Goal: Communication & Community: Answer question/provide support

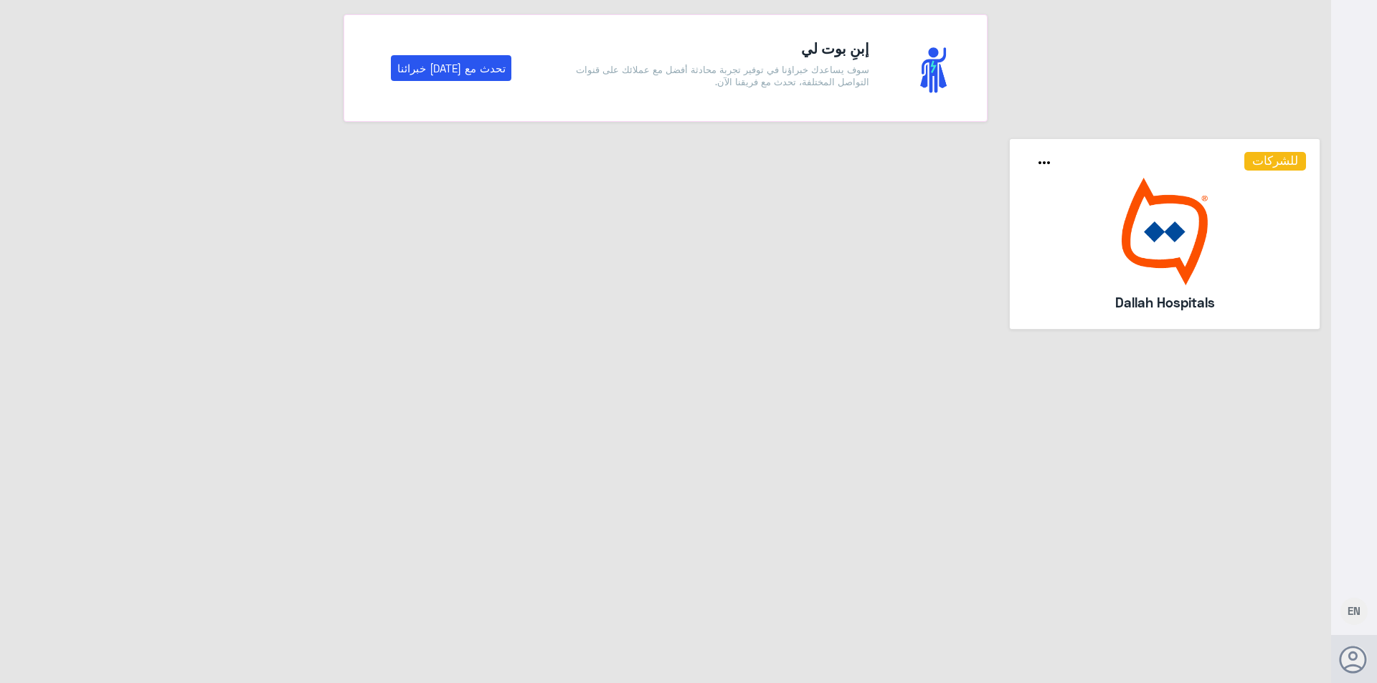
click at [1187, 255] on img at bounding box center [1164, 232] width 283 height 108
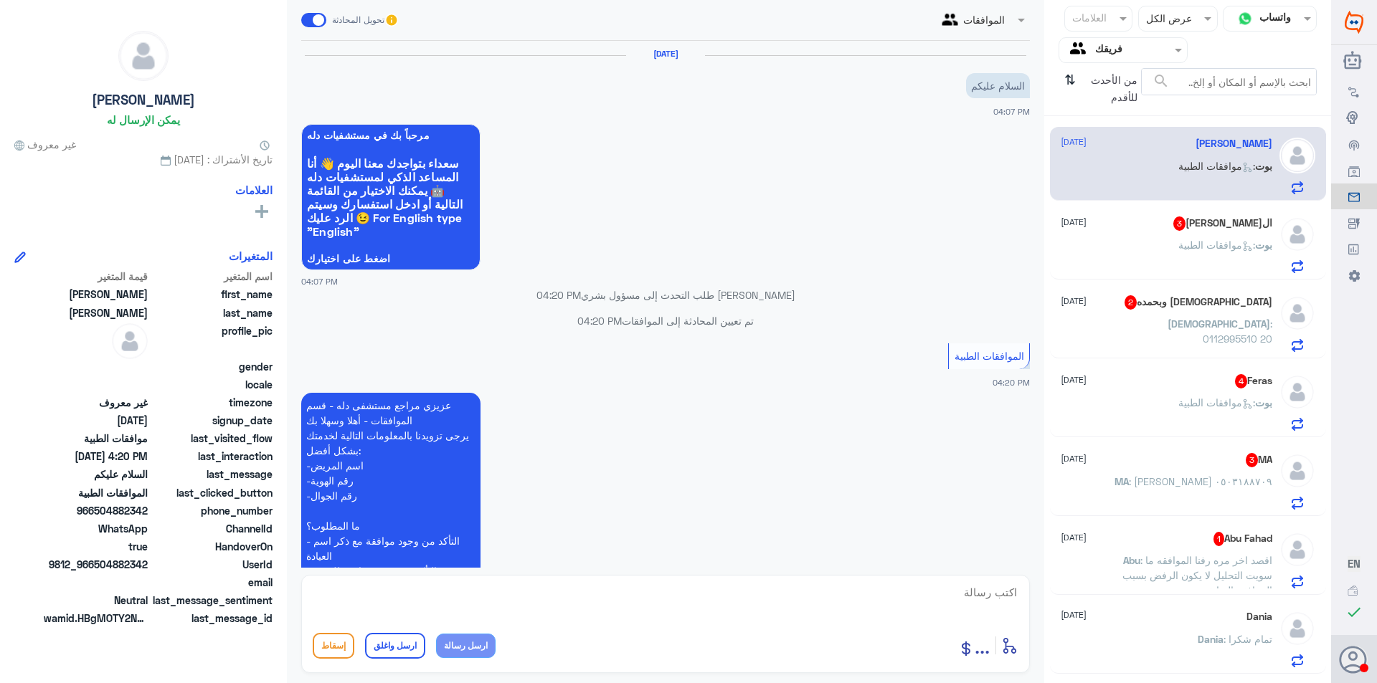
scroll to position [202, 0]
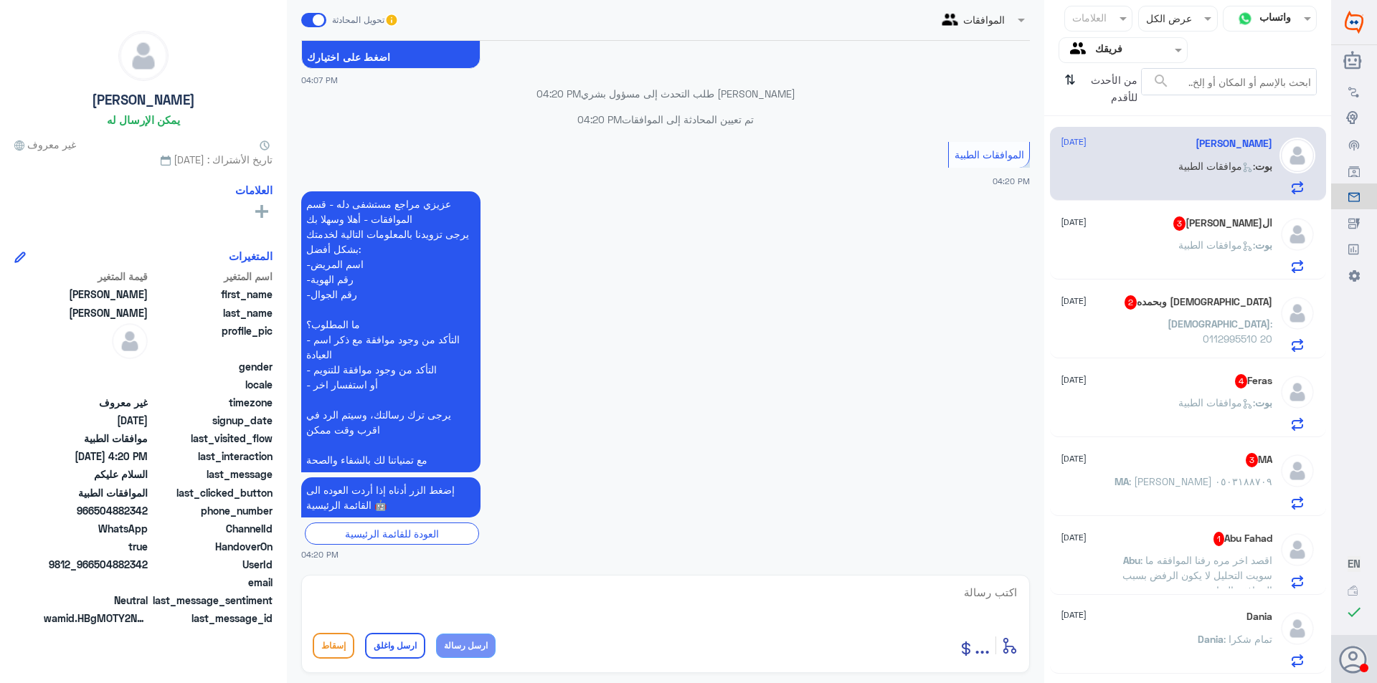
click at [832, 597] on textarea at bounding box center [666, 600] width 706 height 35
type textarea "وعليكم السلام تفضل"
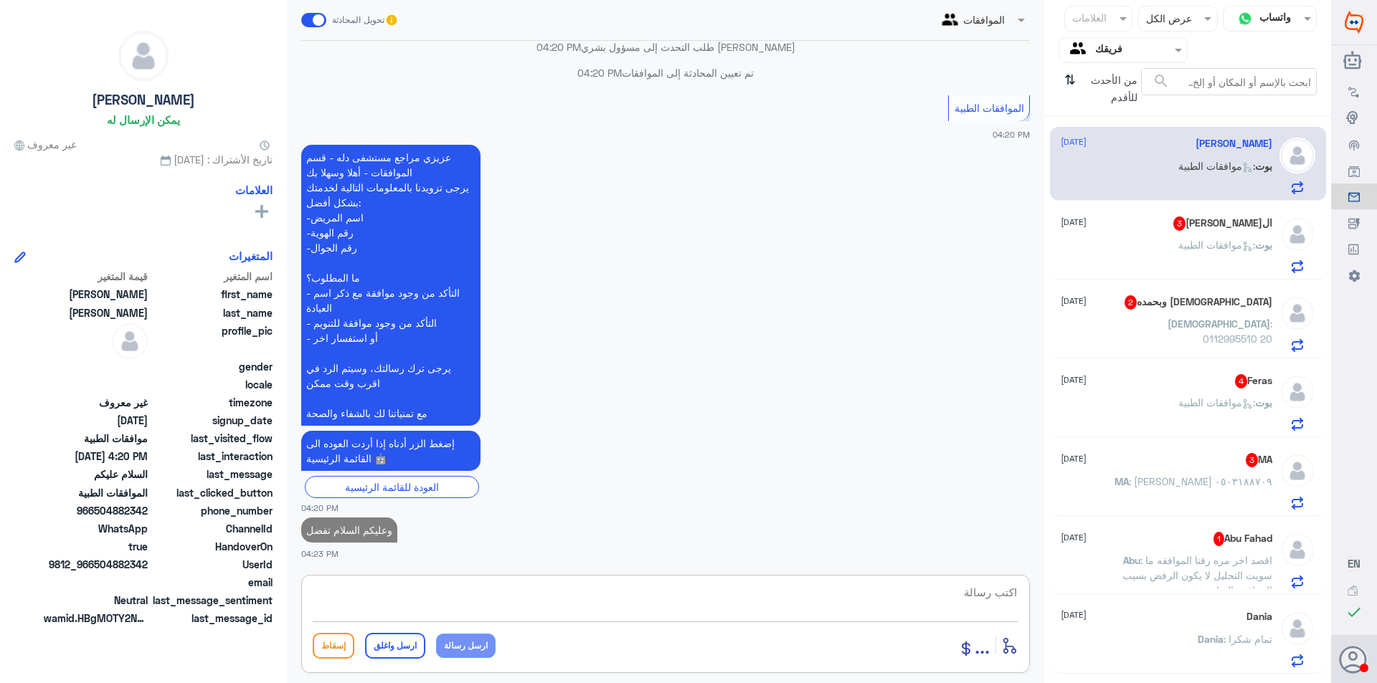
click at [1230, 245] on span ": موافقات الطبية" at bounding box center [1216, 245] width 77 height 12
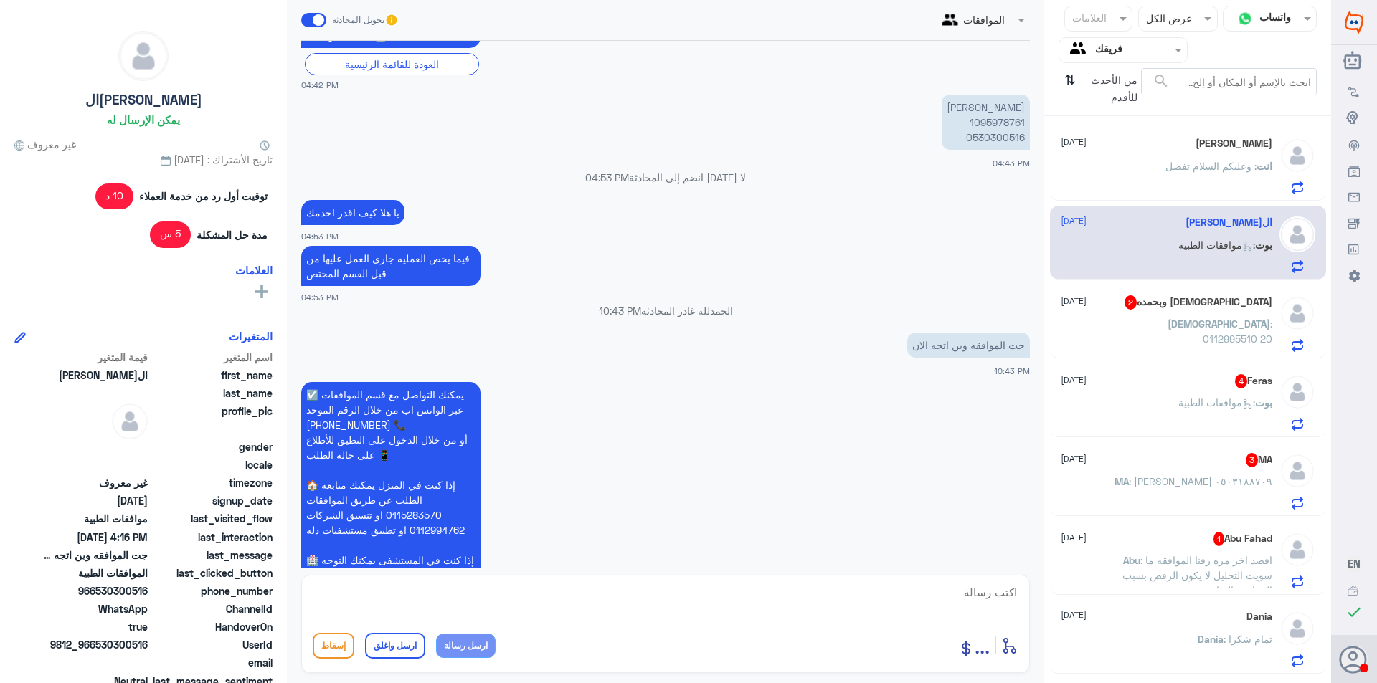
scroll to position [579, 0]
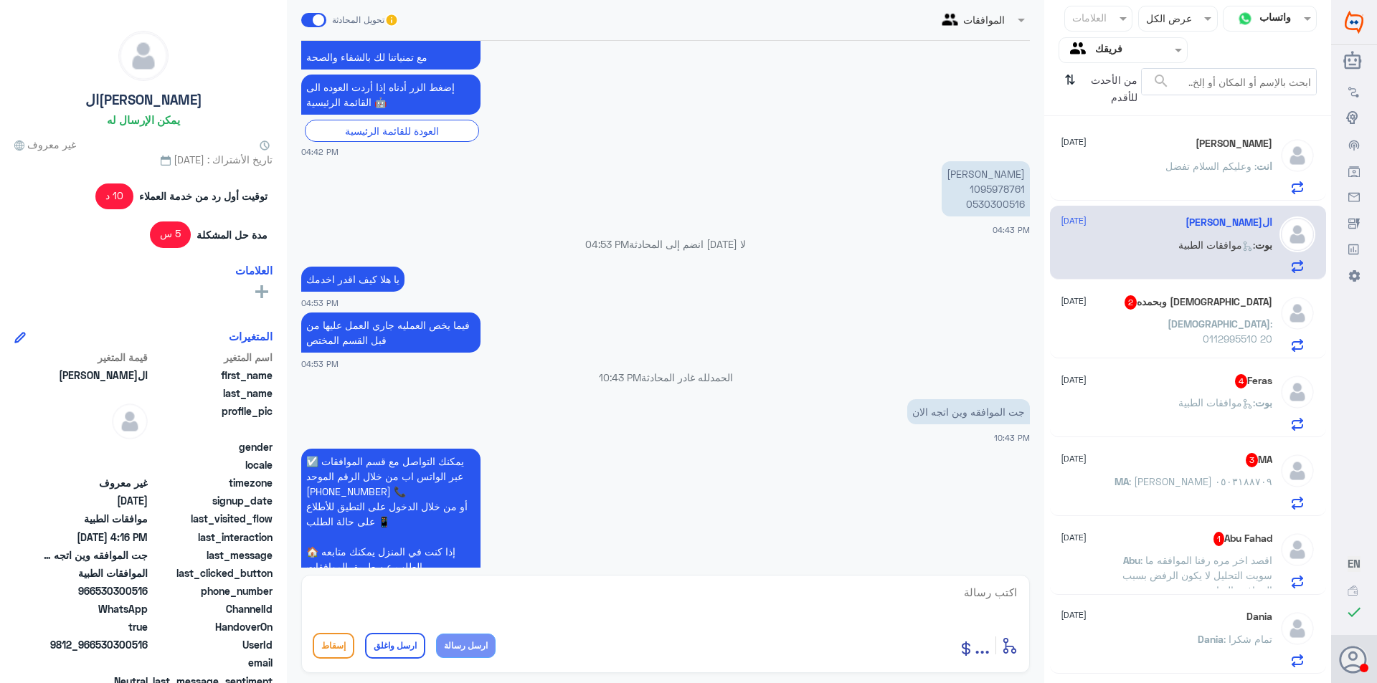
click at [991, 191] on p "[PERSON_NAME] 1095978761 0530300516" at bounding box center [986, 188] width 88 height 55
copy p "1095978761"
click at [468, 596] on textarea at bounding box center [666, 600] width 706 height 35
type textarea "تفضلي كيف اقدر اخدمك ؟"
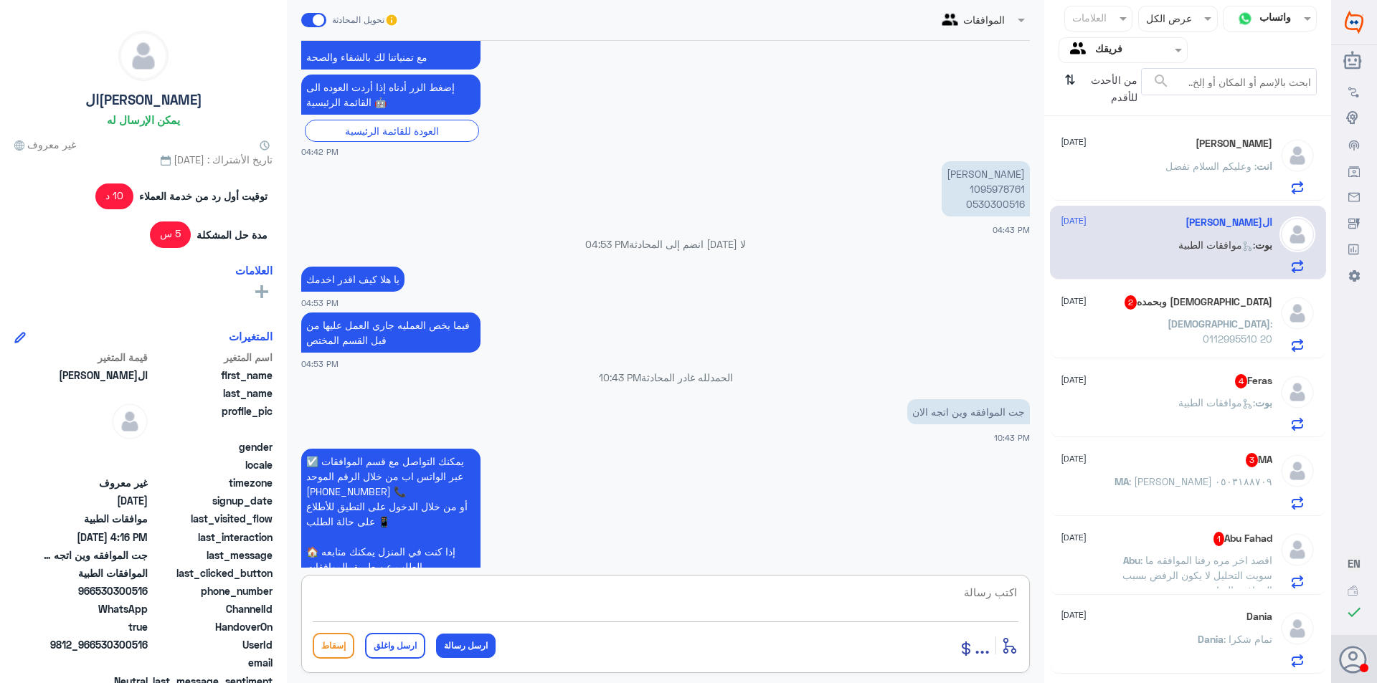
scroll to position [1485, 0]
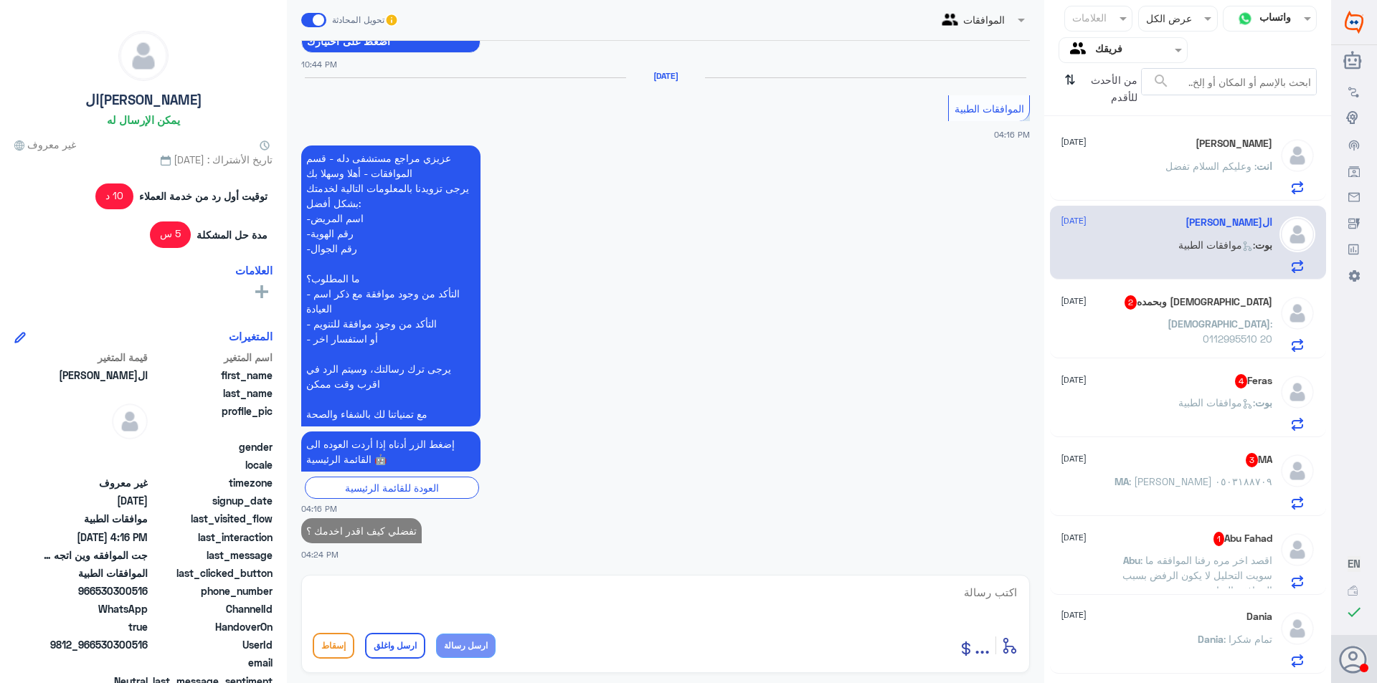
click at [1180, 339] on p "[DEMOGRAPHIC_DATA] : 0112995510 20" at bounding box center [1191, 334] width 161 height 36
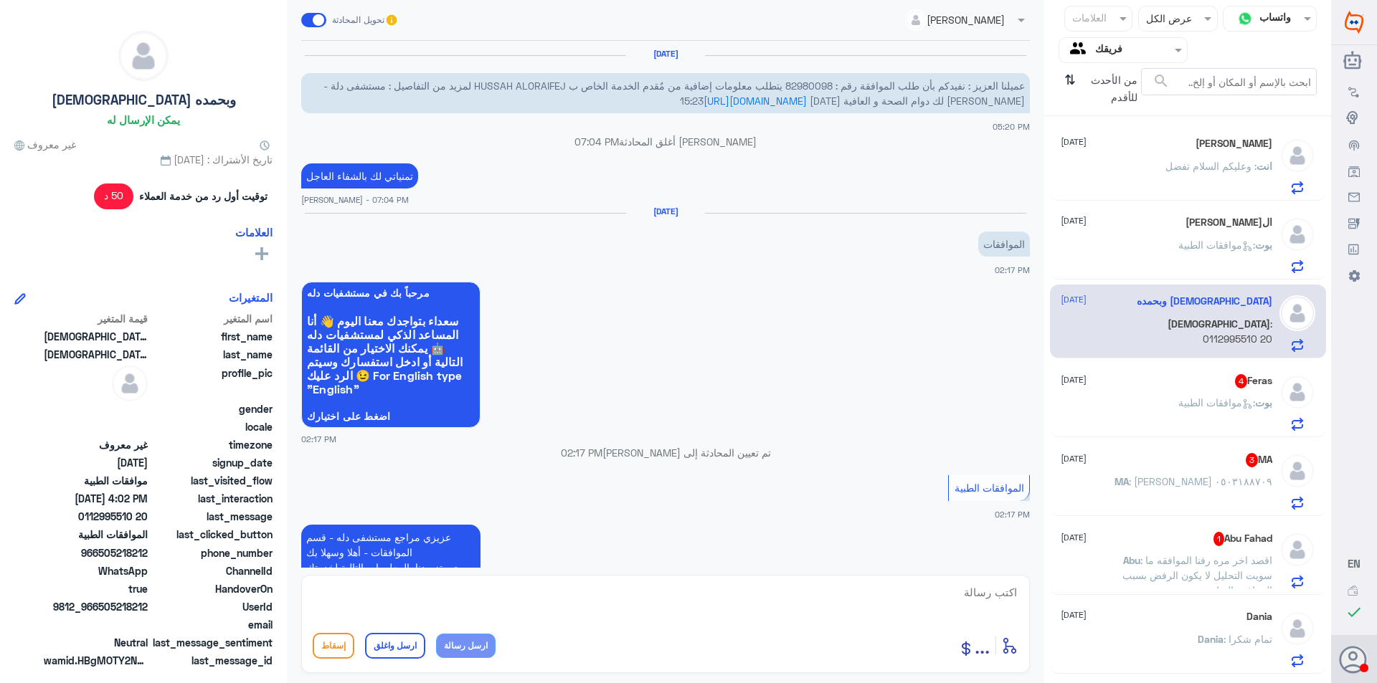
scroll to position [944, 0]
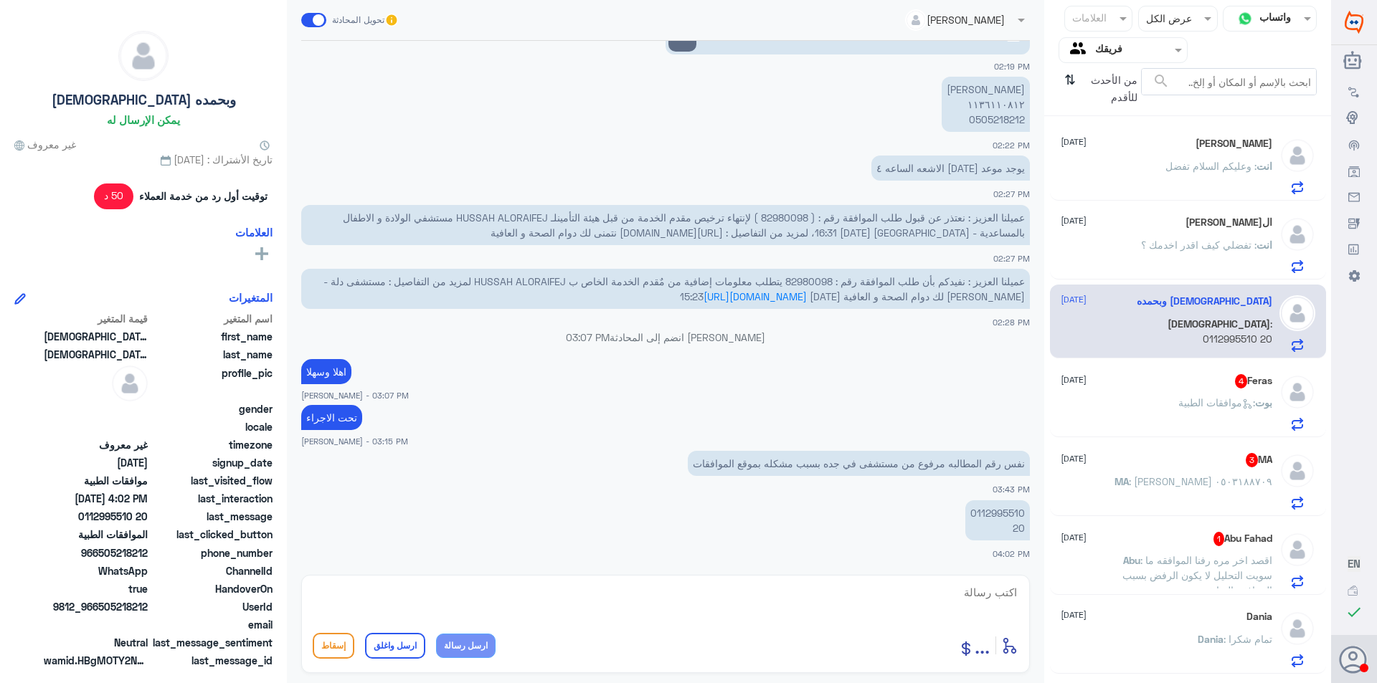
click at [1210, 402] on span ": موافقات الطبية" at bounding box center [1216, 403] width 77 height 12
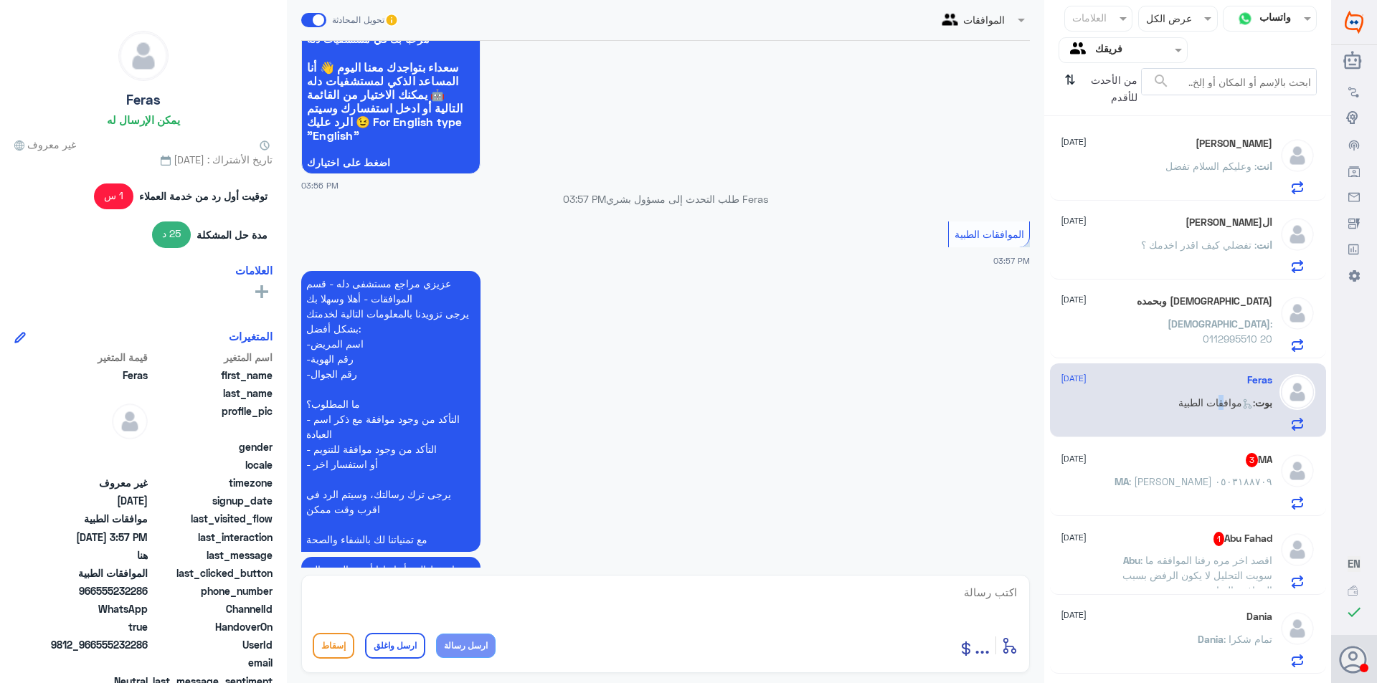
scroll to position [1342, 0]
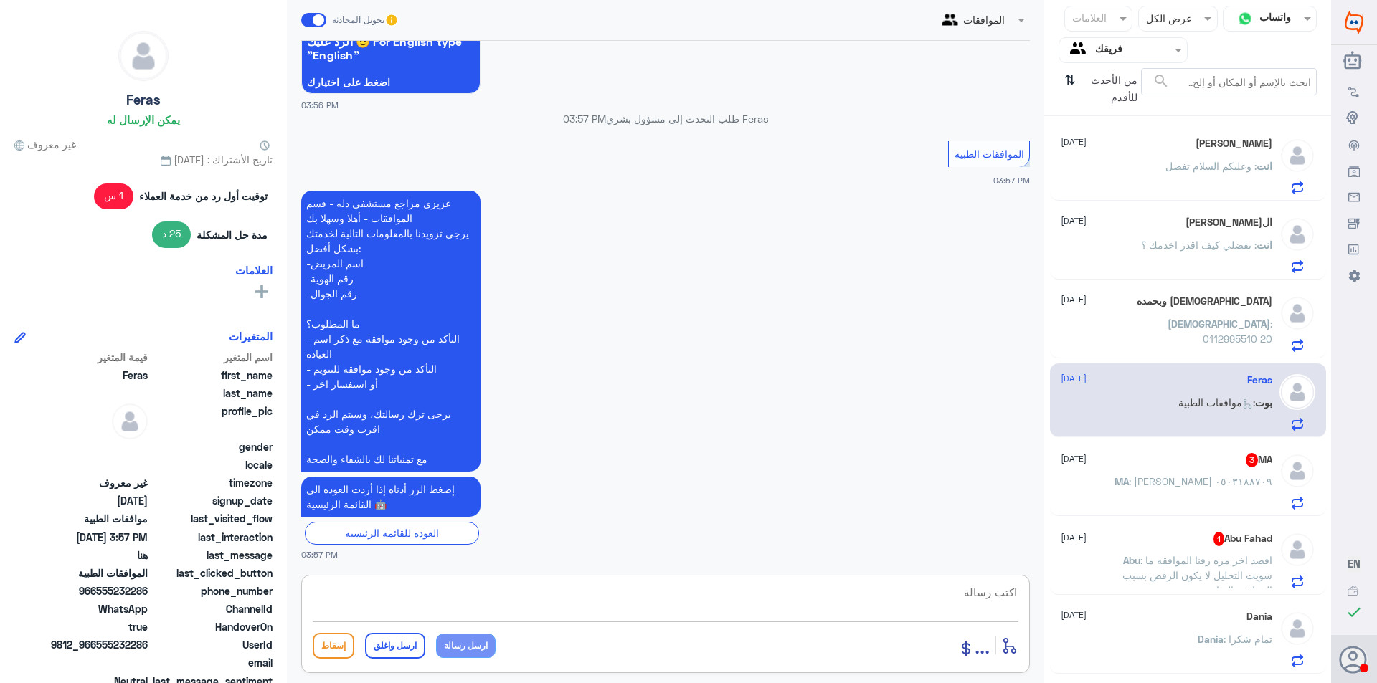
click at [750, 611] on textarea at bounding box center [666, 600] width 706 height 35
type textarea "تفضل كيف اقدر اخدمك ؟"
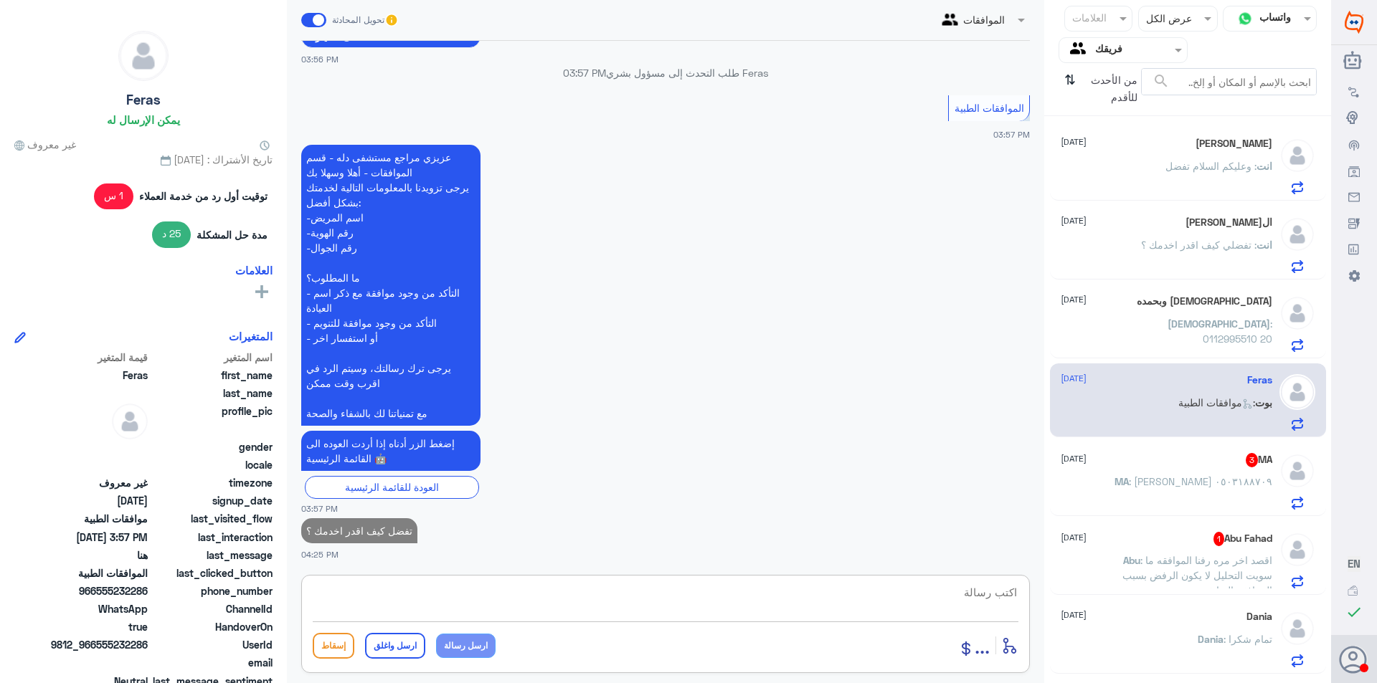
click at [1225, 488] on p "MA : [PERSON_NAME] ٠٥٠٣١٨٨٧٠٩" at bounding box center [1193, 492] width 158 height 36
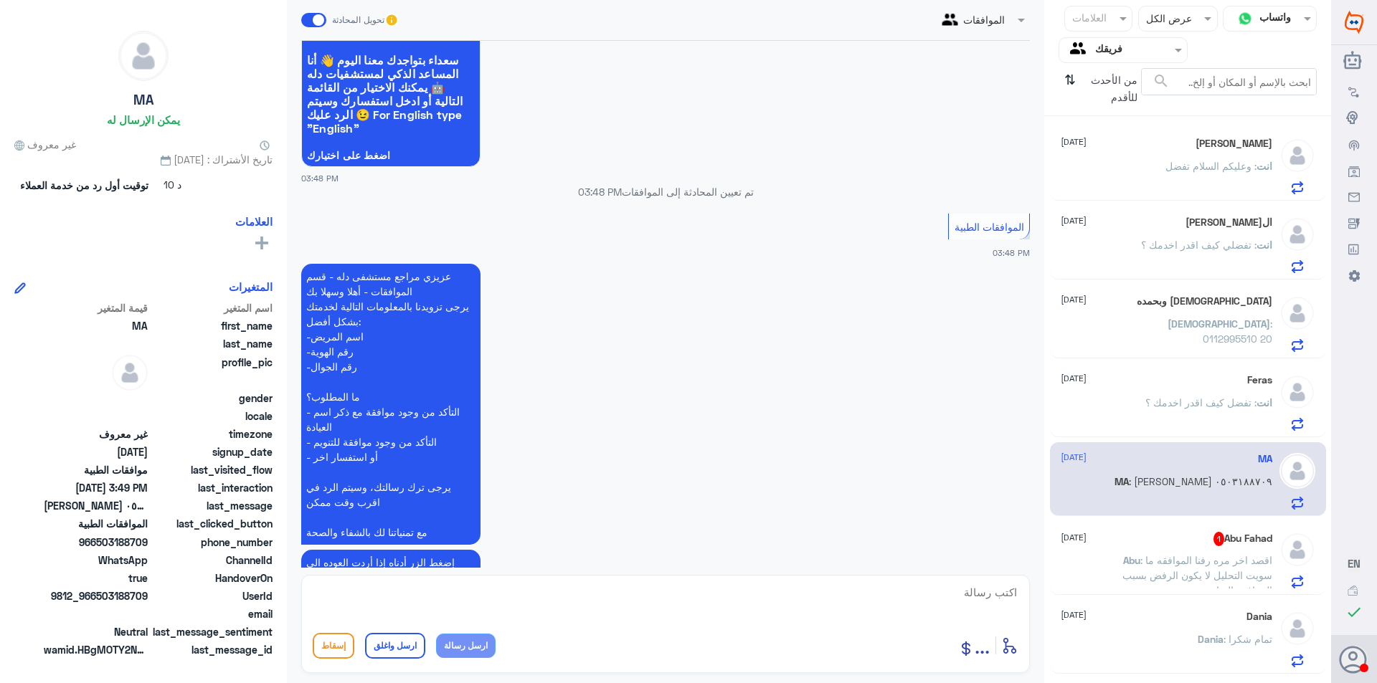
scroll to position [240, 0]
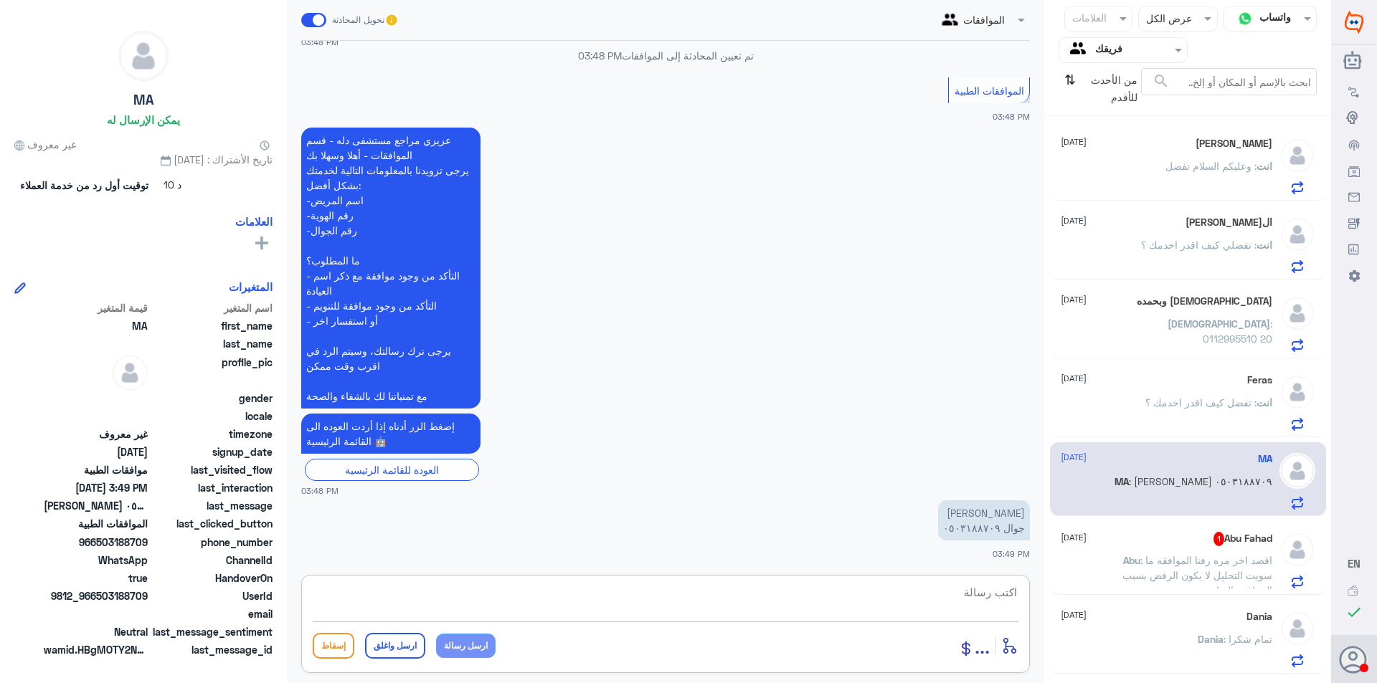
click at [949, 595] on textarea at bounding box center [666, 600] width 706 height 35
type textarea "0503188709"
drag, startPoint x: 944, startPoint y: 587, endPoint x: 1134, endPoint y: 594, distance: 190.9
click at [1134, 594] on div "قناة واتساب Status × عرض الكل العلامات Agent Filter فريقك search من الأحدث للأق…" at bounding box center [665, 344] width 1331 height 688
click at [554, 589] on textarea at bounding box center [666, 600] width 706 height 35
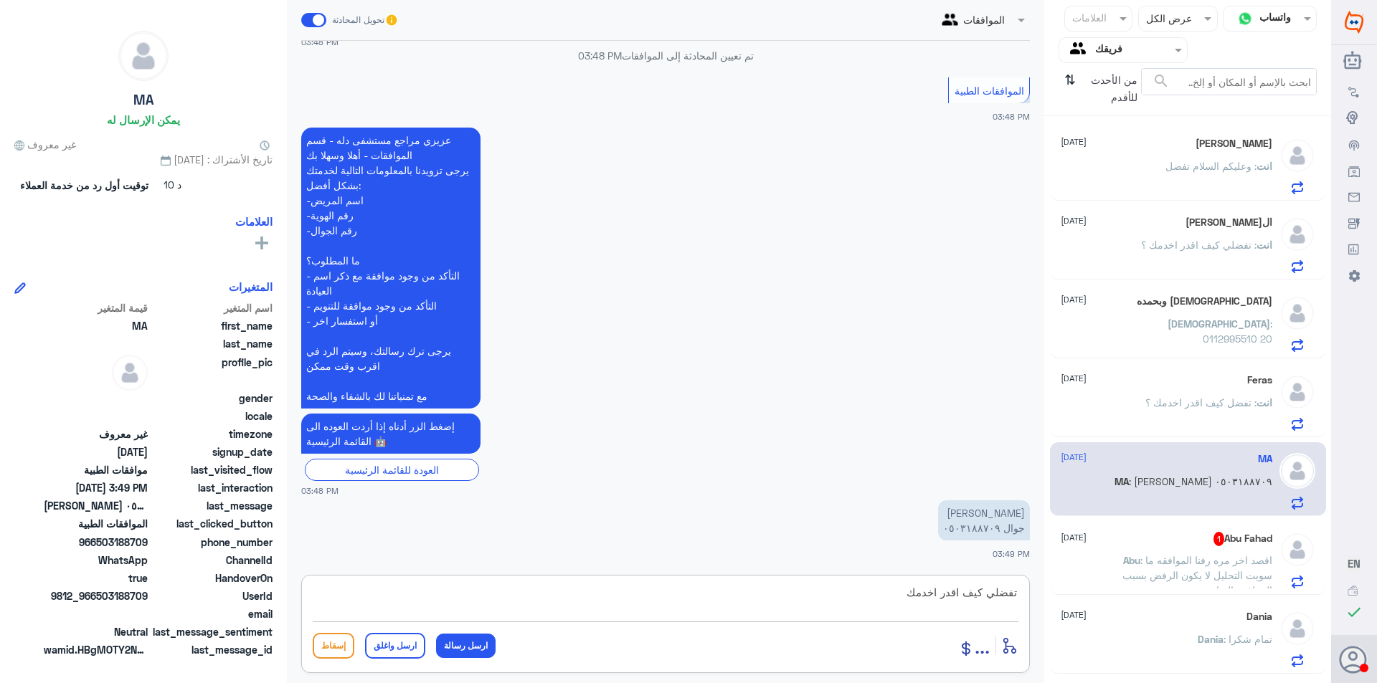
type textarea "تفضلي كيف اقدر اخدمك ؟"
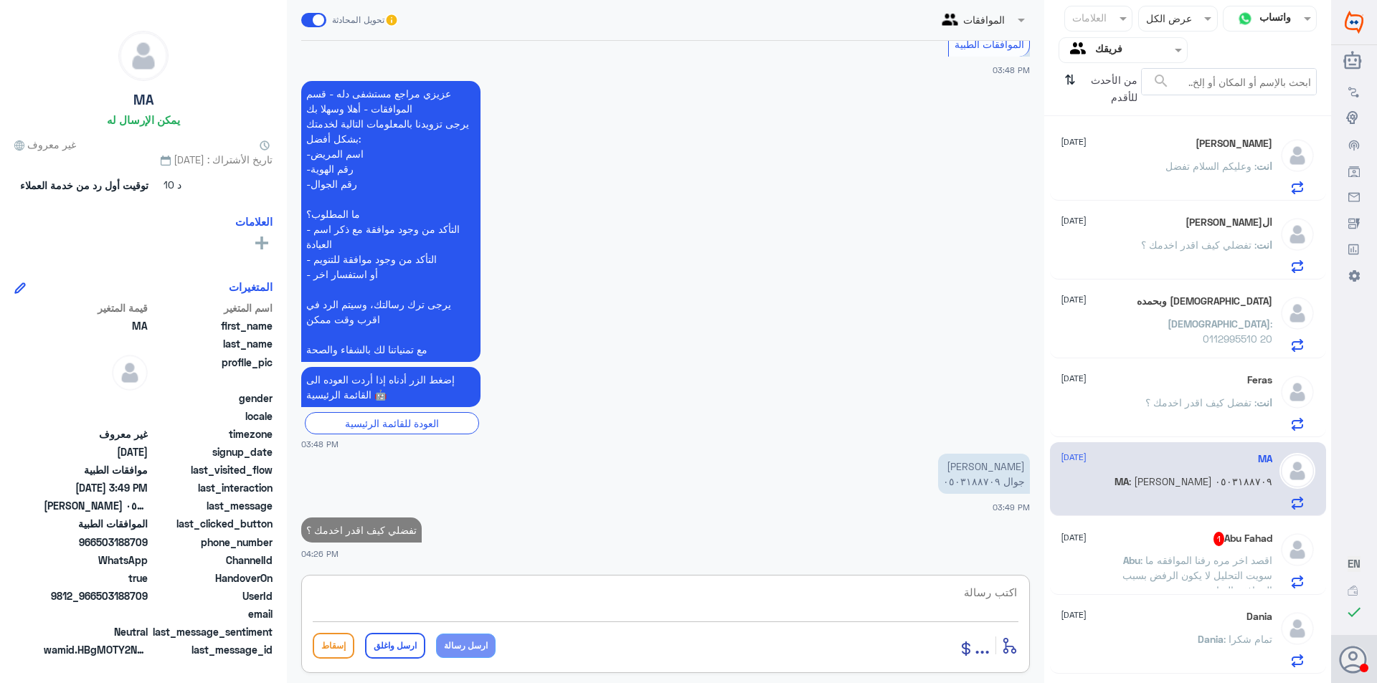
click at [1261, 586] on span ": اقصد اخر مره رفنا الموافقه ما سويت التحليل لا يكون الرفض بسبب المرافقه السابقه" at bounding box center [1197, 575] width 150 height 42
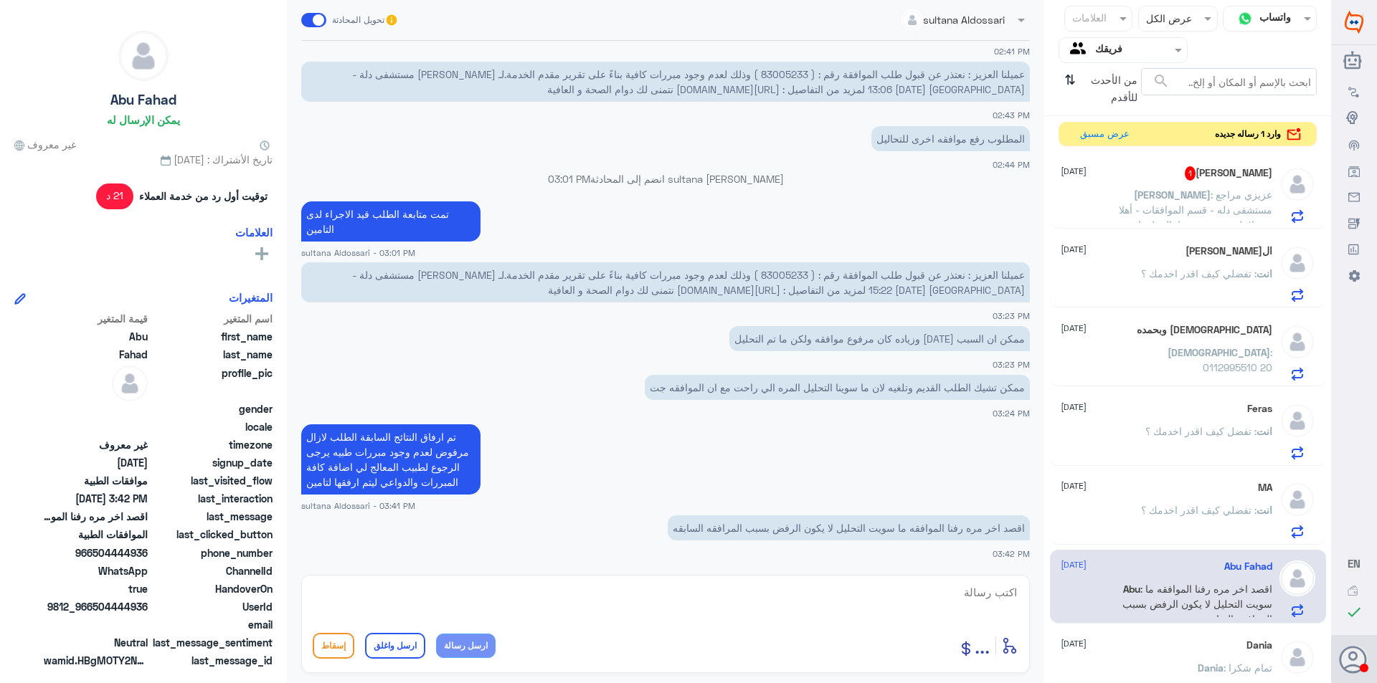
click at [1216, 175] on h5 "[PERSON_NAME] 1" at bounding box center [1228, 173] width 87 height 14
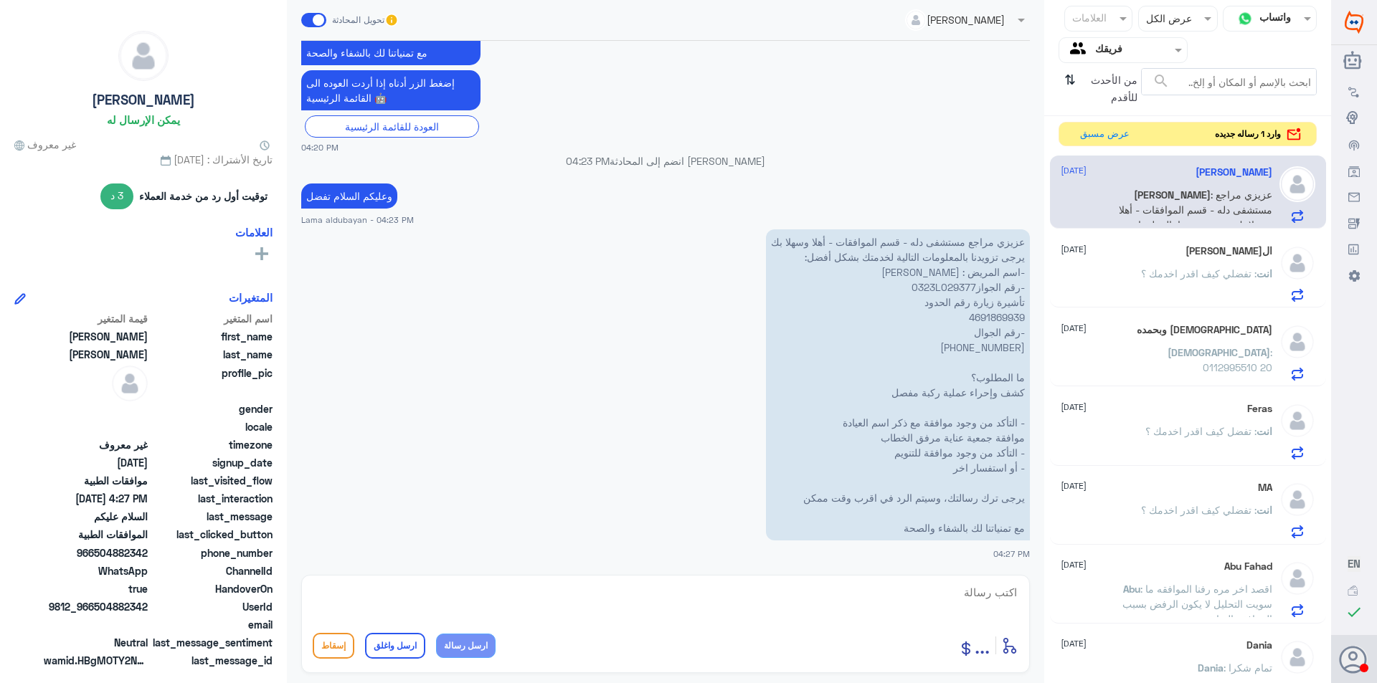
scroll to position [807, 0]
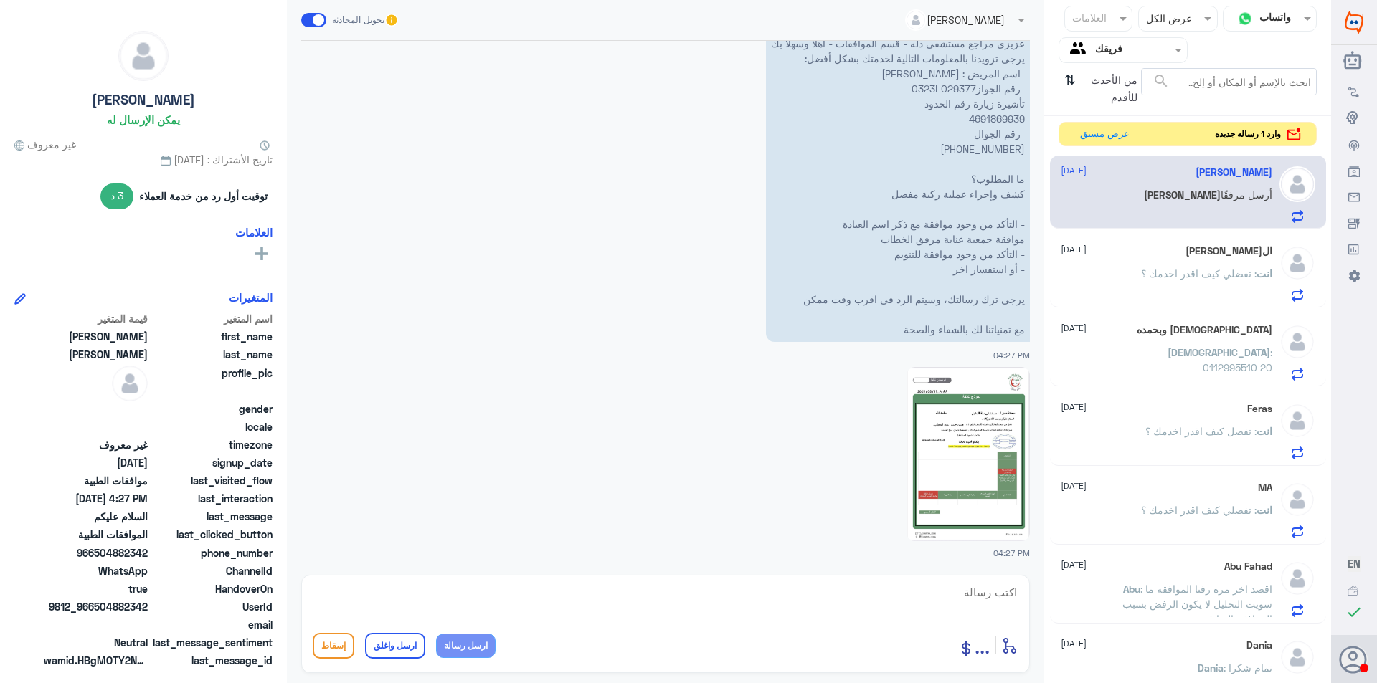
click at [962, 462] on img at bounding box center [967, 454] width 123 height 174
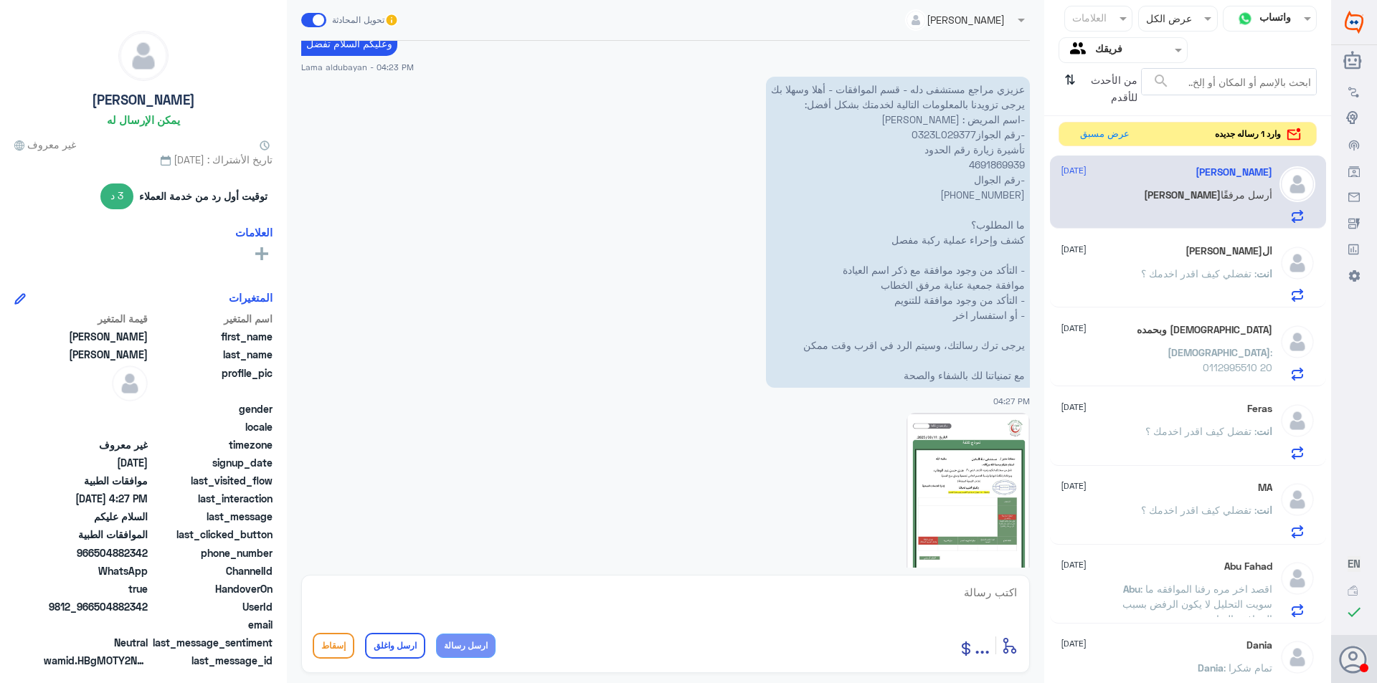
scroll to position [736, 0]
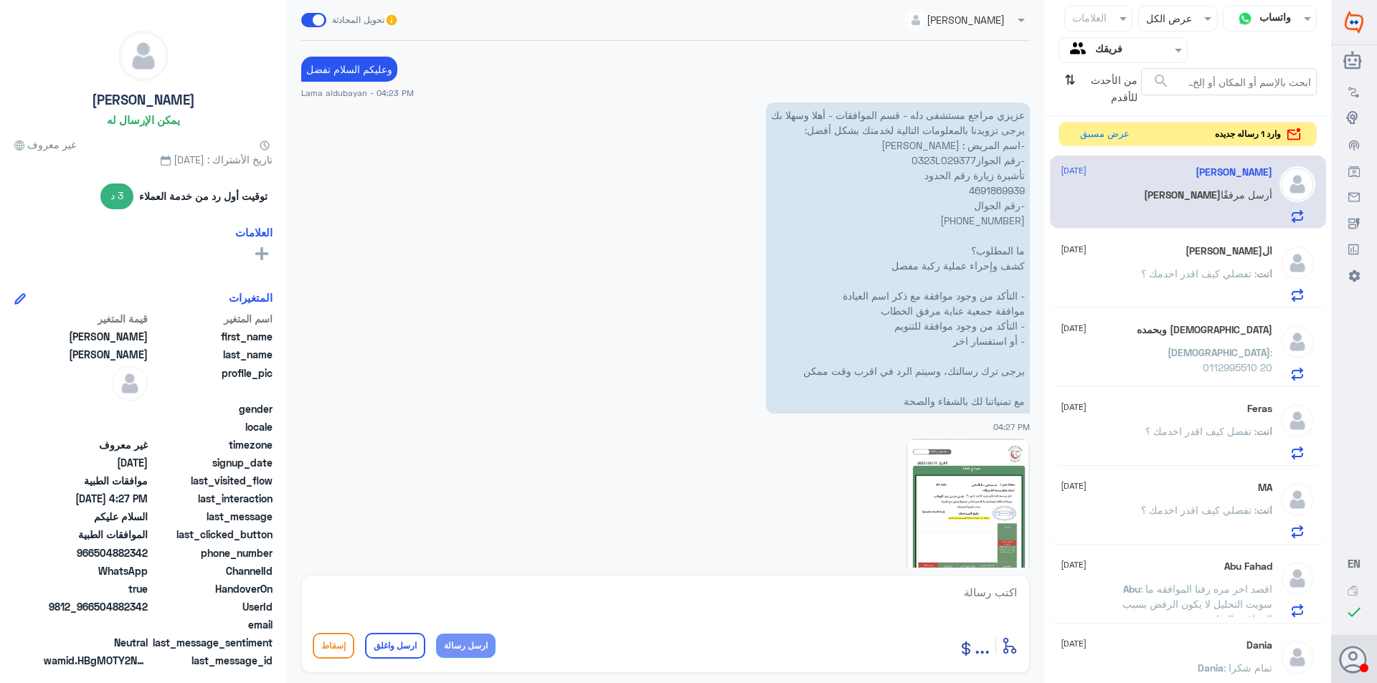
click at [973, 546] on img at bounding box center [967, 526] width 123 height 174
drag, startPoint x: 1195, startPoint y: 276, endPoint x: 1284, endPoint y: 451, distance: 196.3
click at [1195, 283] on p "انت : تفضلي كيف اقدر اخدمك ؟" at bounding box center [1206, 284] width 131 height 36
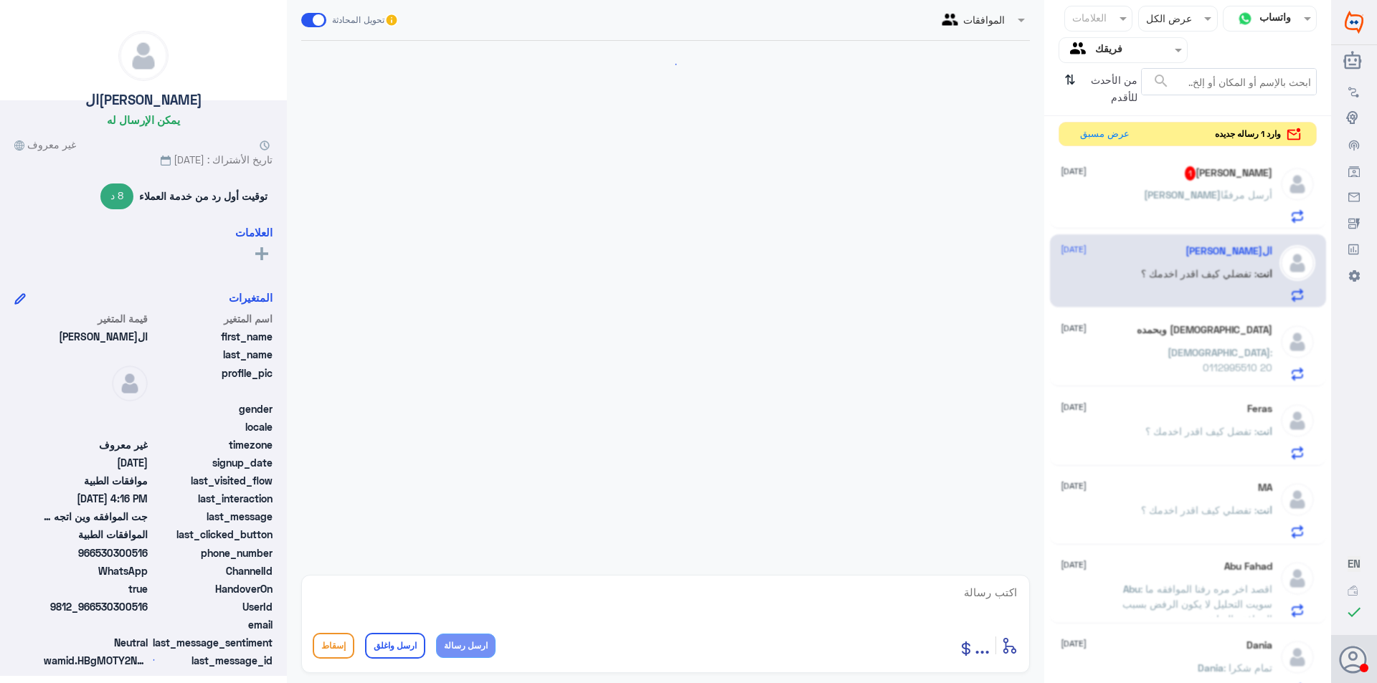
scroll to position [1512, 0]
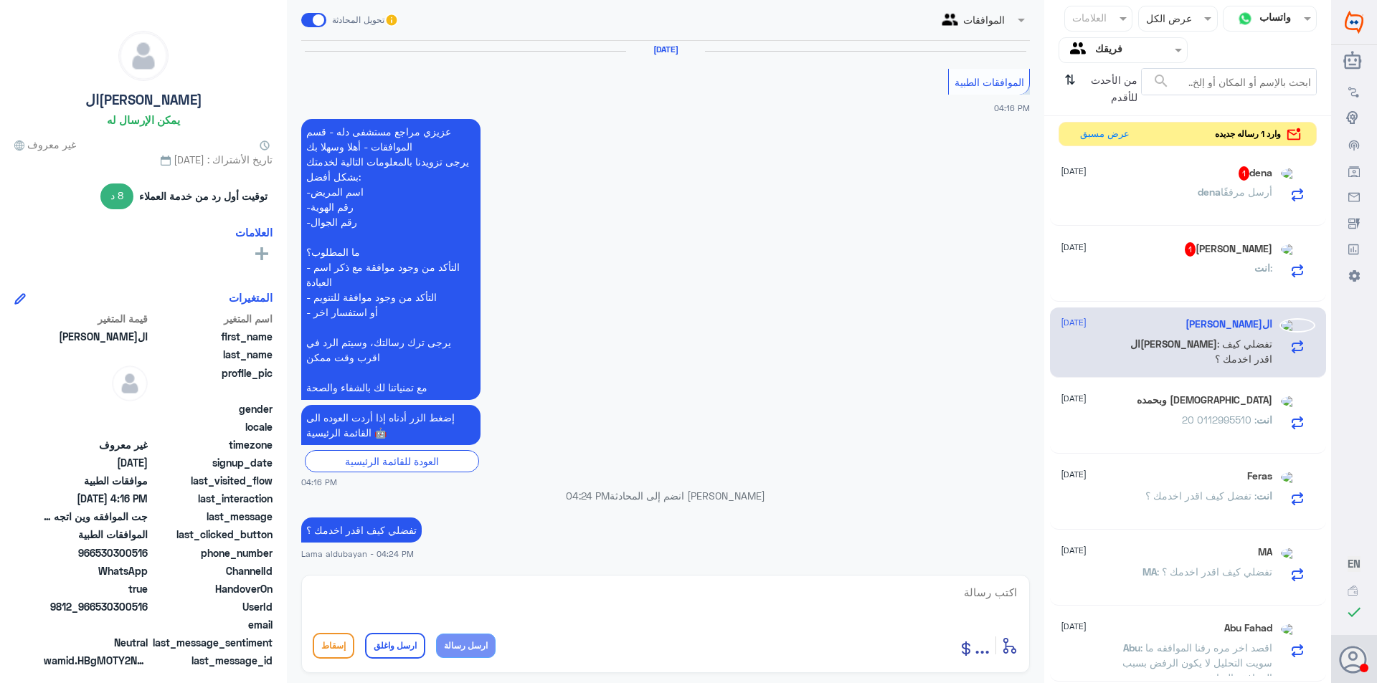
click at [1258, 125] on div "وارد 1 رساله جديده" at bounding box center [1255, 133] width 93 height 17
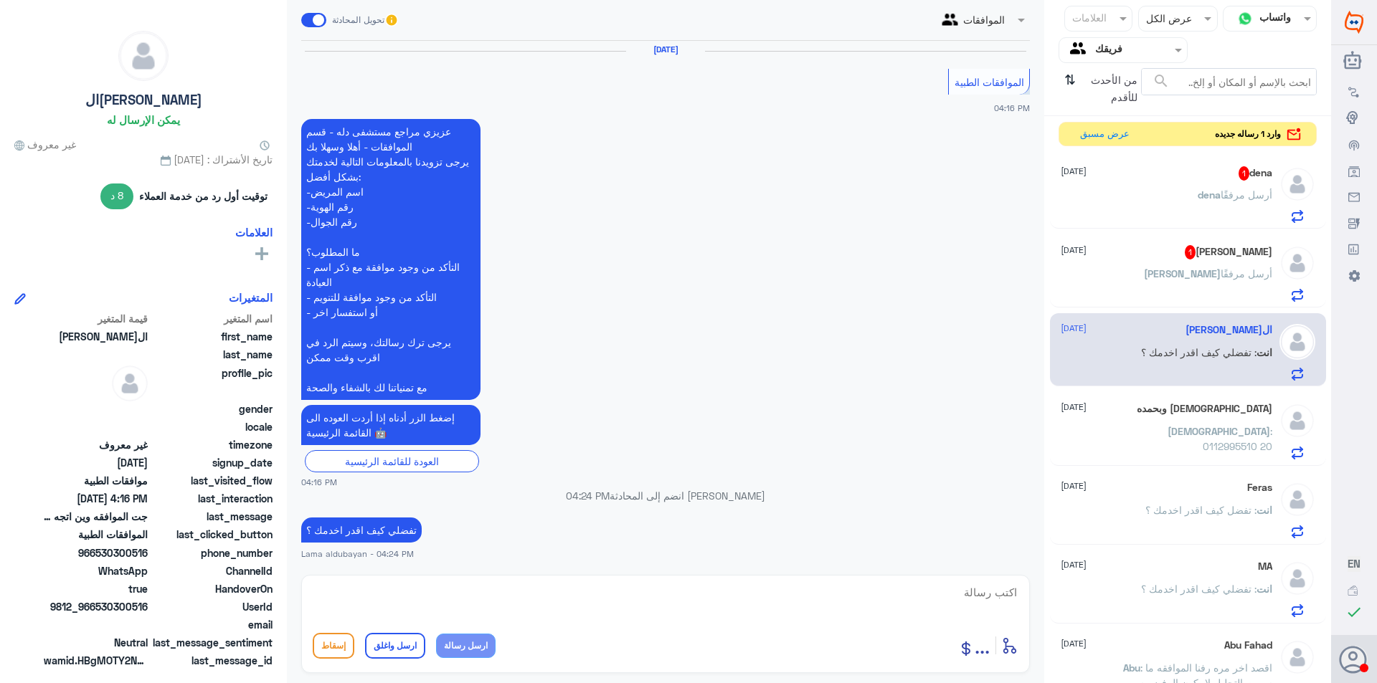
click at [1239, 245] on h5 "[PERSON_NAME] 1" at bounding box center [1228, 252] width 87 height 14
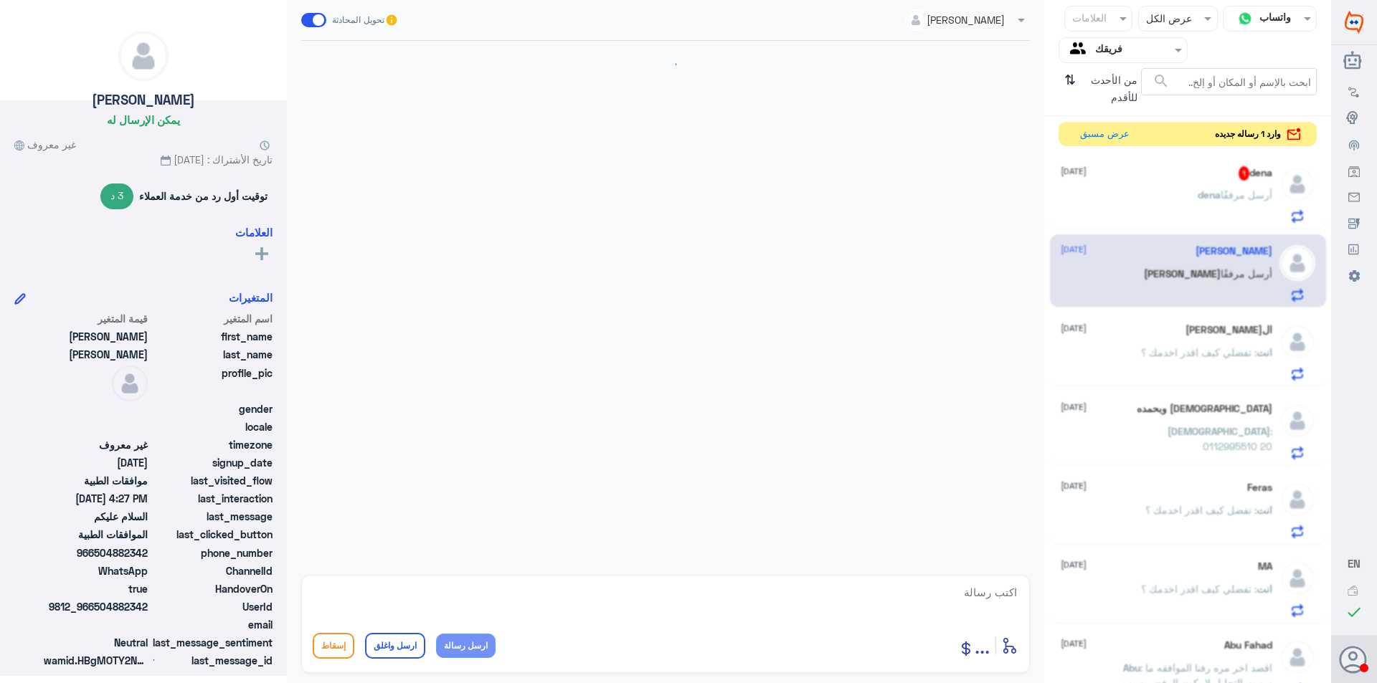
scroll to position [807, 0]
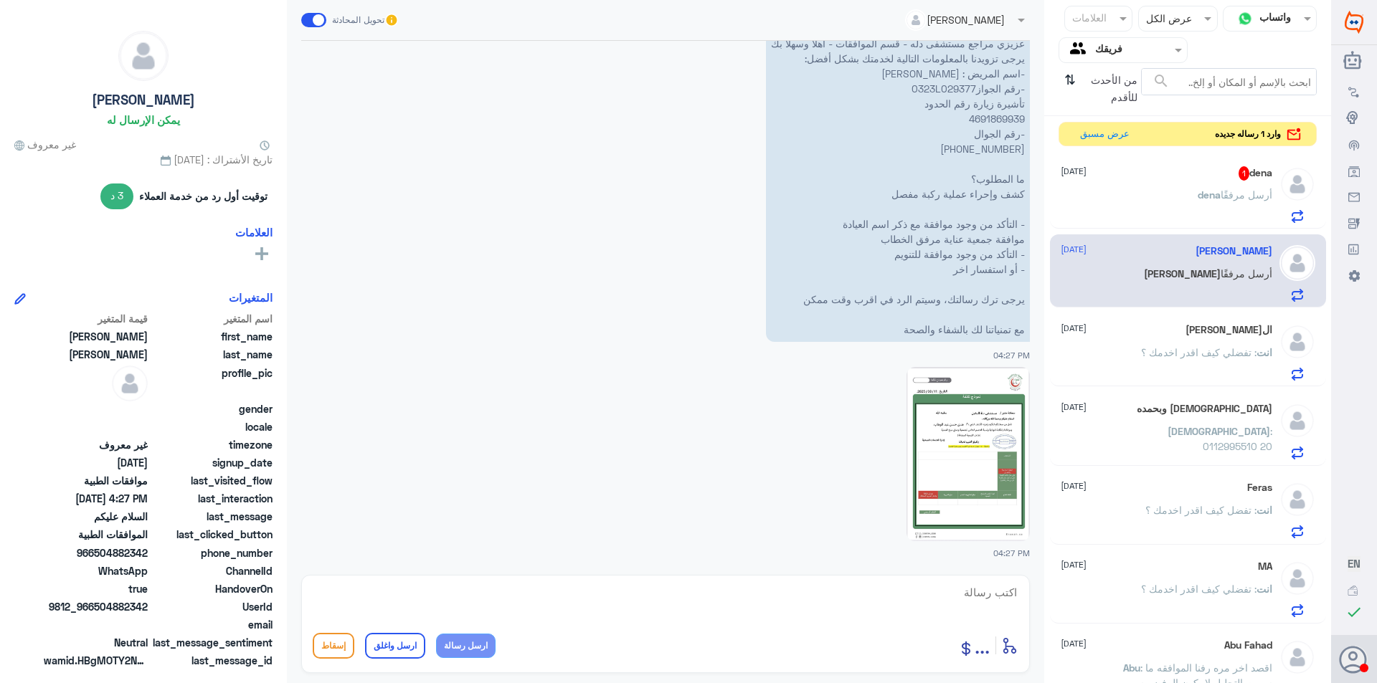
click at [1201, 197] on span "dena" at bounding box center [1209, 195] width 23 height 12
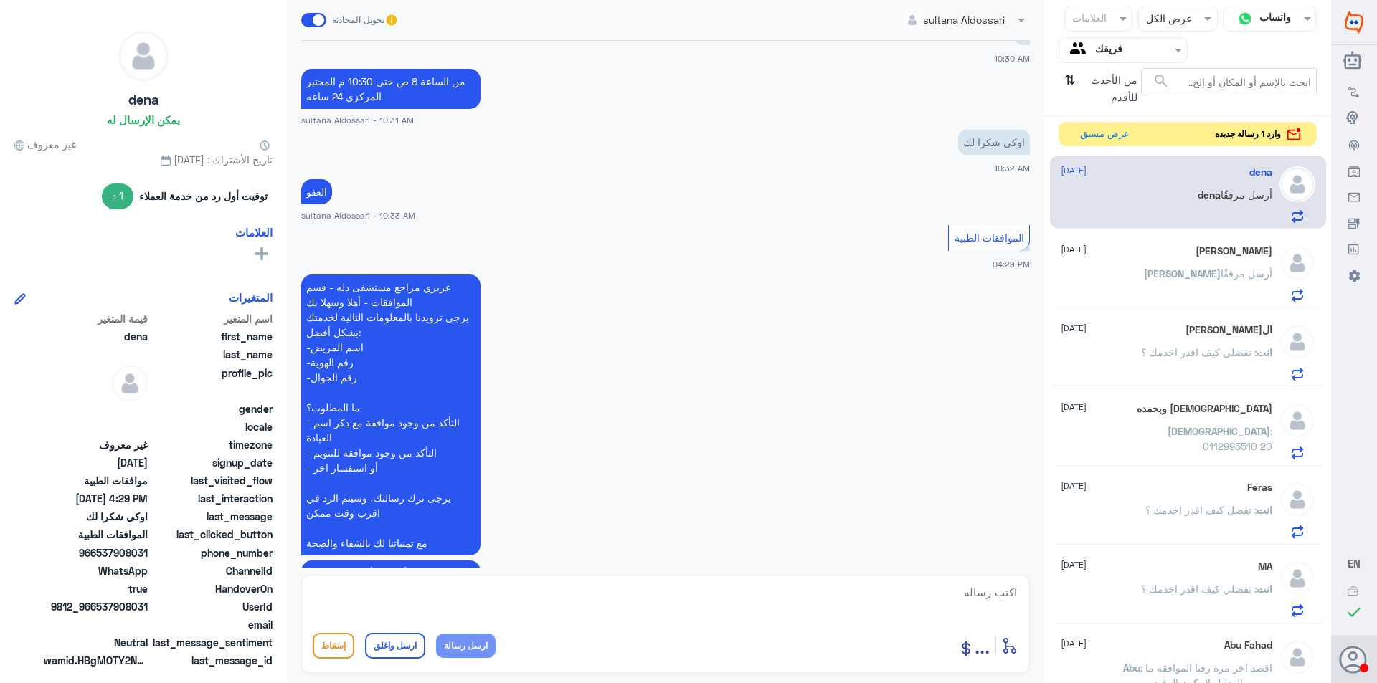
scroll to position [1360, 0]
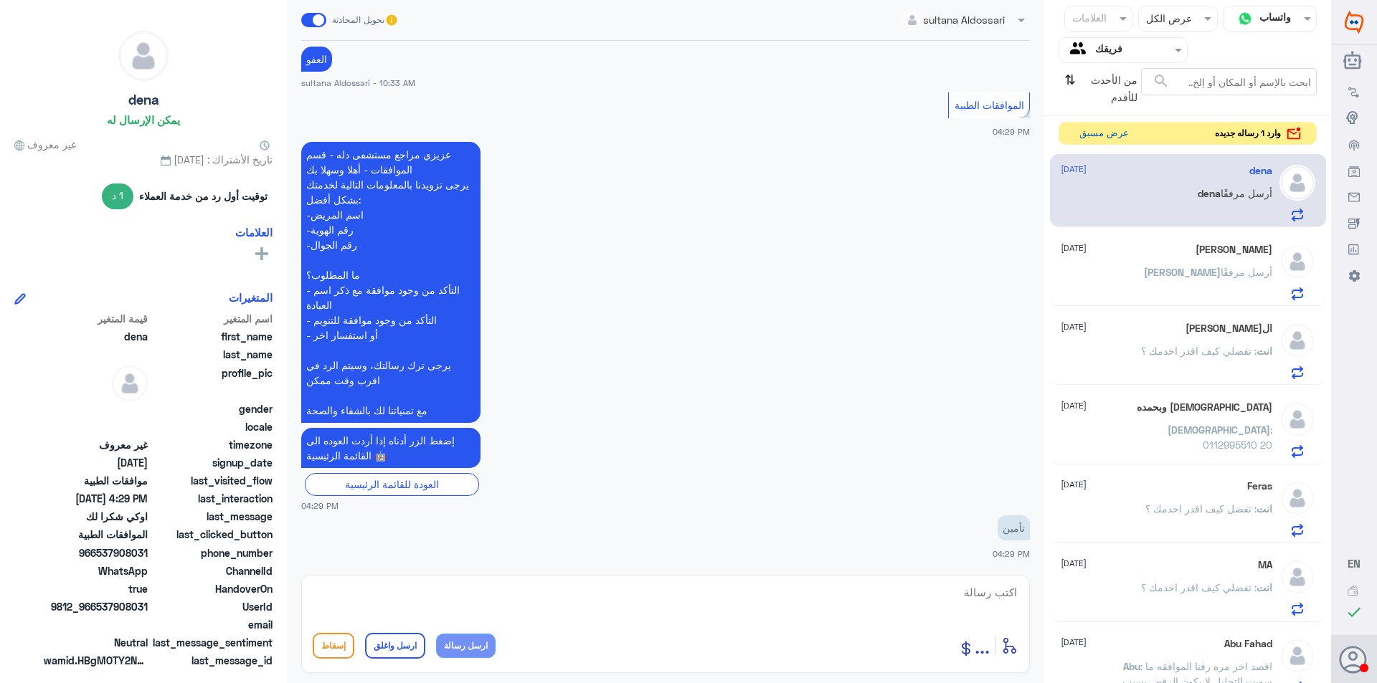
click at [1091, 133] on button "عرض مسبق" at bounding box center [1104, 134] width 60 height 22
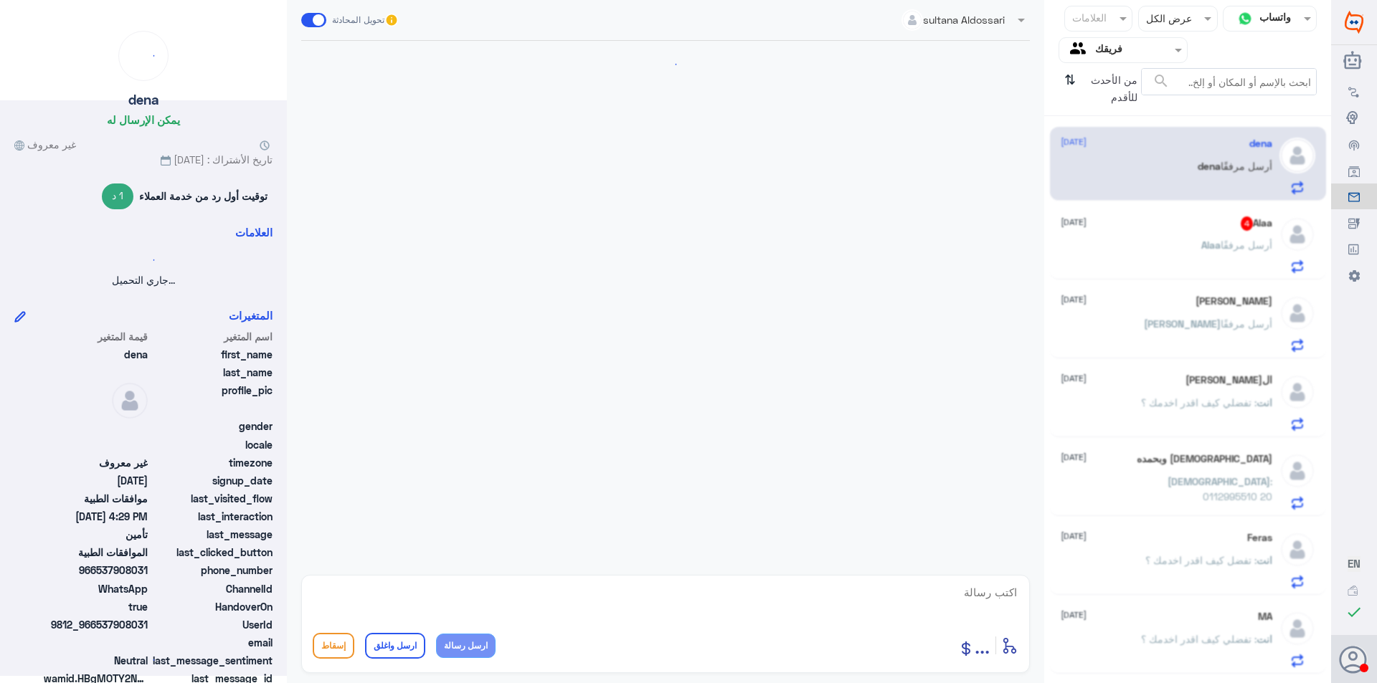
click at [1141, 253] on div "[PERSON_NAME] أرسل مرفقًا" at bounding box center [1167, 257] width 212 height 32
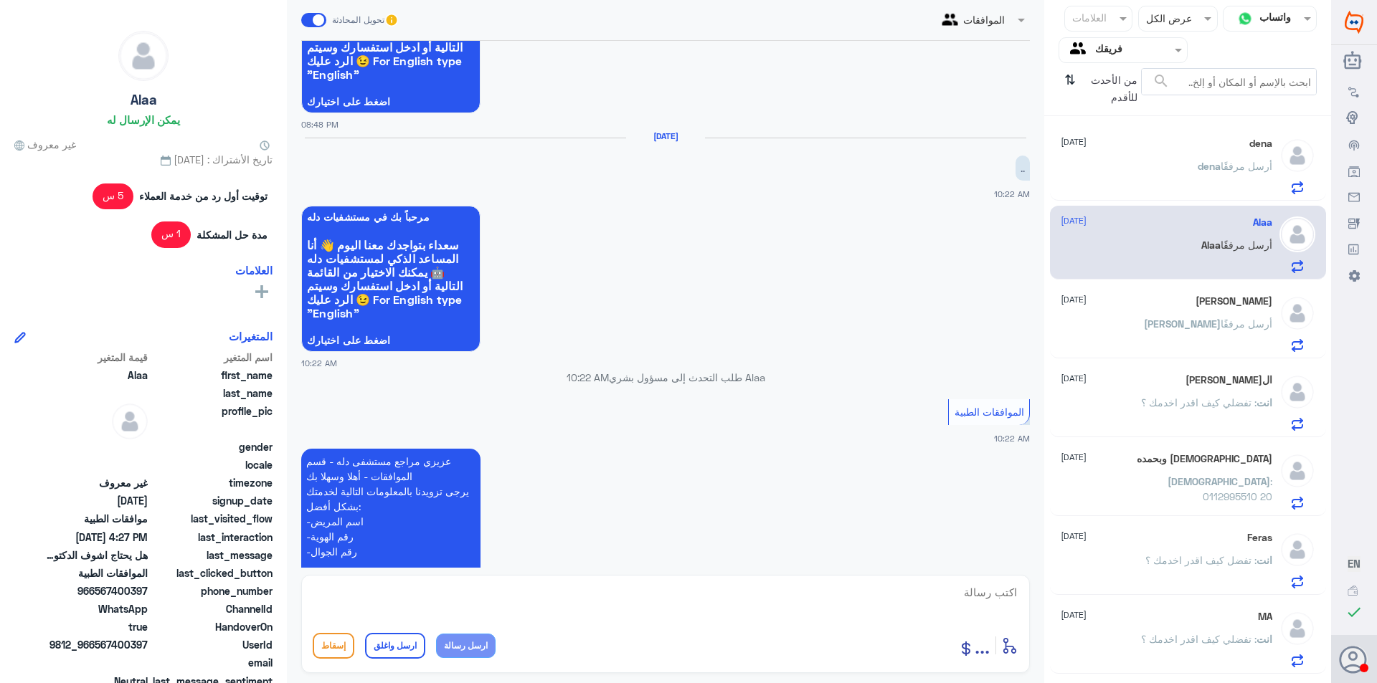
scroll to position [3156, 0]
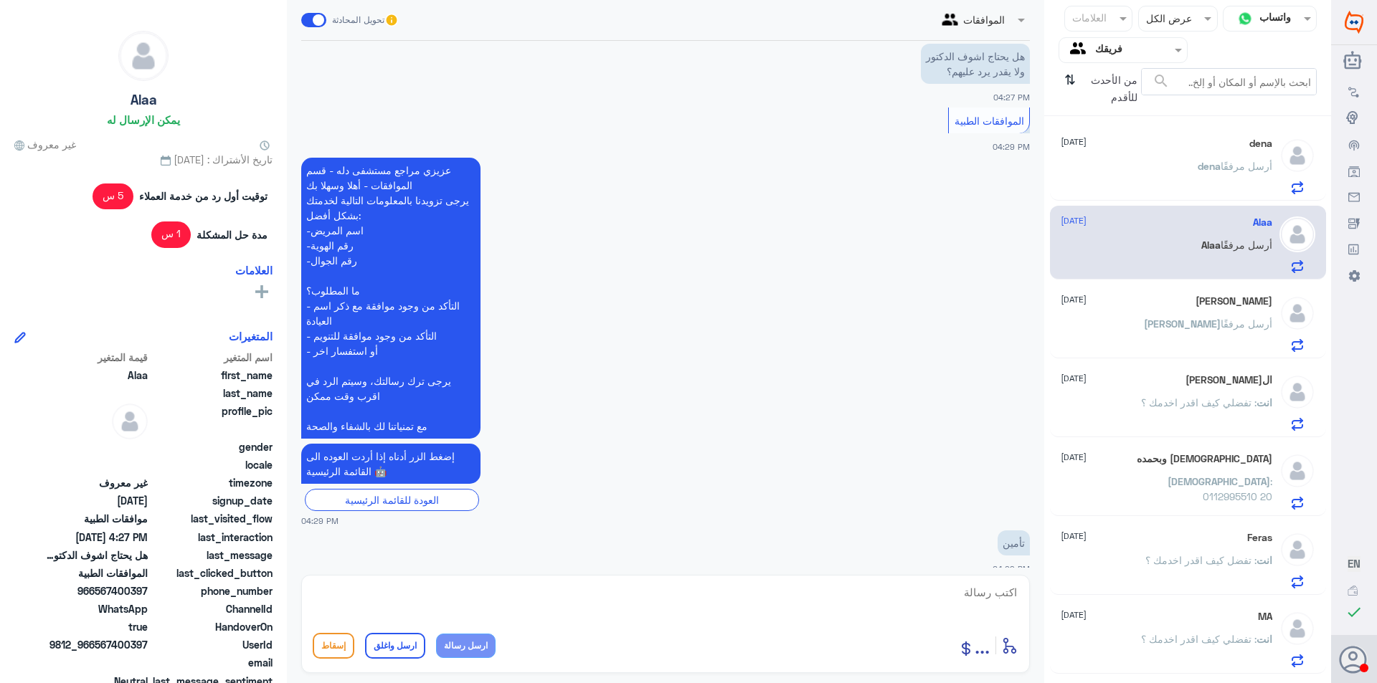
click at [835, 615] on textarea at bounding box center [666, 600] width 706 height 35
type textarea "تفضلي كيف اقدر اخدمك ؟"
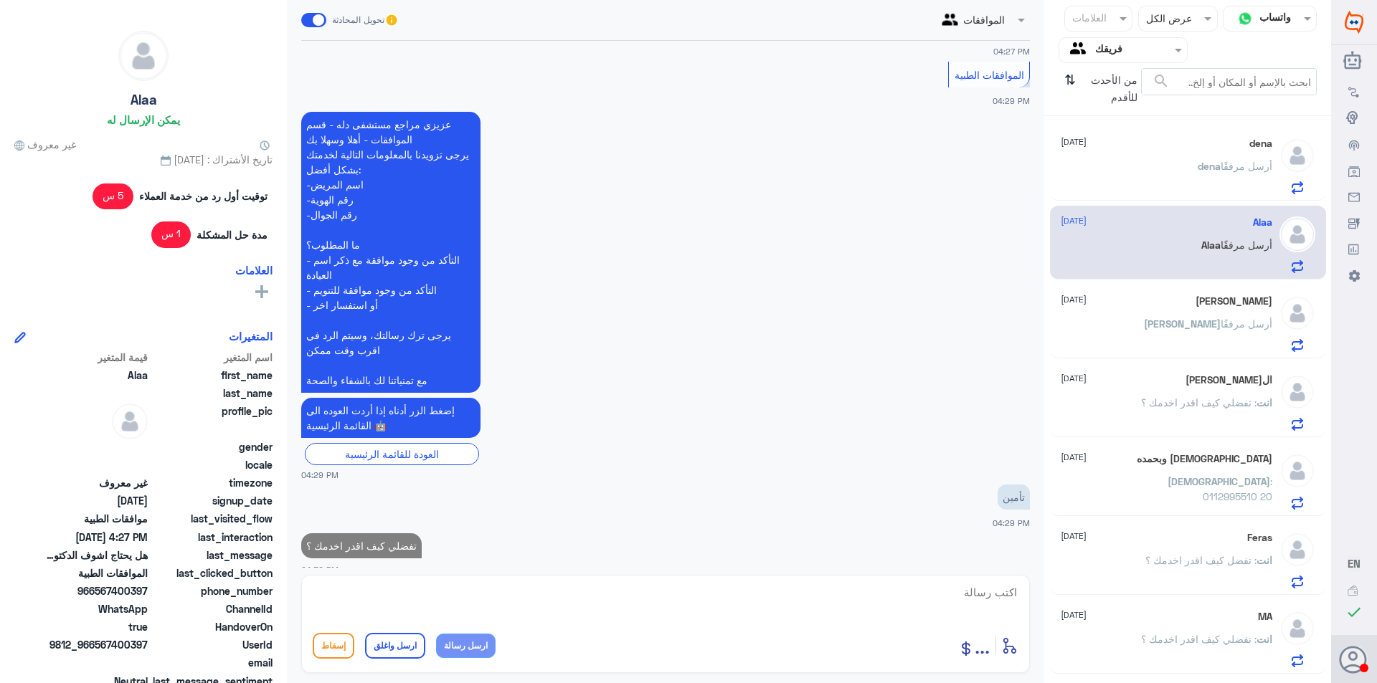
click at [1214, 157] on div "dena [DATE] dena أرسل مرفقًا" at bounding box center [1167, 166] width 212 height 57
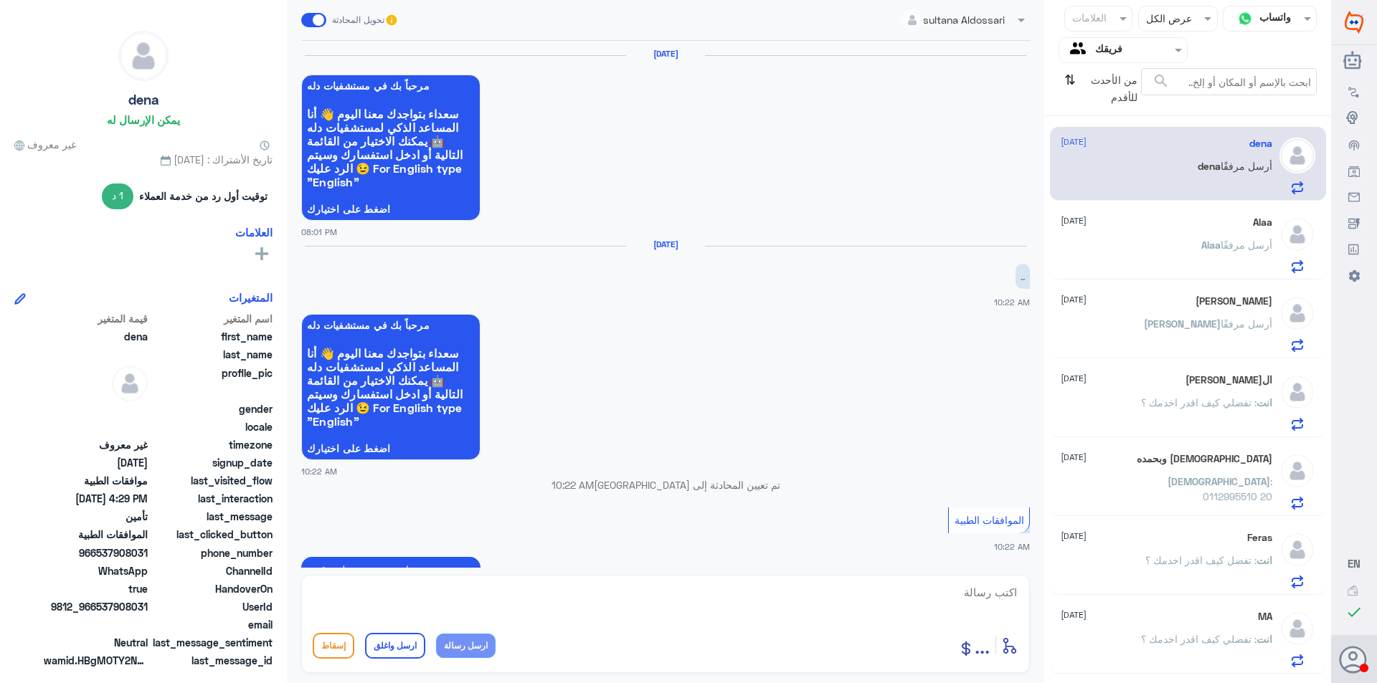
scroll to position [1312, 0]
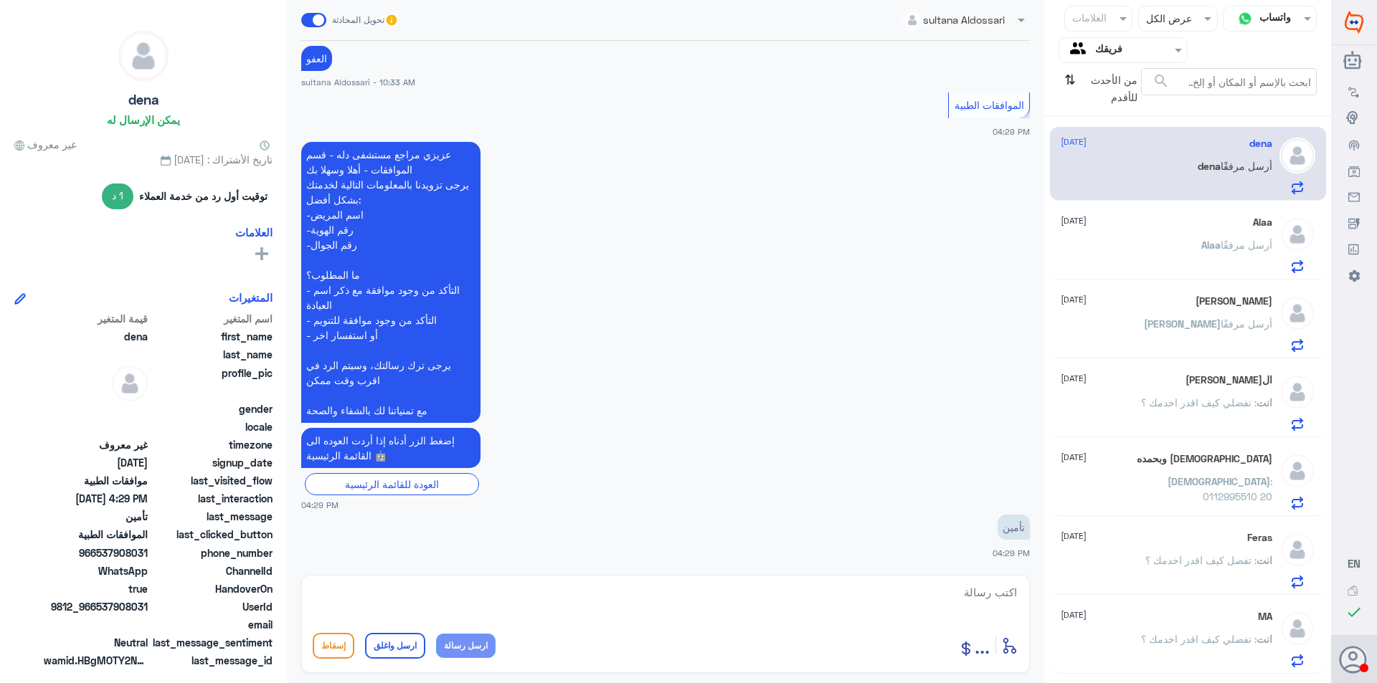
click at [850, 602] on textarea at bounding box center [666, 600] width 706 height 35
click at [1216, 229] on div "Alaa [DATE] [PERSON_NAME] أرسل مرفقًا" at bounding box center [1167, 245] width 212 height 57
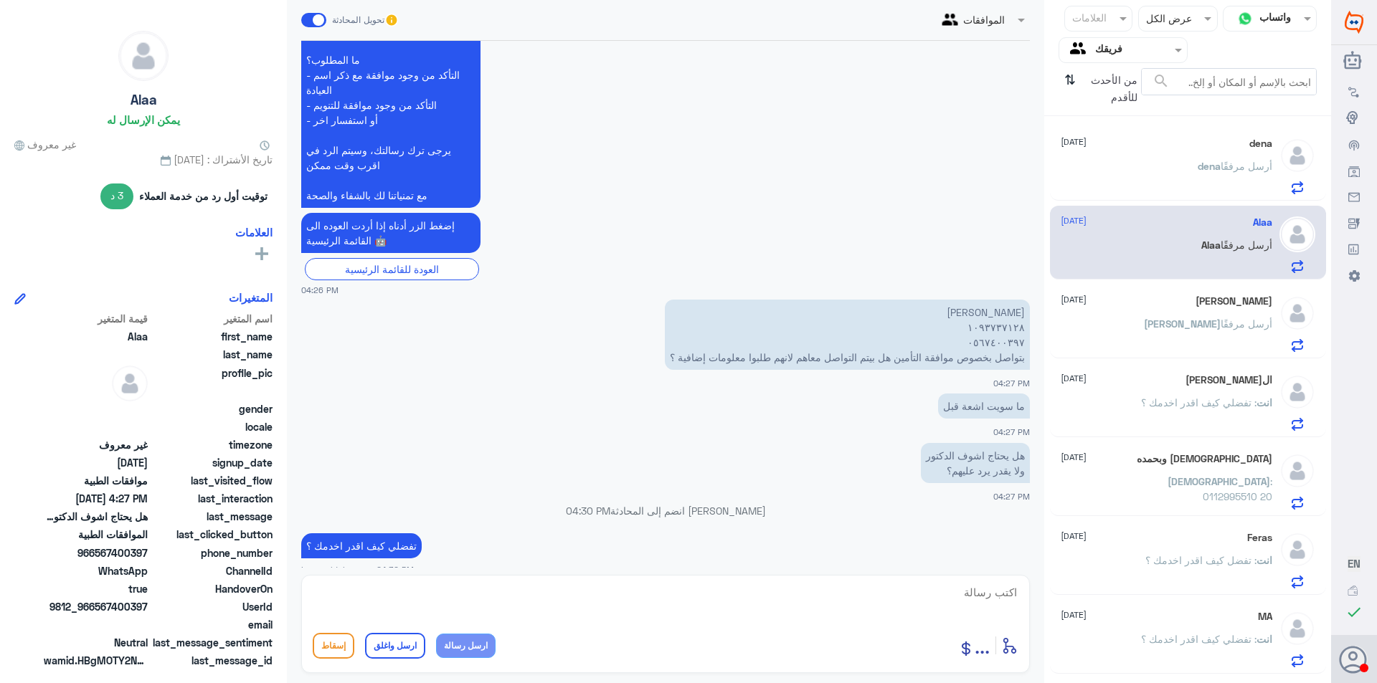
scroll to position [1400, 0]
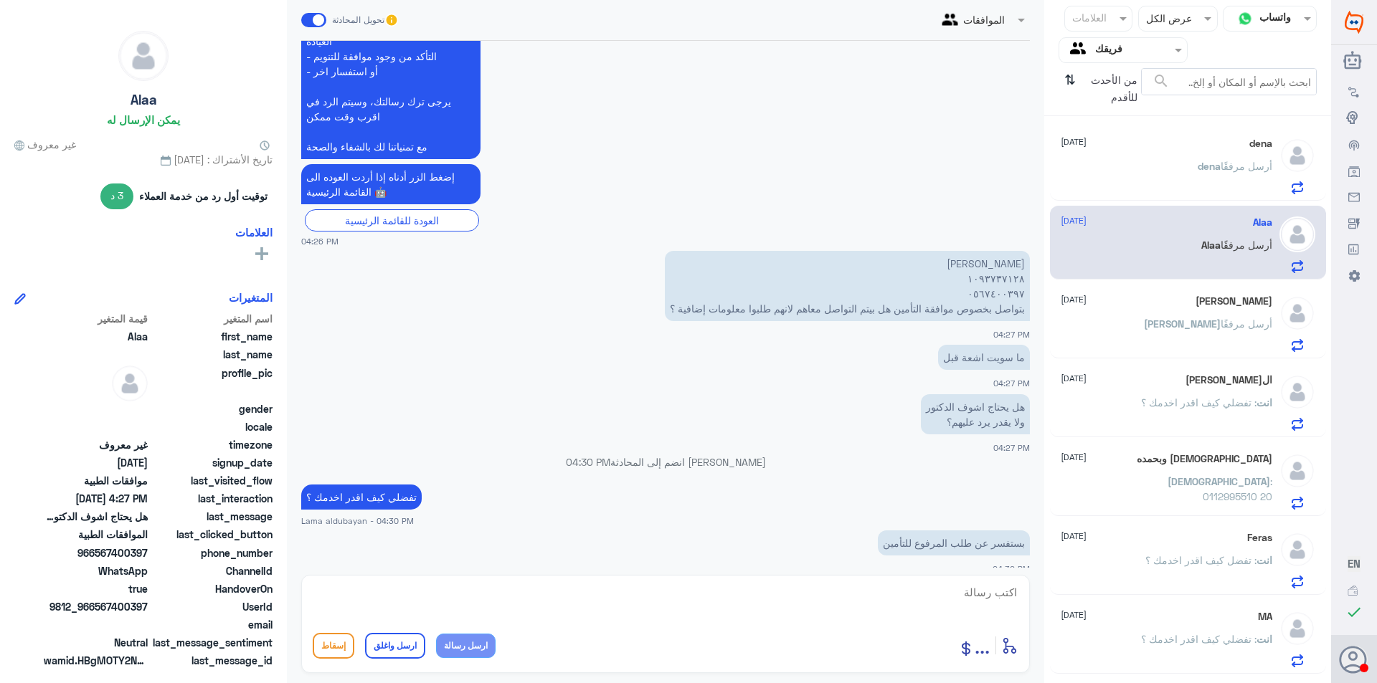
click at [863, 606] on textarea at bounding box center [666, 600] width 706 height 35
type textarea "0567400397"
drag, startPoint x: 937, startPoint y: 593, endPoint x: 1276, endPoint y: 641, distance: 343.3
click at [1277, 640] on div "قناة واتساب Status × عرض الكل العلامات Agent Filter فريقك search من الأحدث للأق…" at bounding box center [665, 344] width 1331 height 688
click at [627, 587] on textarea at bounding box center [666, 600] width 706 height 35
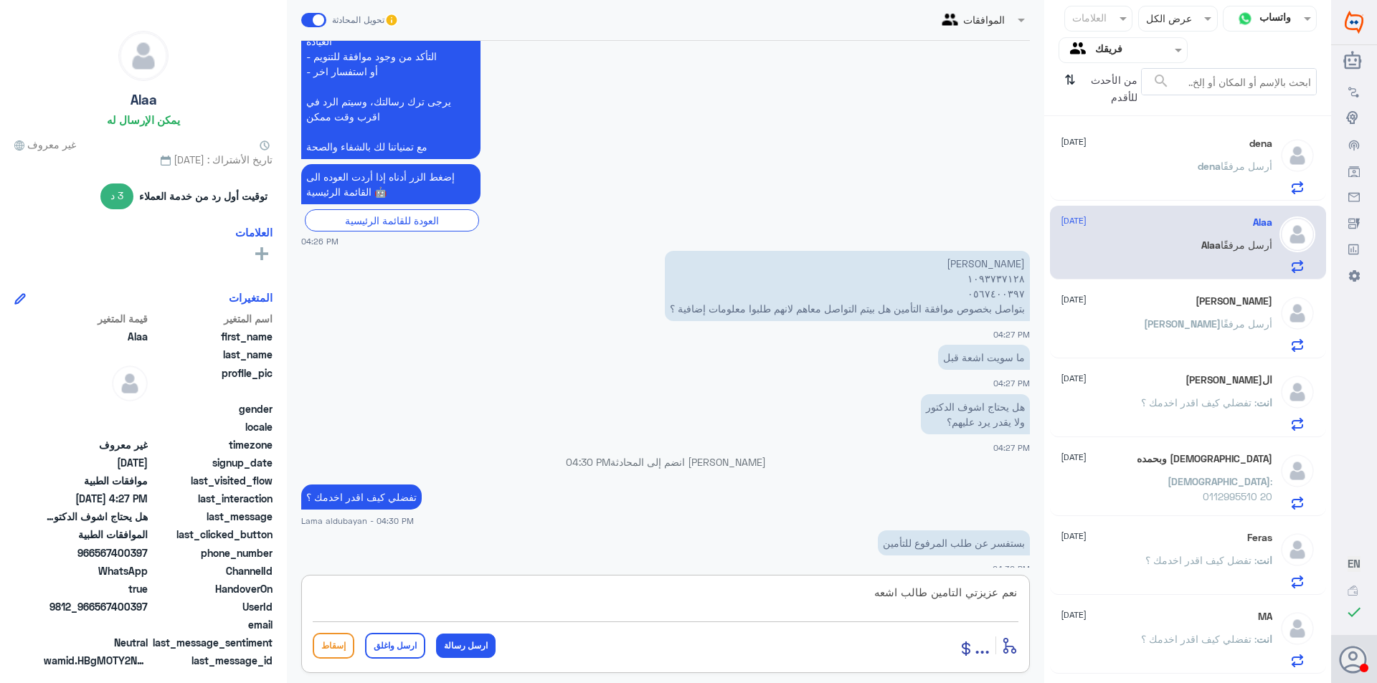
type textarea "نعم عزيزتي التامين طالب اشعه"
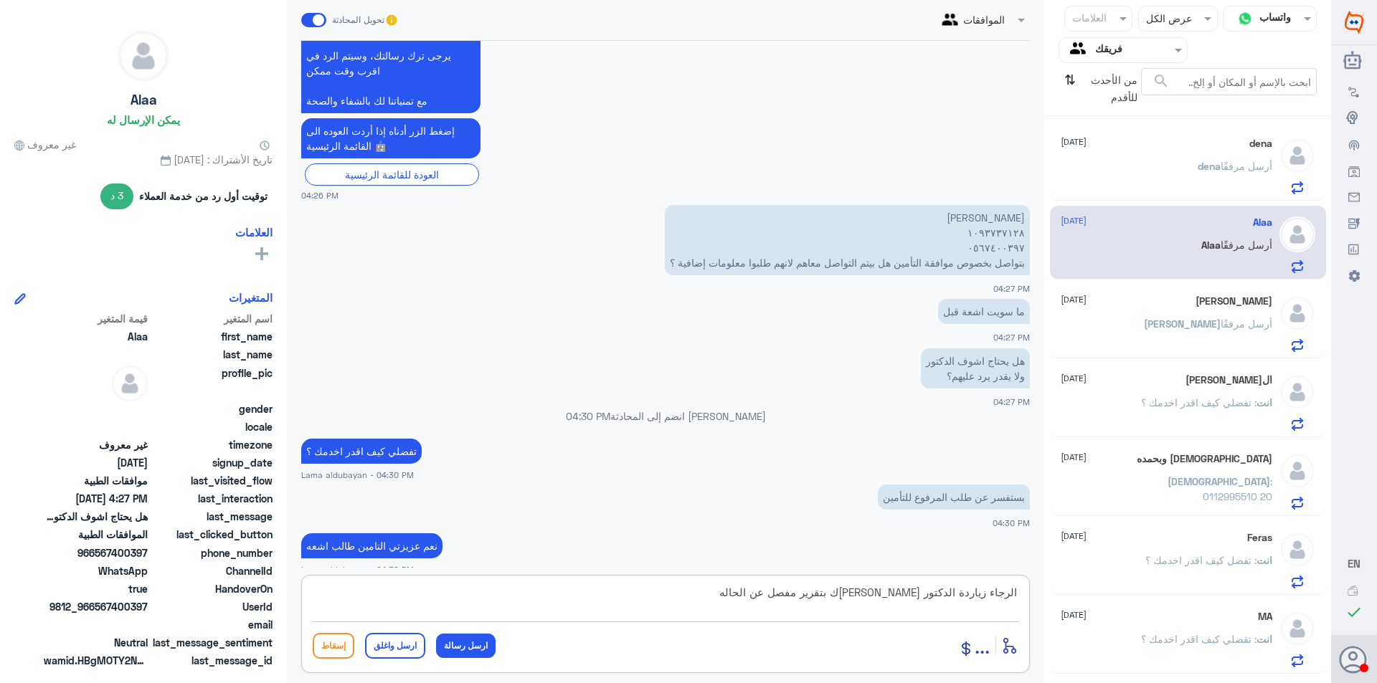
type textarea "الرجاء زياردة الدكتور [PERSON_NAME]ك بتقرير مفصل عن الحاله"
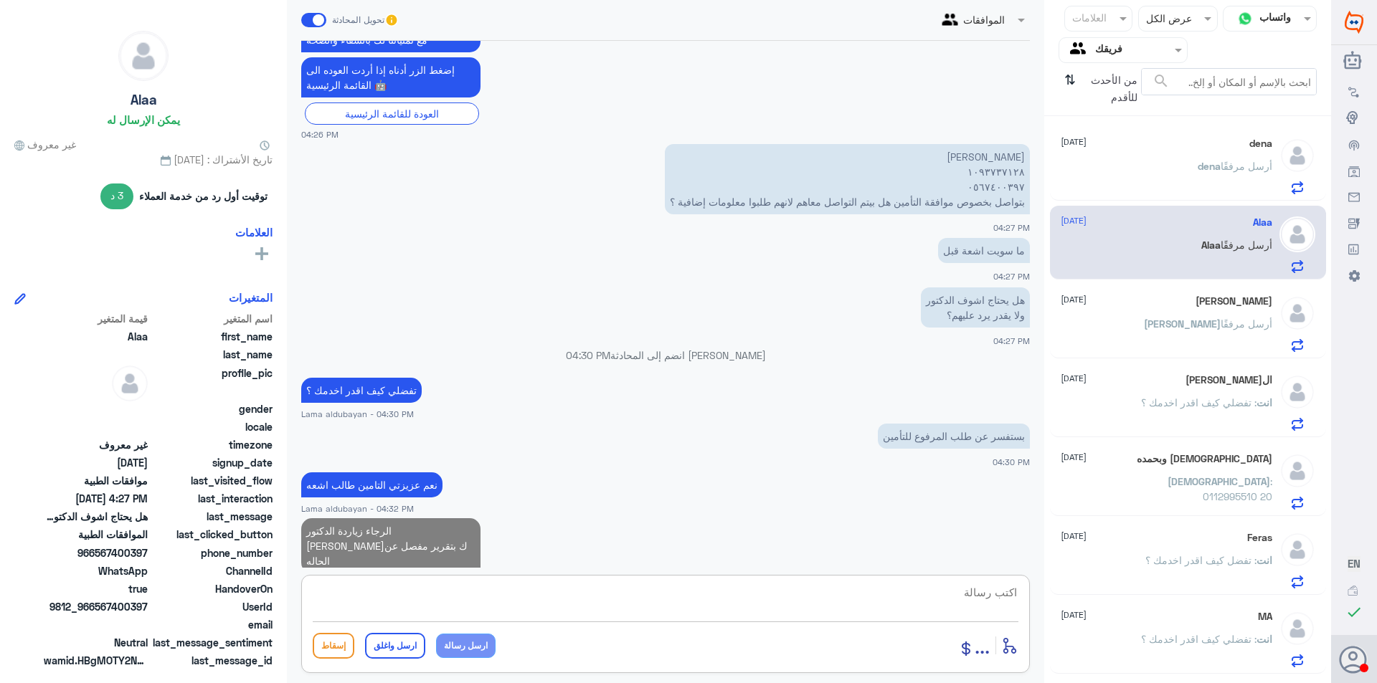
click at [1130, 326] on div "[PERSON_NAME] مرفقًا" at bounding box center [1167, 336] width 212 height 32
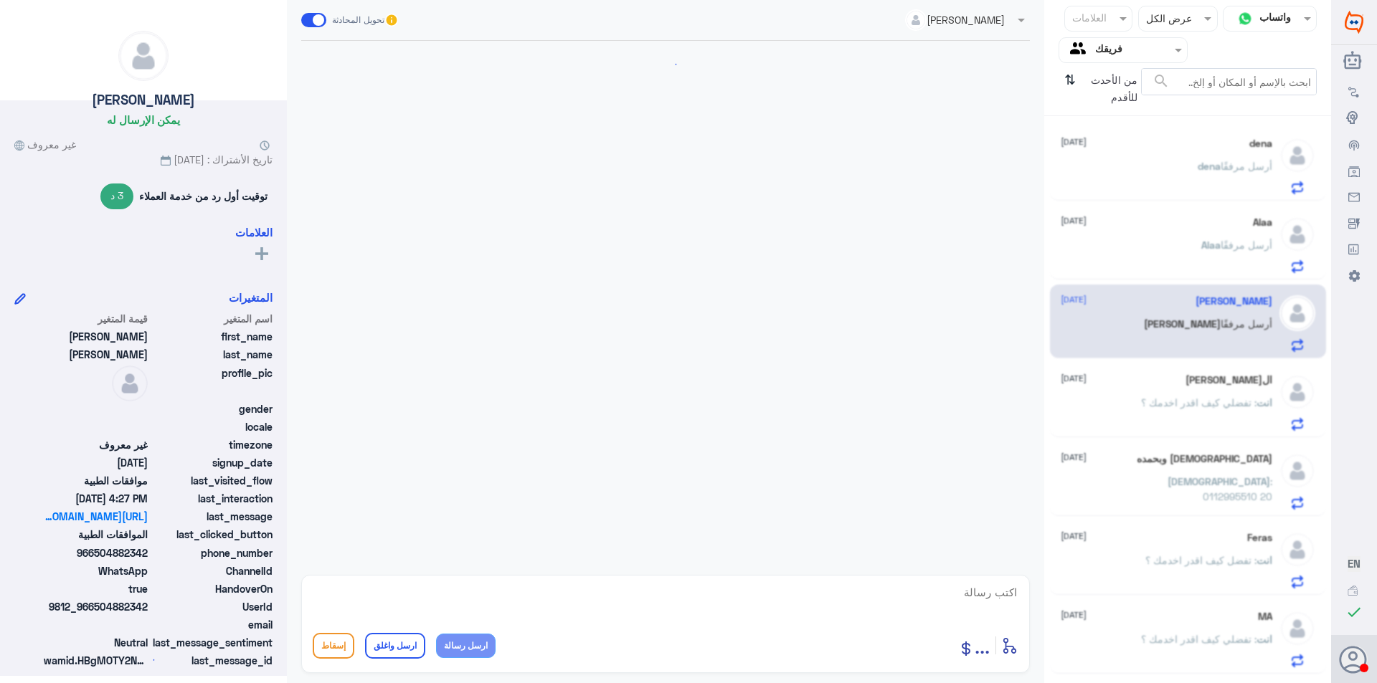
scroll to position [807, 0]
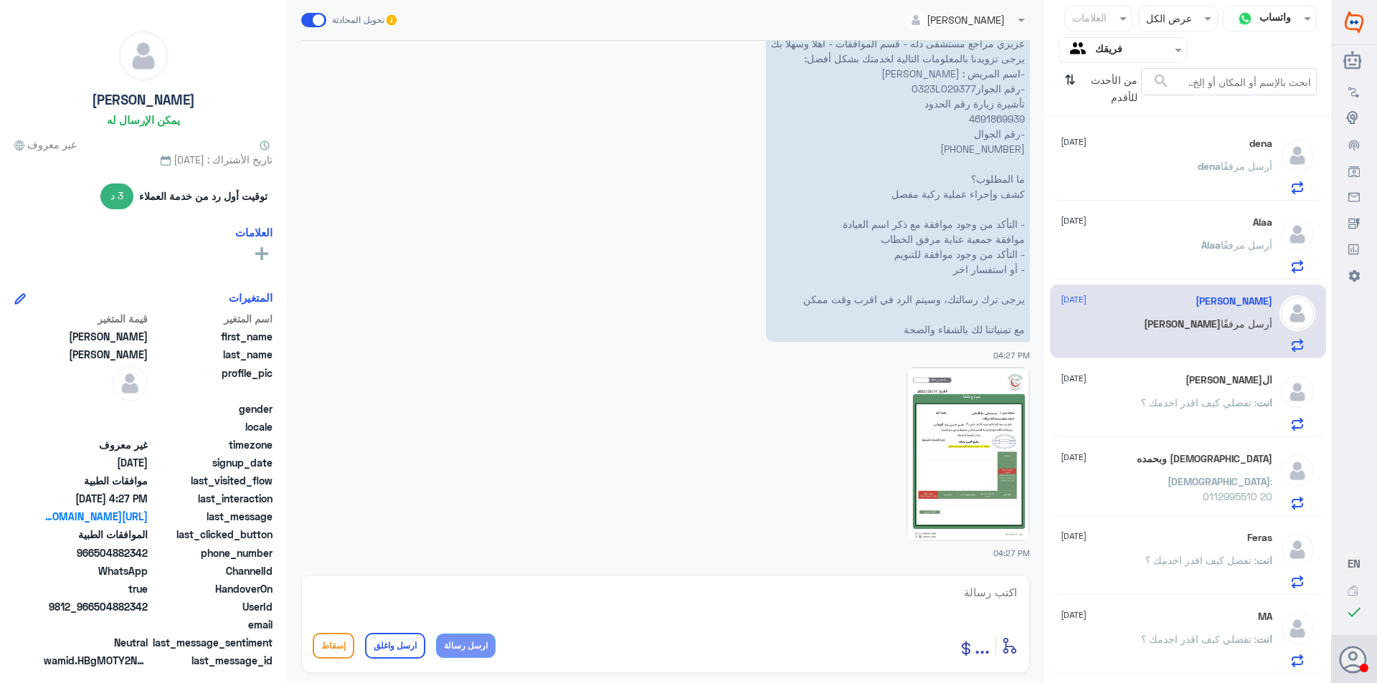
drag, startPoint x: 1138, startPoint y: 376, endPoint x: 1142, endPoint y: 387, distance: 11.3
click at [1139, 381] on div "ال[PERSON_NAME] [DATE]" at bounding box center [1167, 380] width 212 height 12
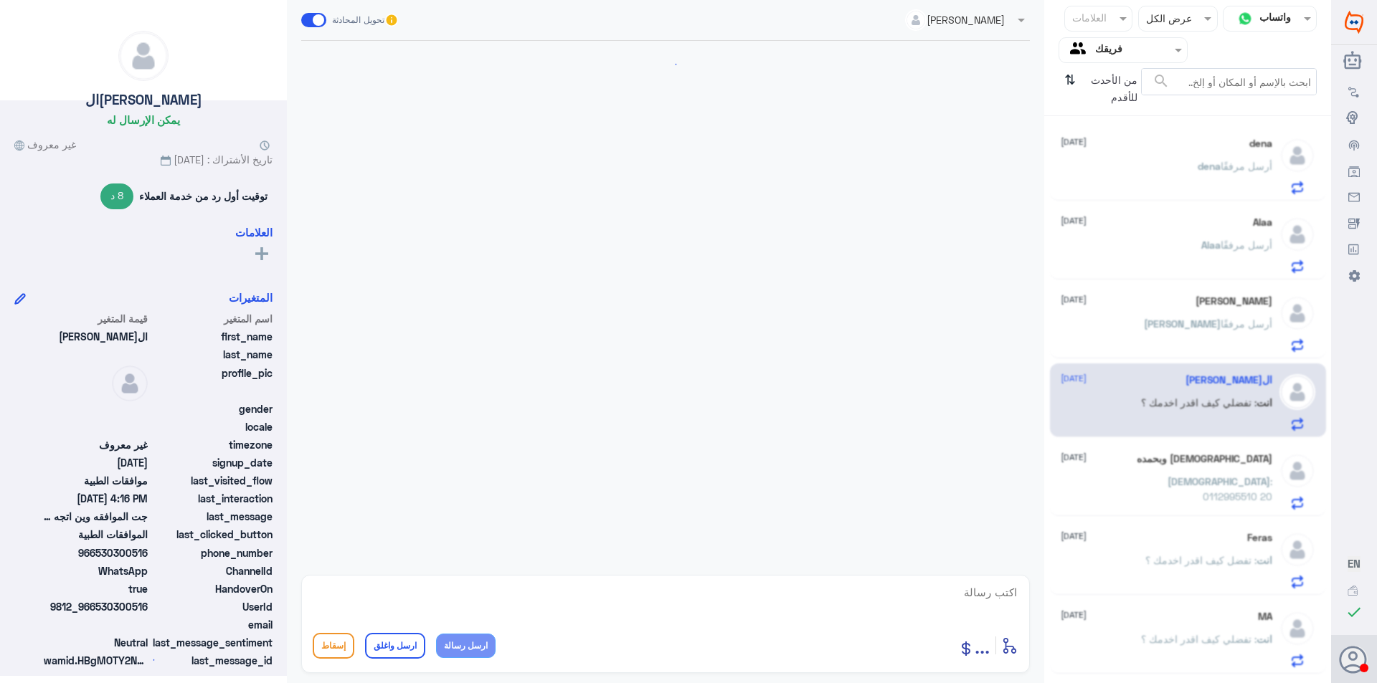
scroll to position [1512, 0]
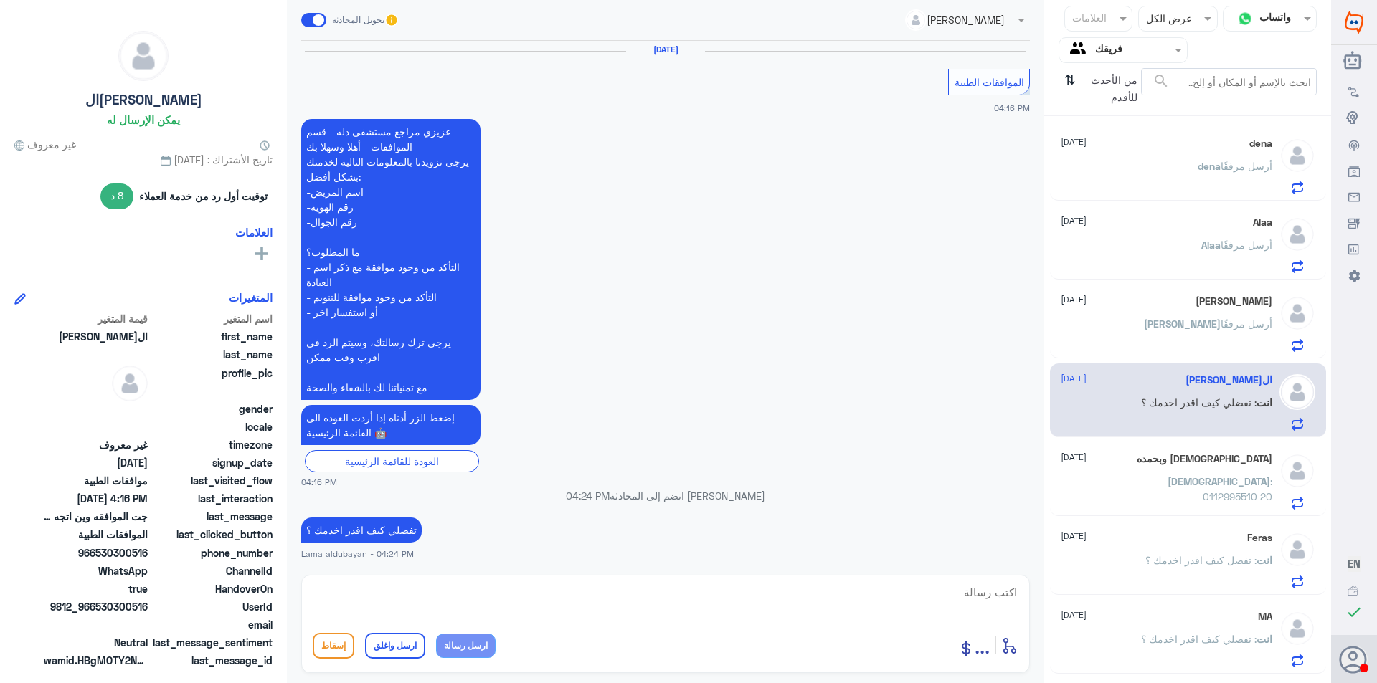
click at [1203, 477] on span ": 0112995510 20" at bounding box center [1238, 488] width 70 height 27
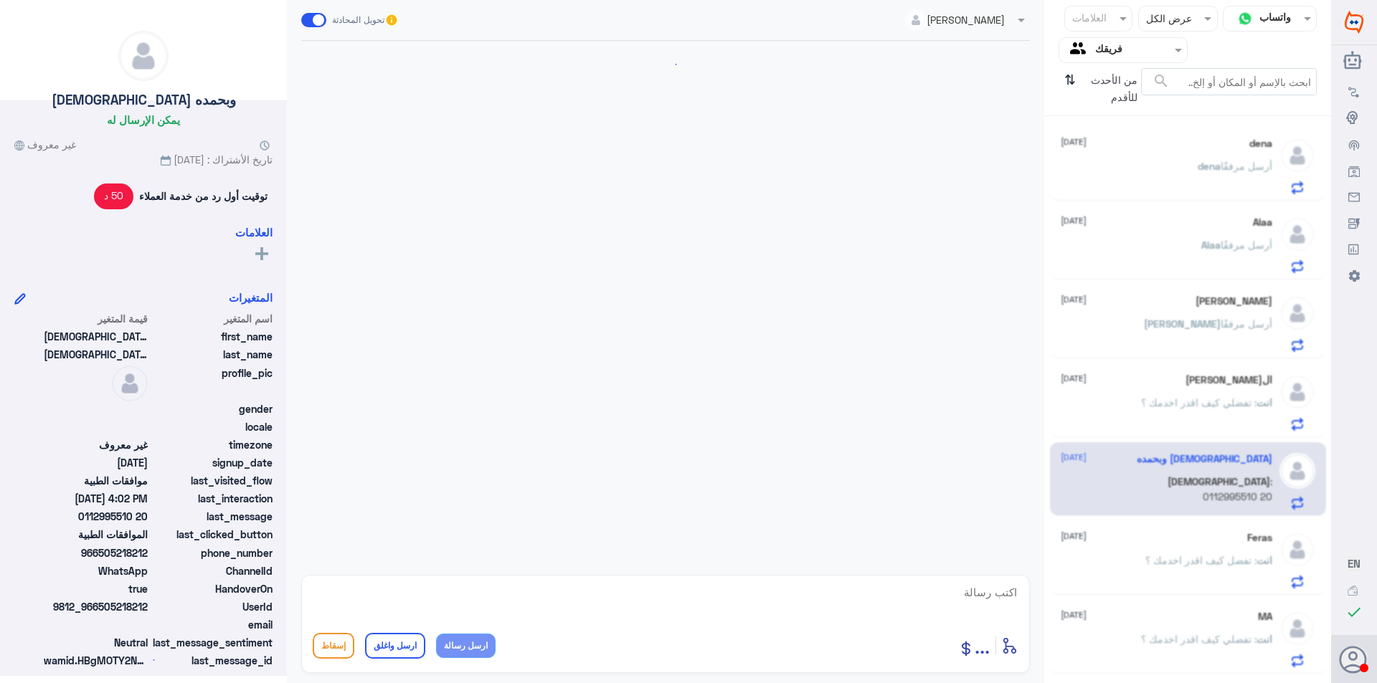
scroll to position [944, 0]
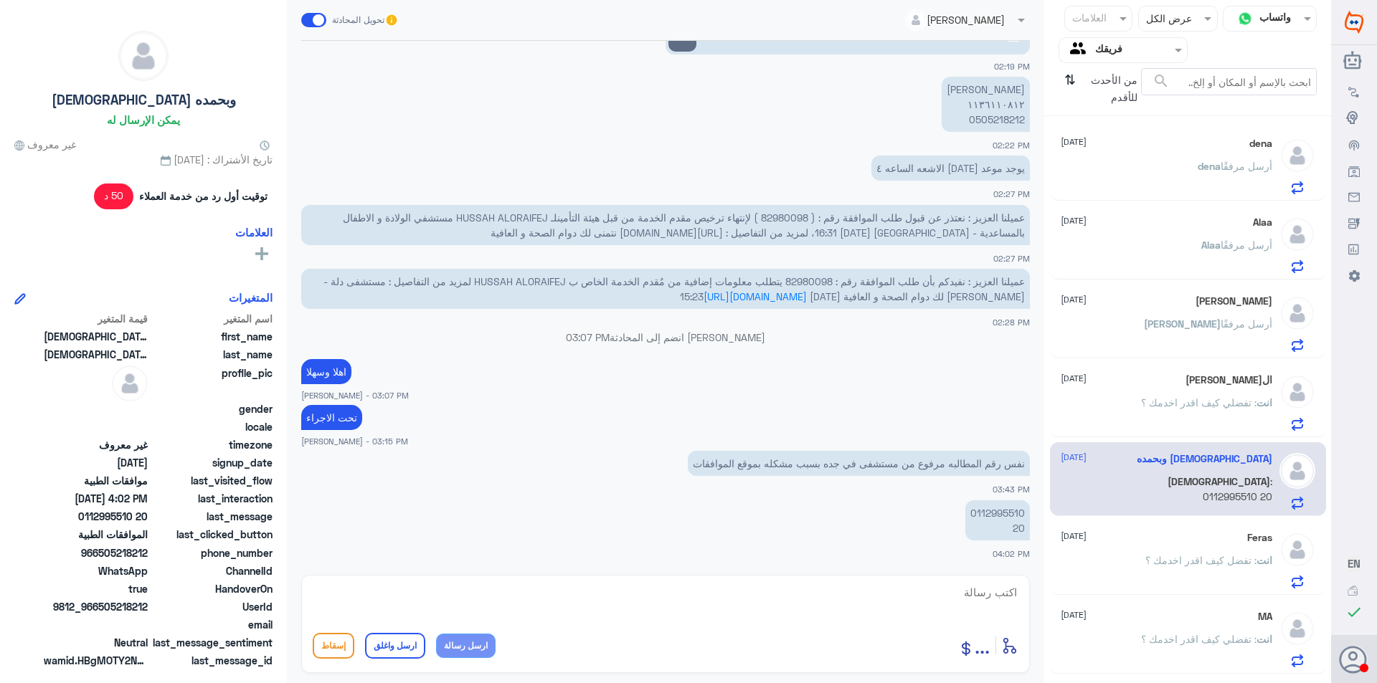
click at [1190, 549] on div "Feras [DATE] انت : تفضل كيف اقدر اخدمك ؟" at bounding box center [1167, 560] width 212 height 57
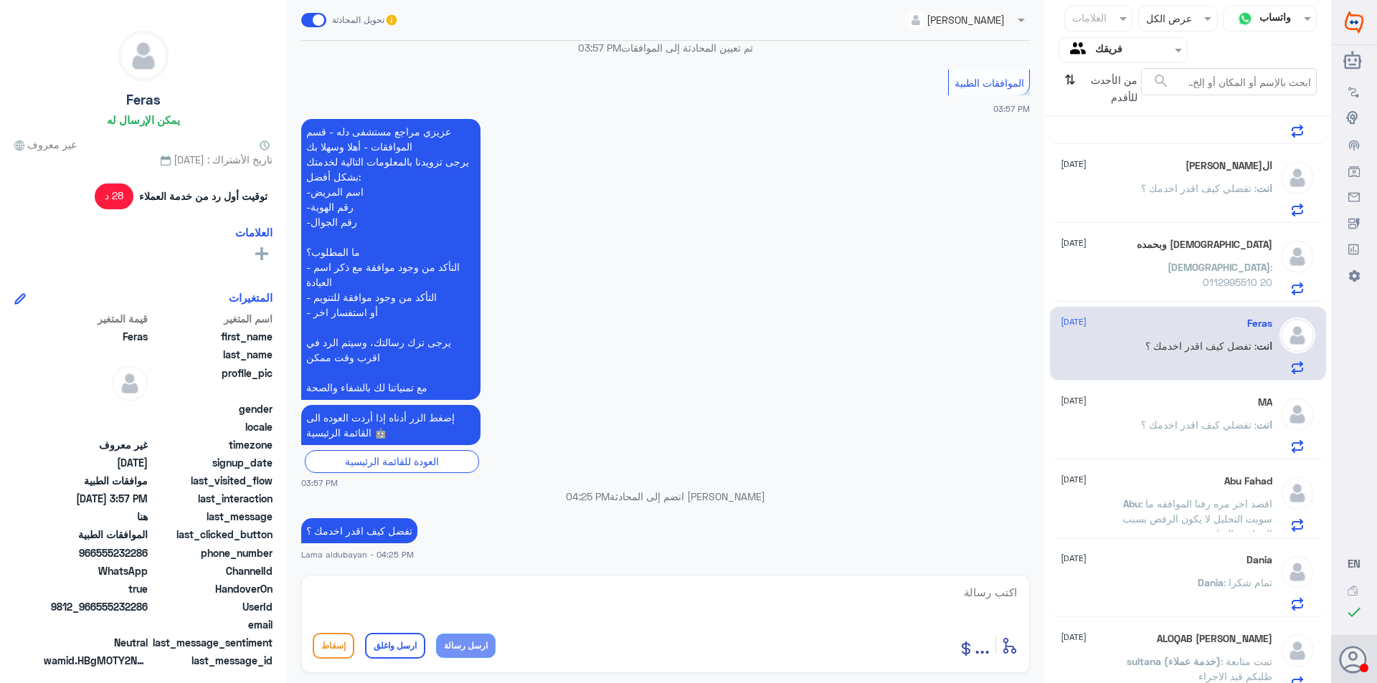
scroll to position [215, 0]
click at [1201, 434] on p "انت : تفضلي كيف اقدر اخدمك ؟" at bounding box center [1206, 435] width 131 height 36
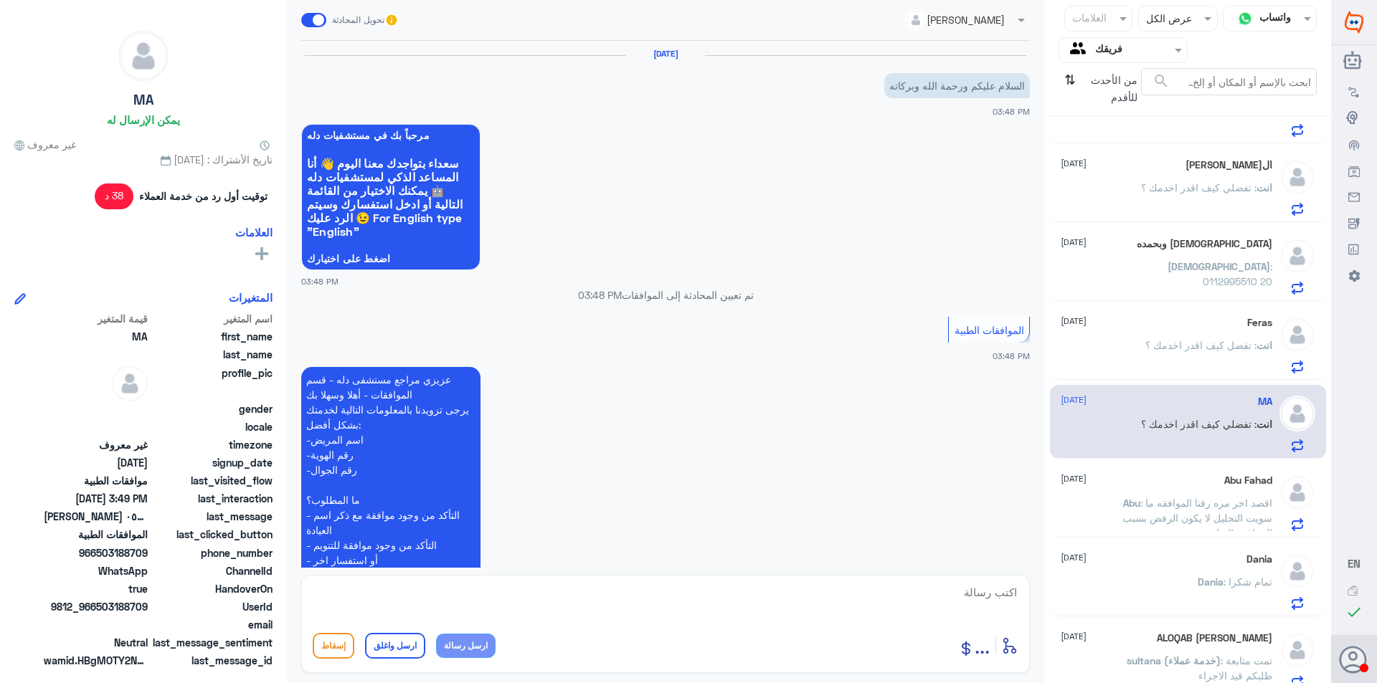
scroll to position [312, 0]
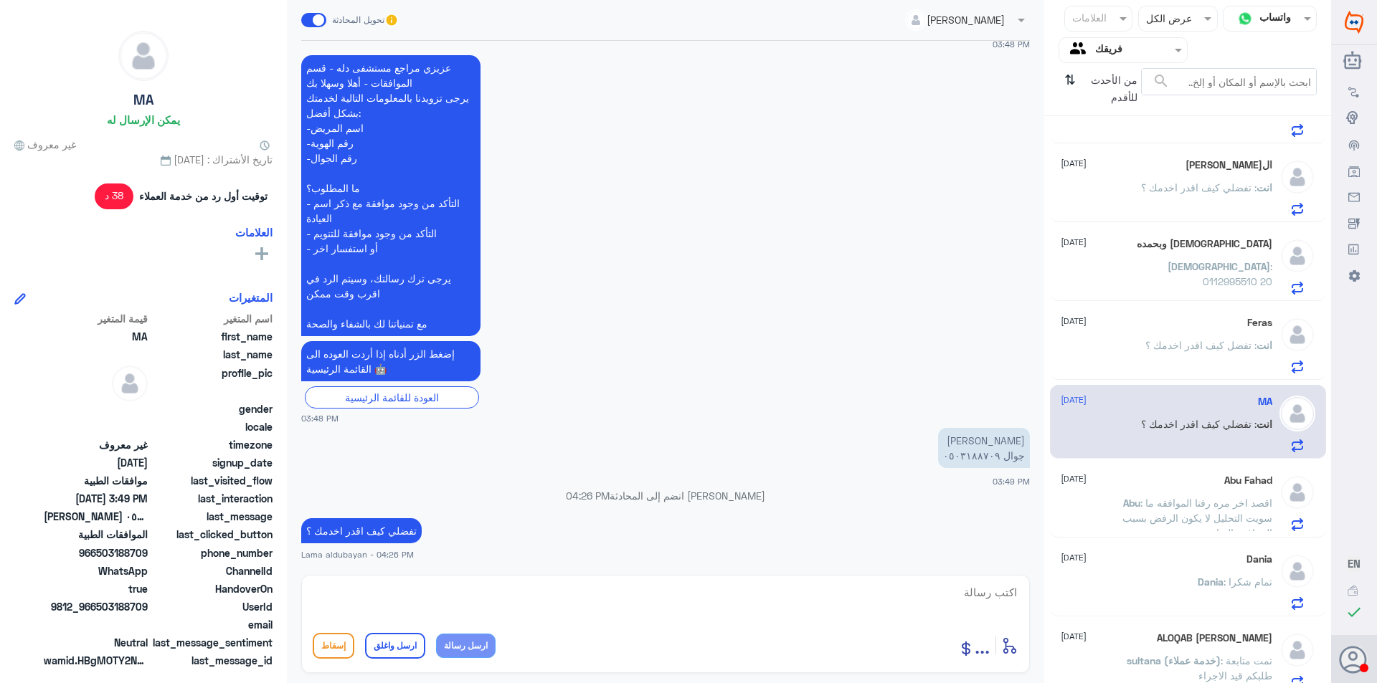
click at [1145, 503] on span ": اقصد اخر مره رفنا الموافقه ما سويت التحليل لا يكون الرفض بسبب المرافقه السابقه" at bounding box center [1197, 518] width 150 height 42
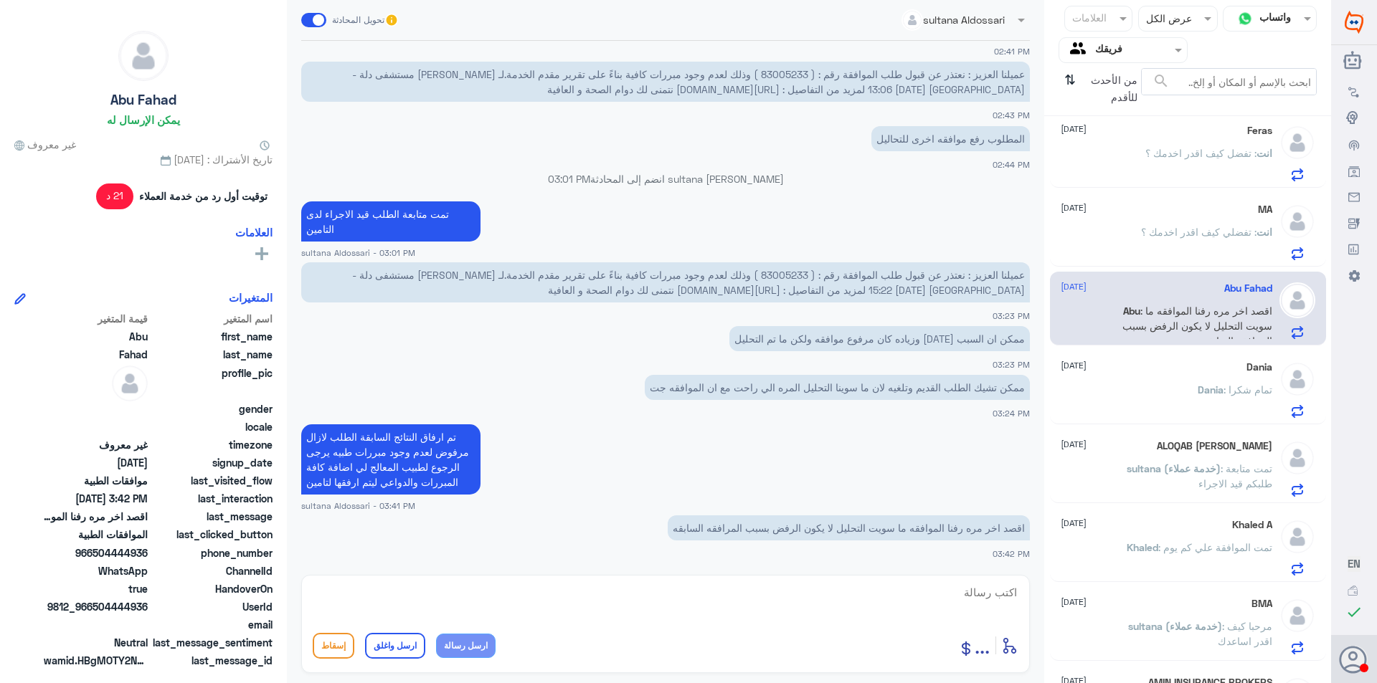
scroll to position [502, 0]
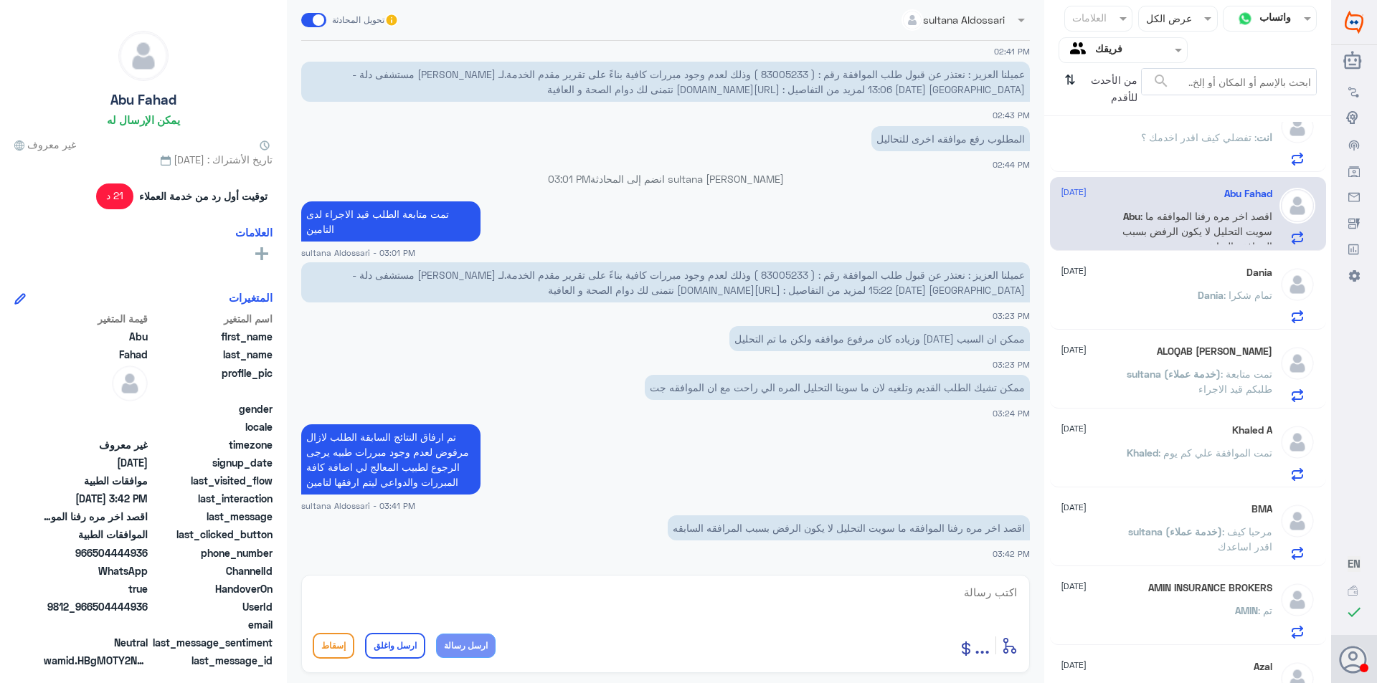
click at [1185, 309] on div "Dania : تمام شكرا" at bounding box center [1167, 307] width 212 height 32
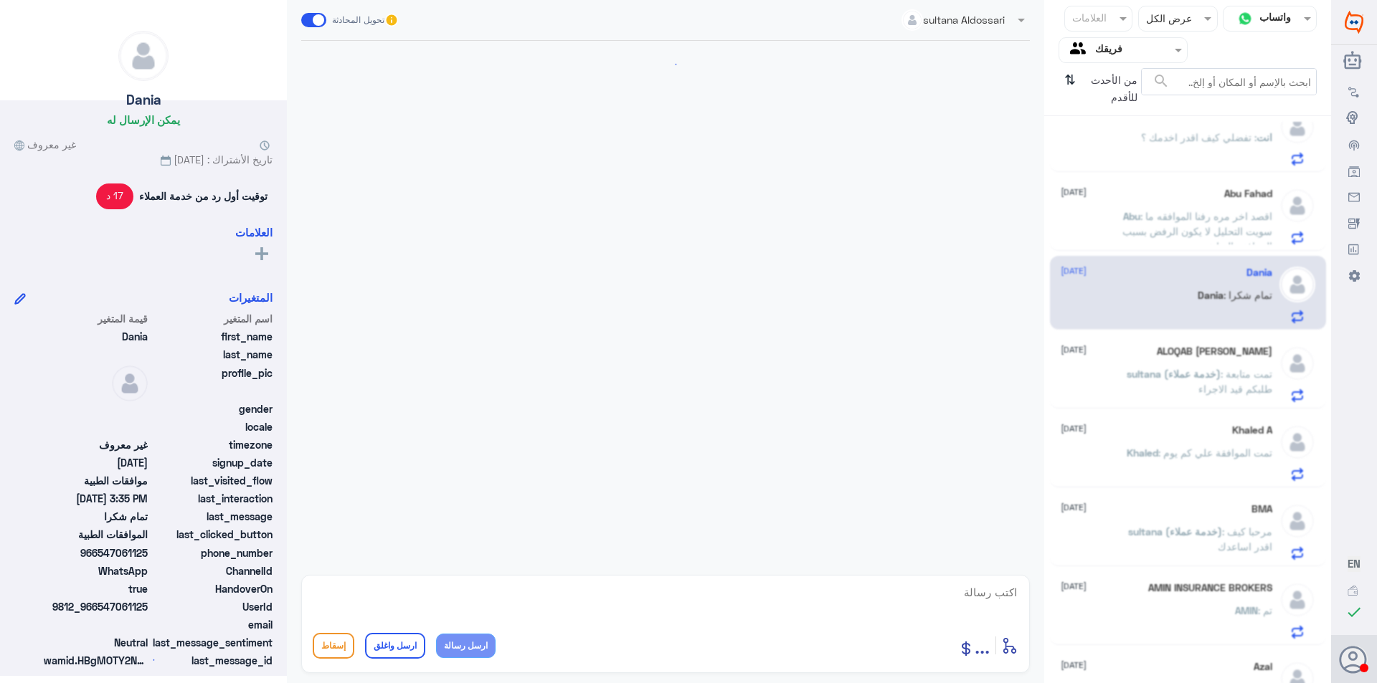
scroll to position [825, 0]
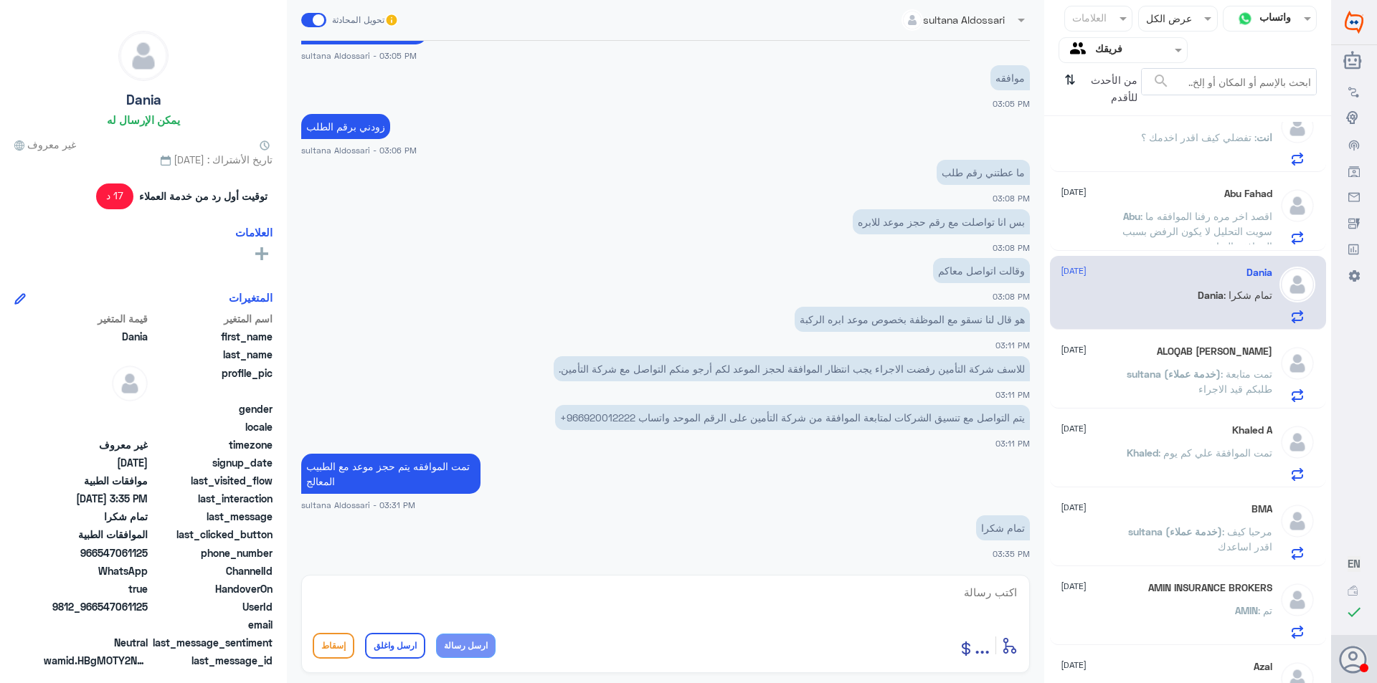
click at [805, 597] on textarea at bounding box center [666, 600] width 706 height 35
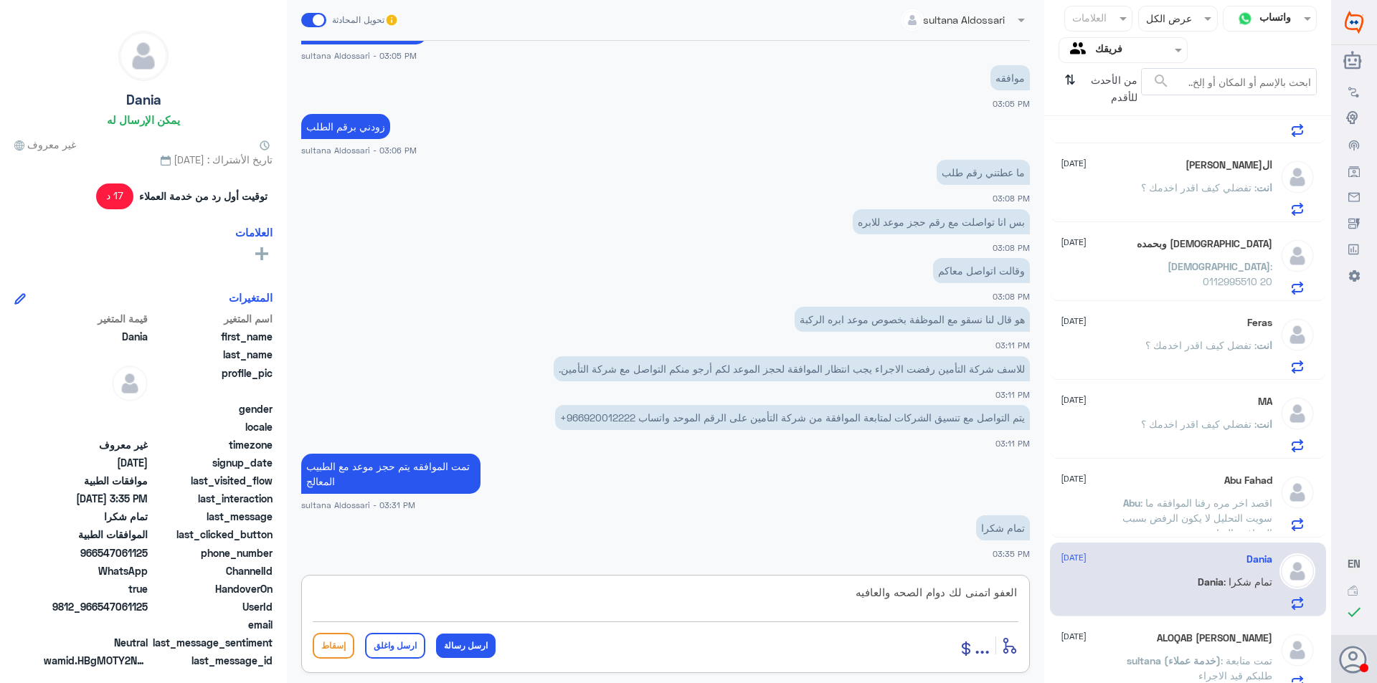
type textarea "العفو اتمنى لك دوام الصحه والعافيه"
click at [1219, 229] on div "[DEMOGRAPHIC_DATA] وبحمده [DATE] [DEMOGRAPHIC_DATA] : 0112995510 20" at bounding box center [1188, 264] width 276 height 74
click at [1227, 280] on p "[DEMOGRAPHIC_DATA] : 0112995510 20" at bounding box center [1191, 277] width 161 height 36
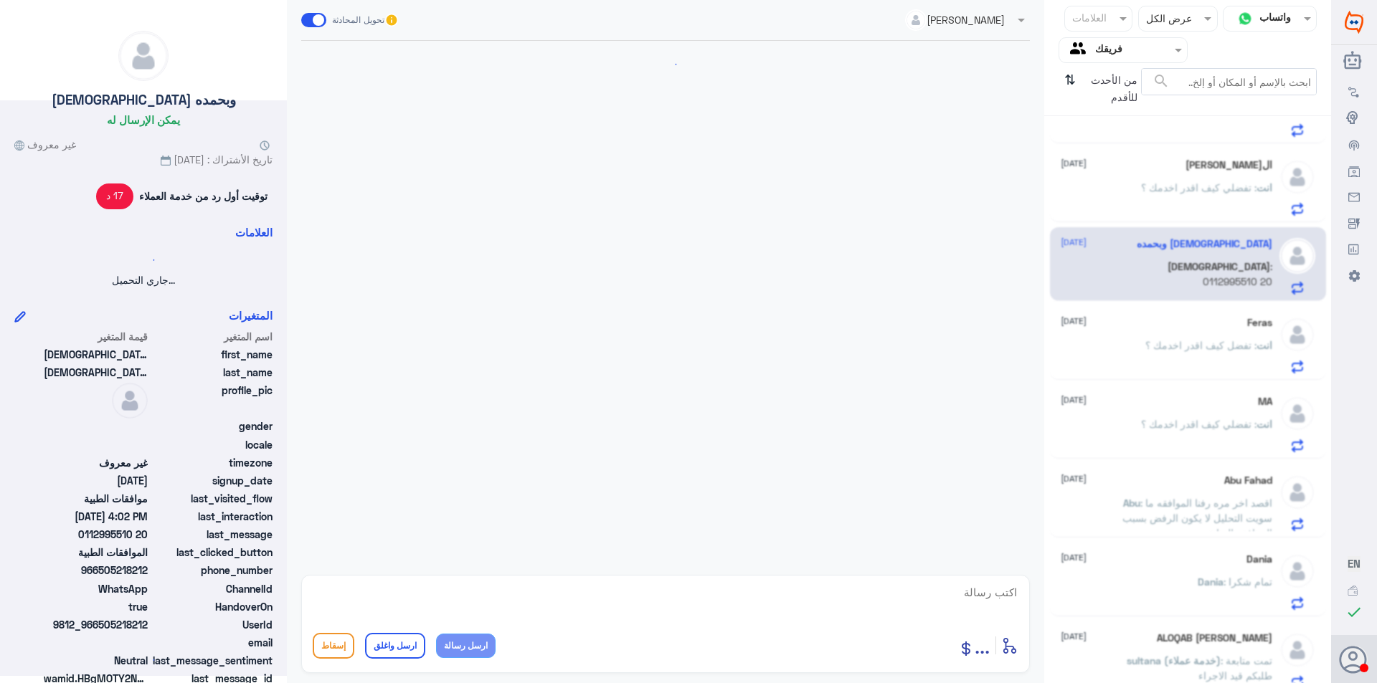
scroll to position [944, 0]
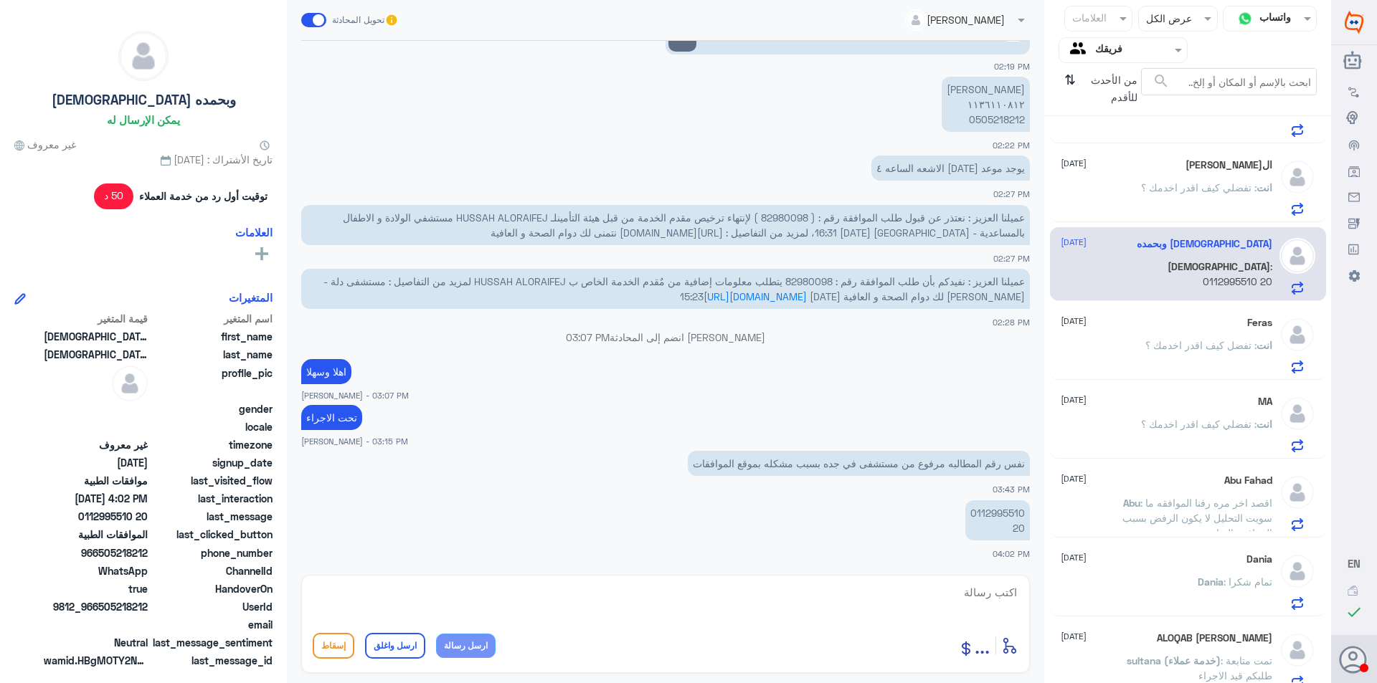
click at [1211, 204] on p "انت : تفضلي كيف اقدر اخدمك ؟" at bounding box center [1206, 198] width 131 height 36
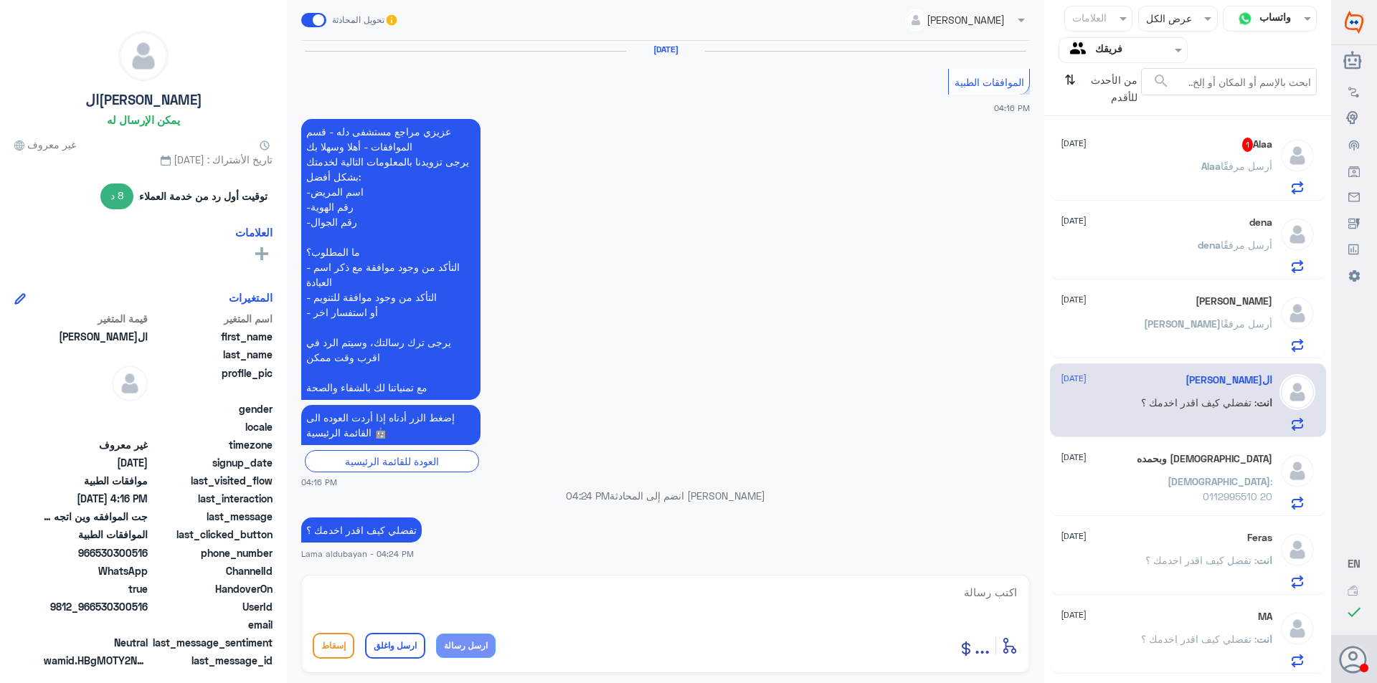
click at [1233, 176] on p "[PERSON_NAME] أرسل مرفقًا" at bounding box center [1236, 176] width 71 height 36
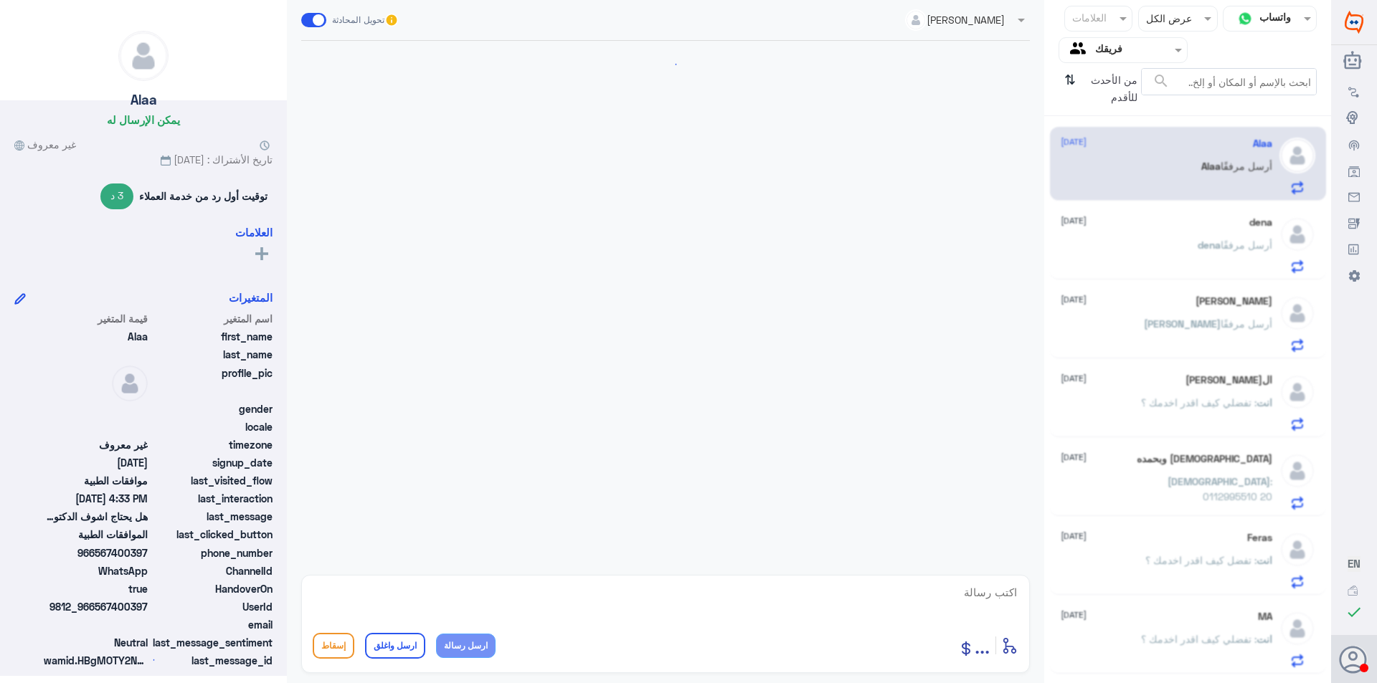
scroll to position [1312, 0]
click at [1226, 244] on span "أرسل مرفقًا" at bounding box center [1247, 245] width 52 height 12
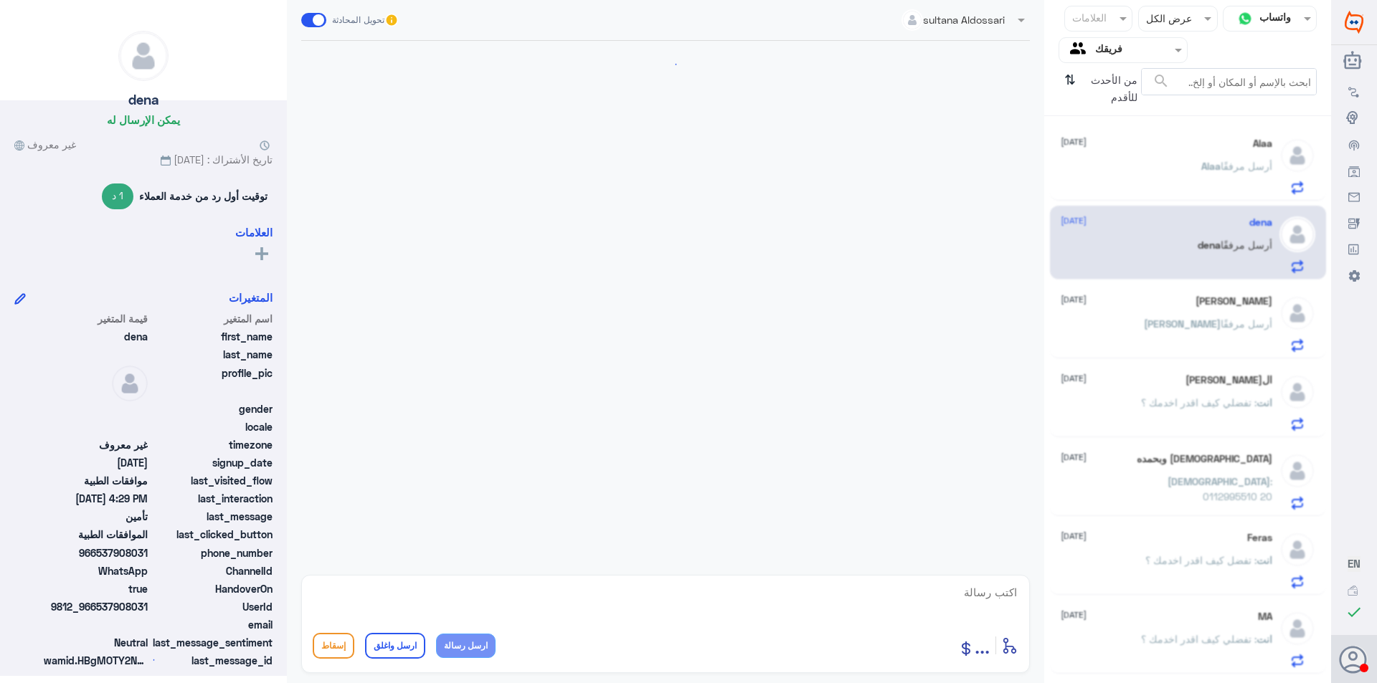
scroll to position [1312, 0]
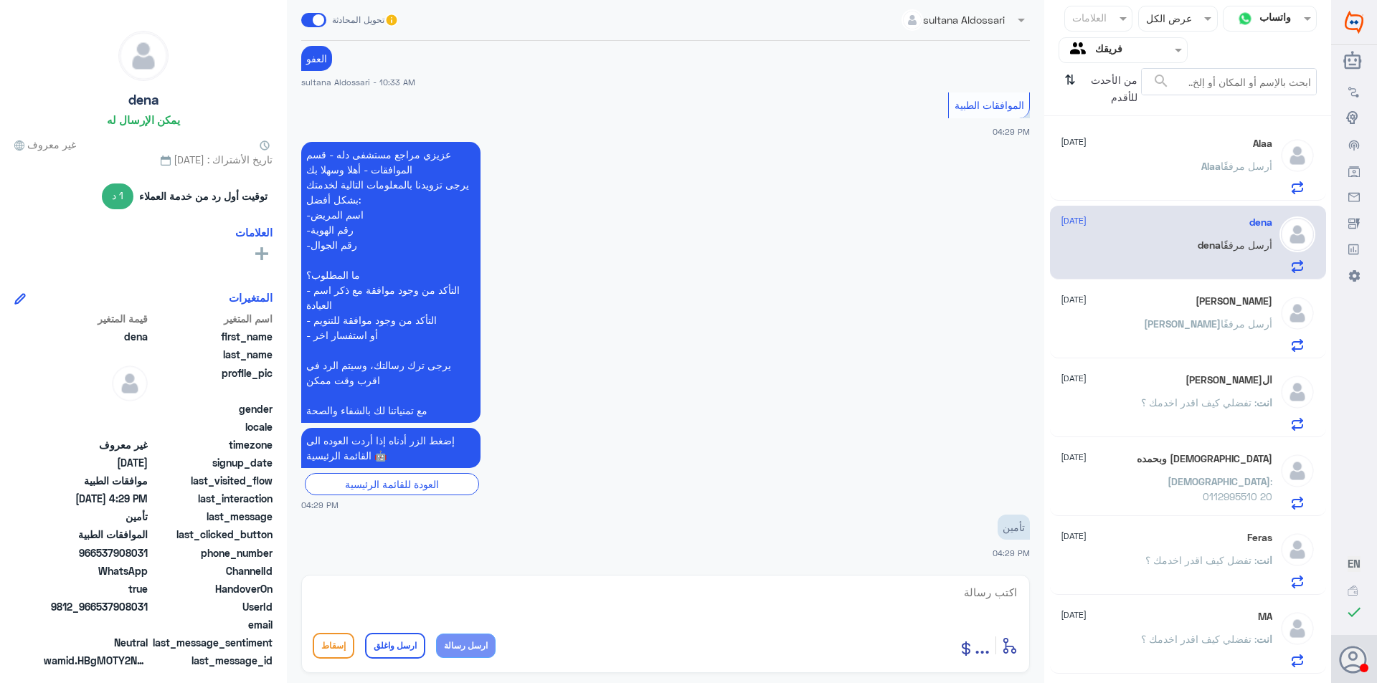
click at [1221, 325] on span "أرسل مرفقًا" at bounding box center [1247, 324] width 52 height 12
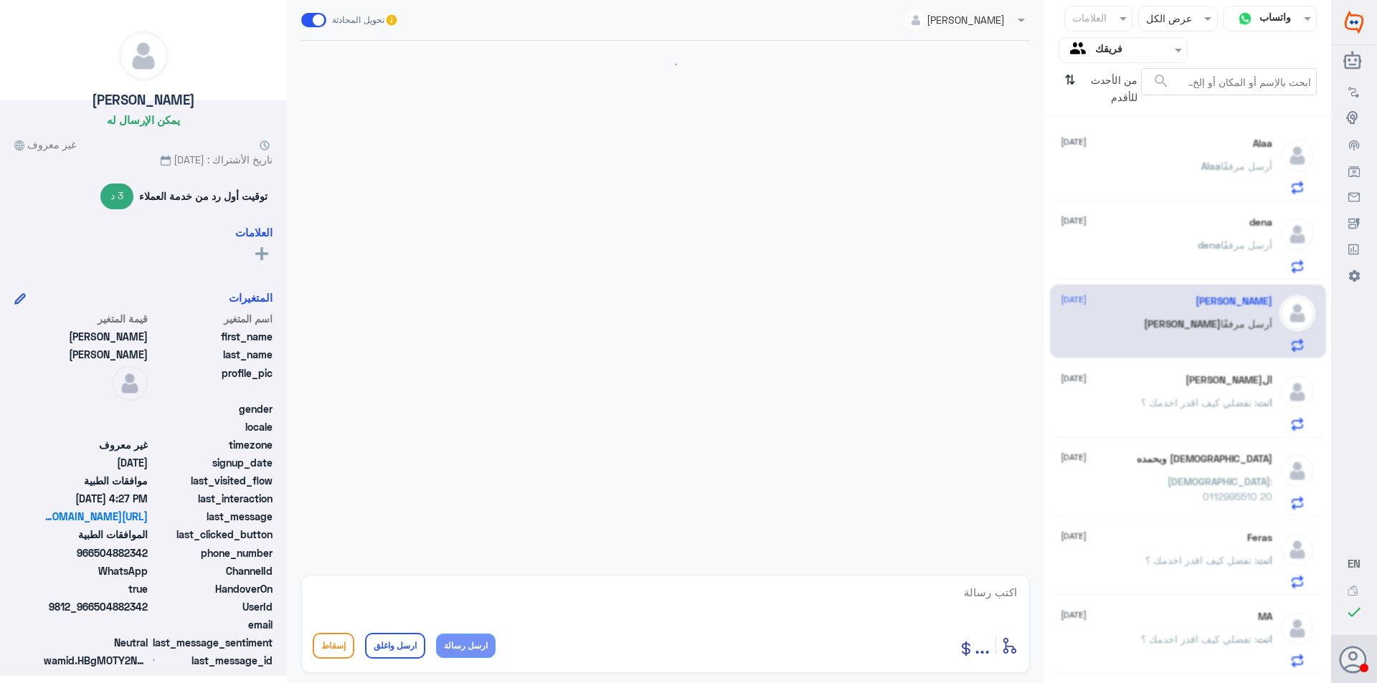
scroll to position [807, 0]
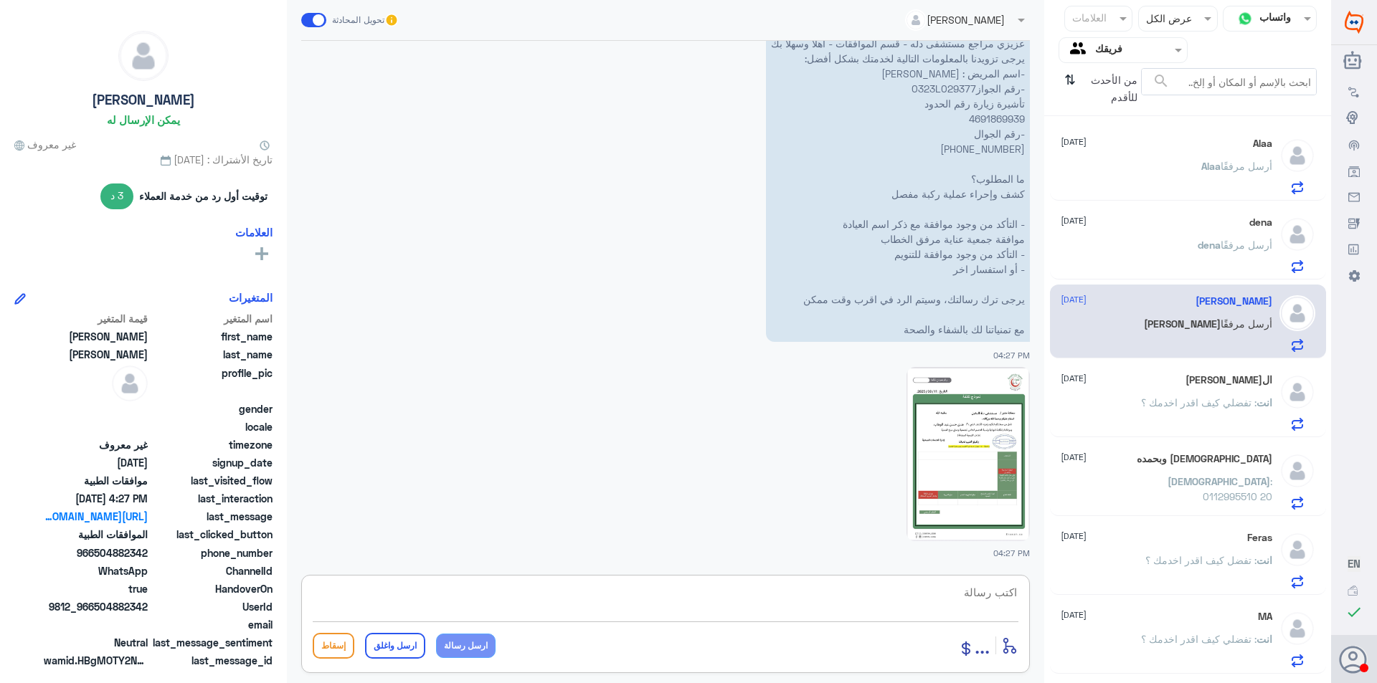
click at [900, 594] on textarea at bounding box center [666, 600] width 706 height 35
click at [952, 592] on textarea "الرجاء التواصل واتس اب 0112994809" at bounding box center [666, 600] width 706 height 35
click at [838, 595] on textarea "الرجاء التواصل واتس اب 0112994809" at bounding box center [666, 600] width 706 height 35
click at [956, 592] on textarea "الرجاء التواصل واتس اب 0112994809" at bounding box center [666, 600] width 706 height 35
click at [638, 593] on textarea "الرجاء التواصل قسم المختص بمعالجة موافقات الجمعيات واتس اب 0112994809" at bounding box center [666, 600] width 706 height 35
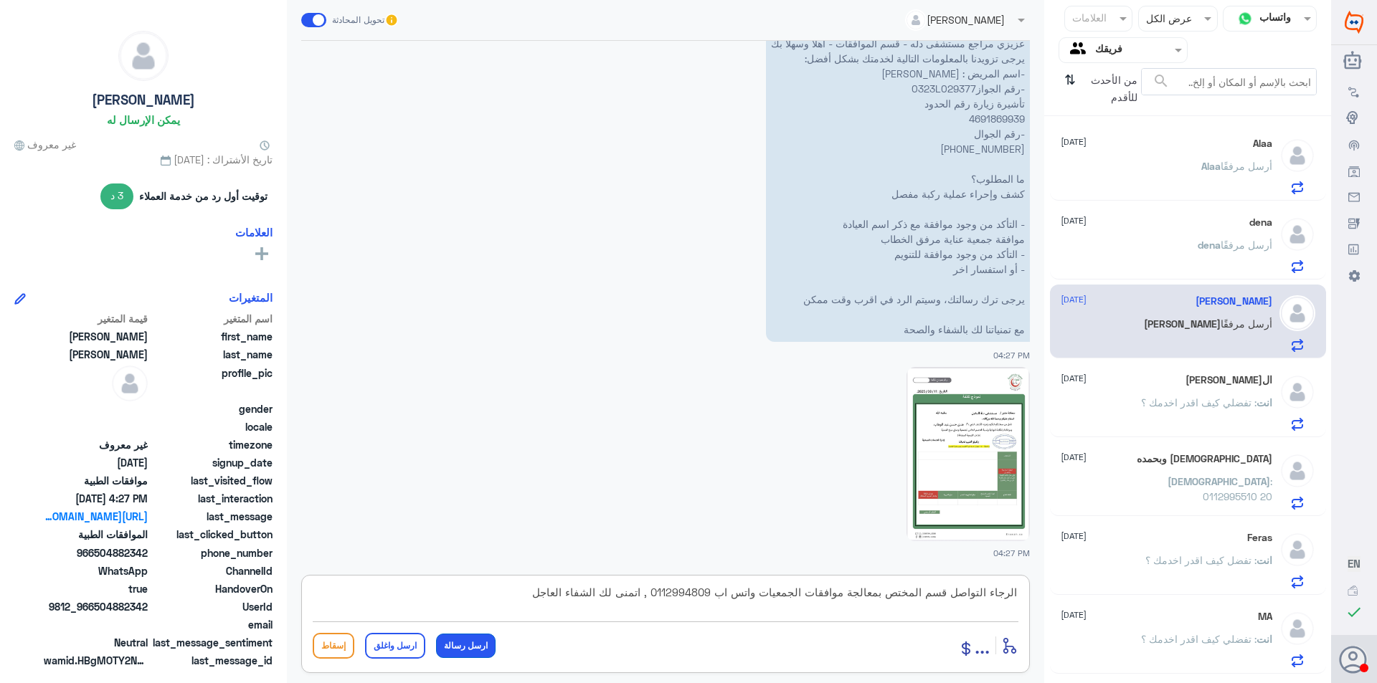
type textarea "الرجاء التواصل قسم المختص بمعالجة موافقات الجمعيات واتس اب 0112994809 , اتمنى ل…"
click at [455, 648] on button "ارسل رسالة" at bounding box center [466, 646] width 60 height 24
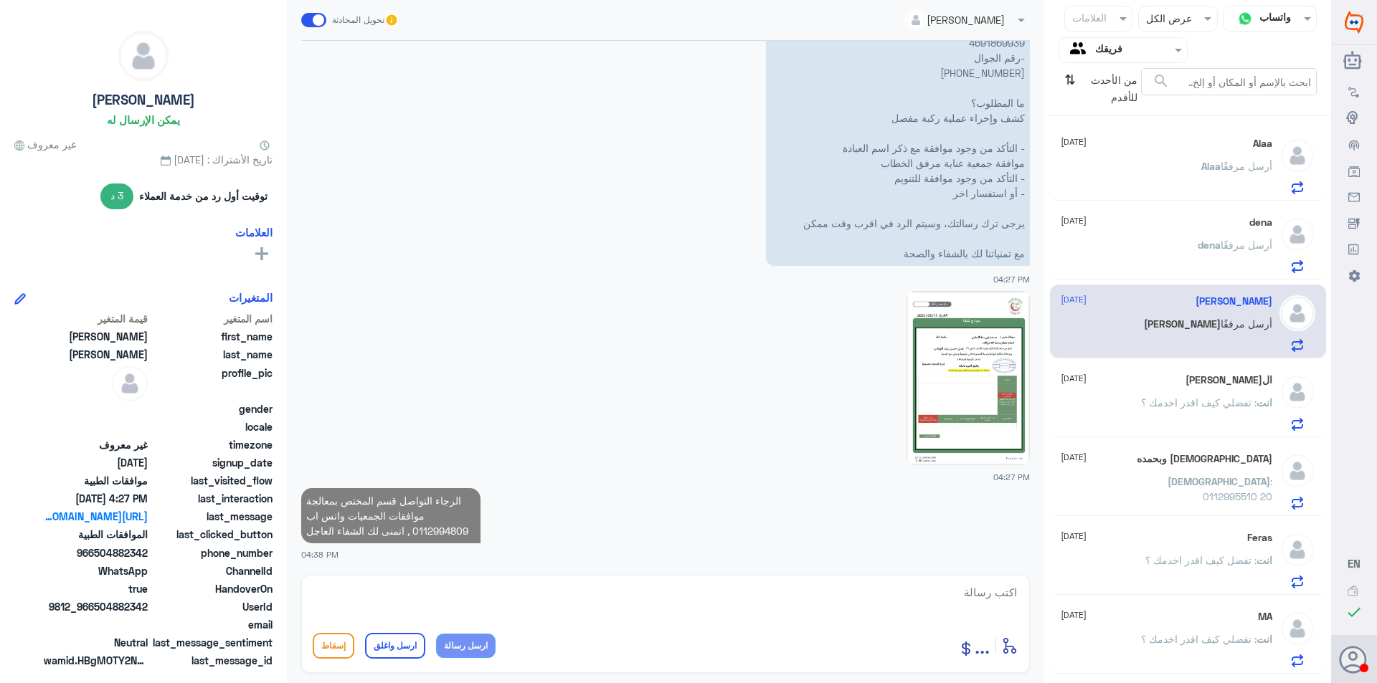
click at [1178, 414] on p "انت : تفضلي كيف اقدر اخدمك ؟" at bounding box center [1206, 413] width 131 height 36
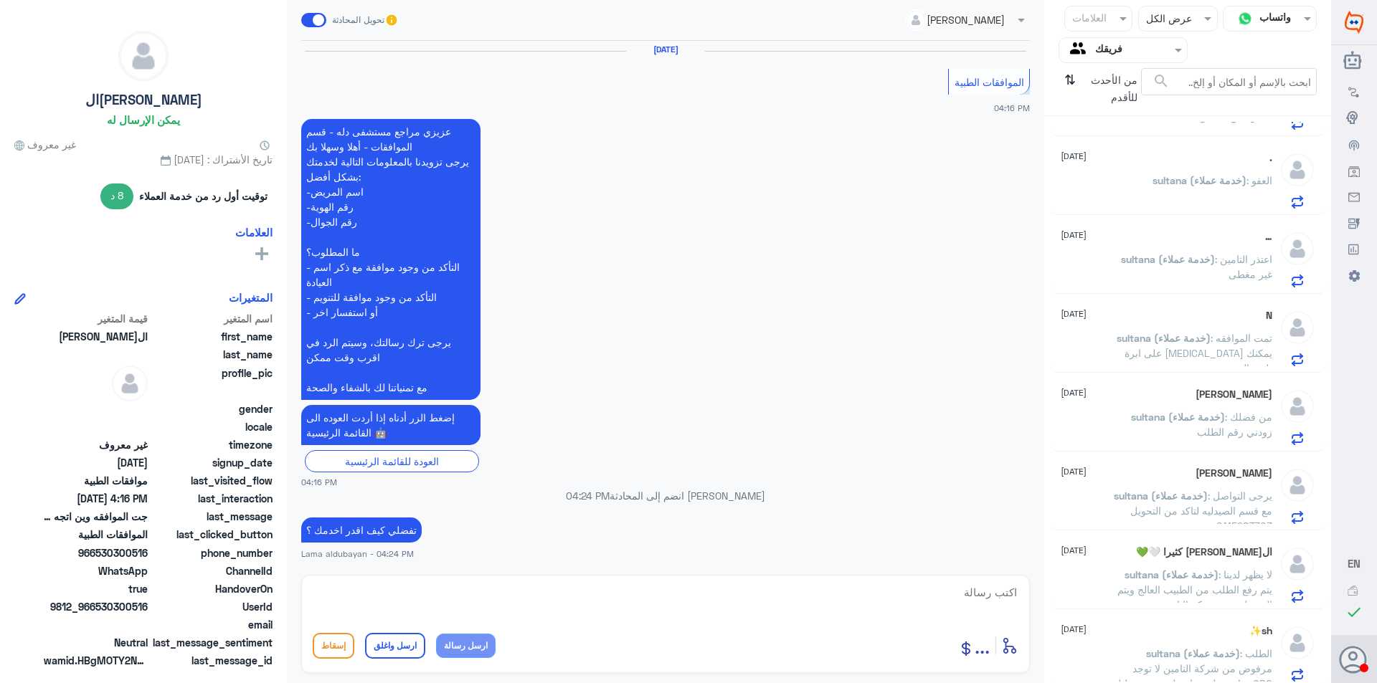
scroll to position [1806, 0]
click at [1231, 648] on span "sultana (خدمة عملاء)" at bounding box center [1193, 648] width 94 height 12
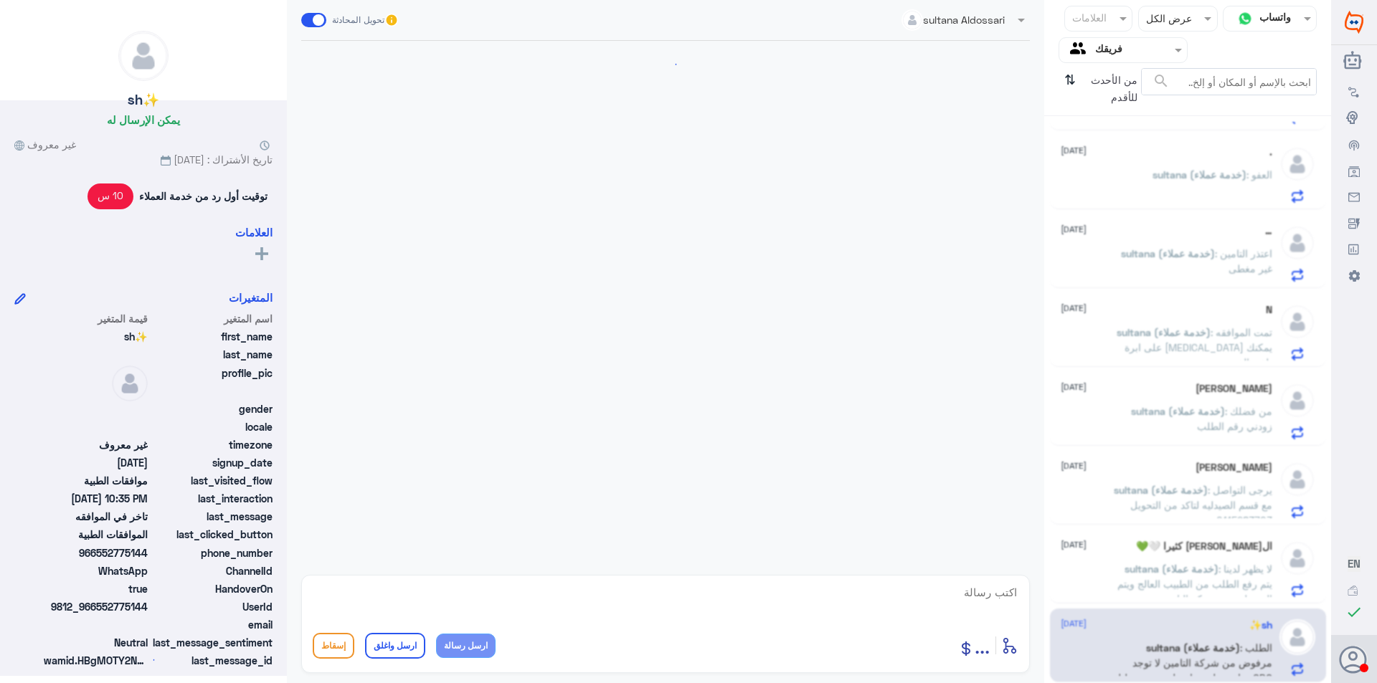
scroll to position [1317, 0]
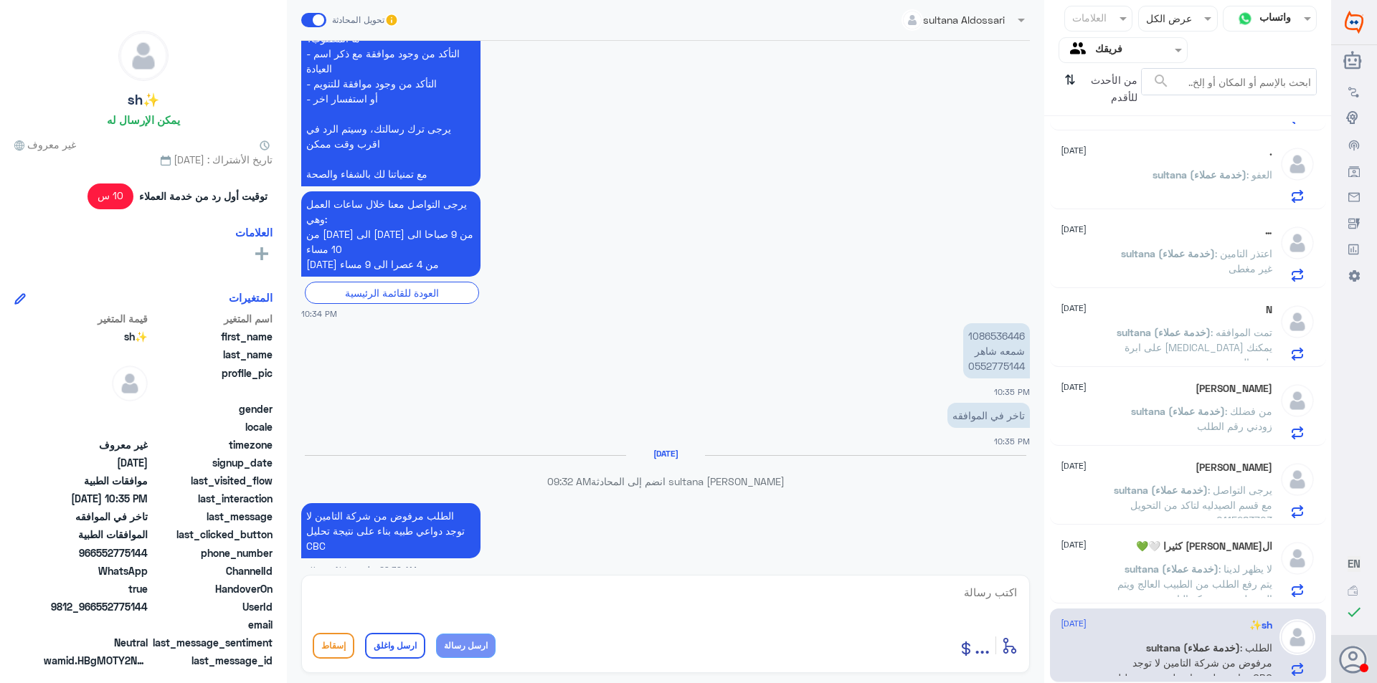
click at [1181, 588] on span ": لا يظهر لدينا يتم رفع الطلب من الطبيب العالج ويتم الرد عليه من شركة التامين" at bounding box center [1194, 584] width 155 height 42
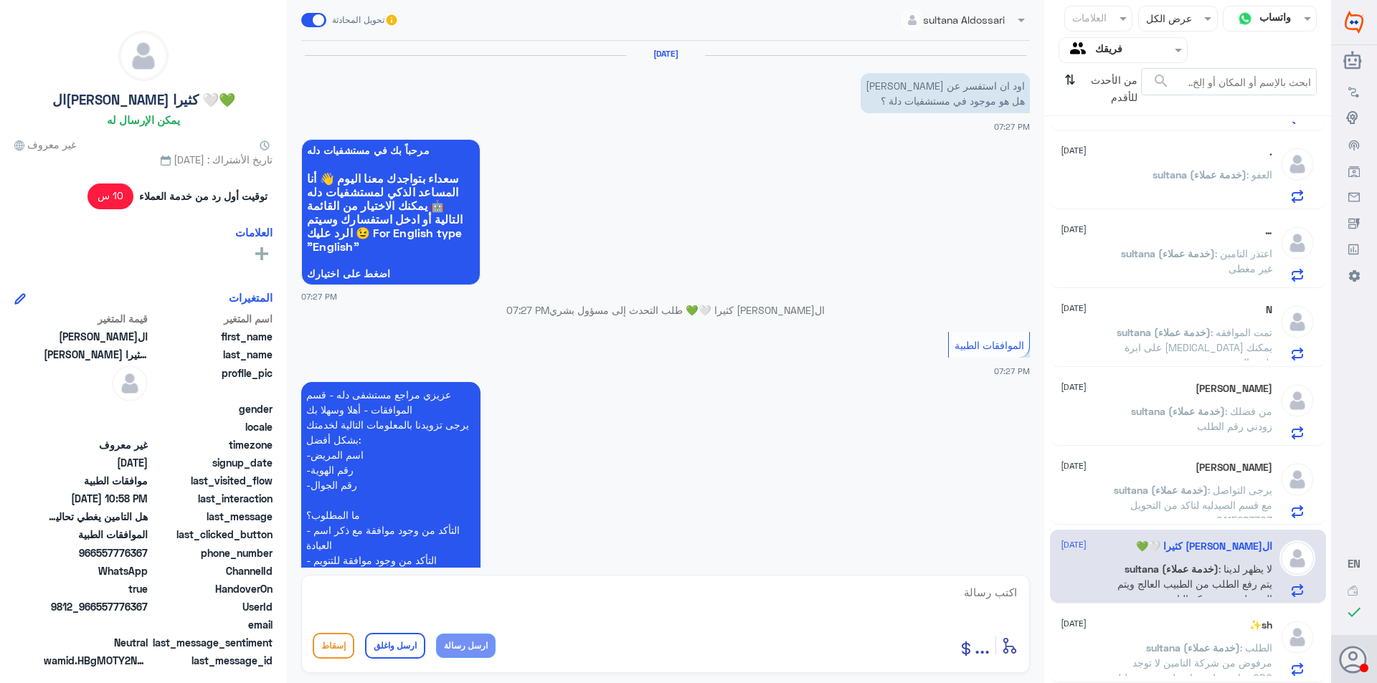
scroll to position [1385, 0]
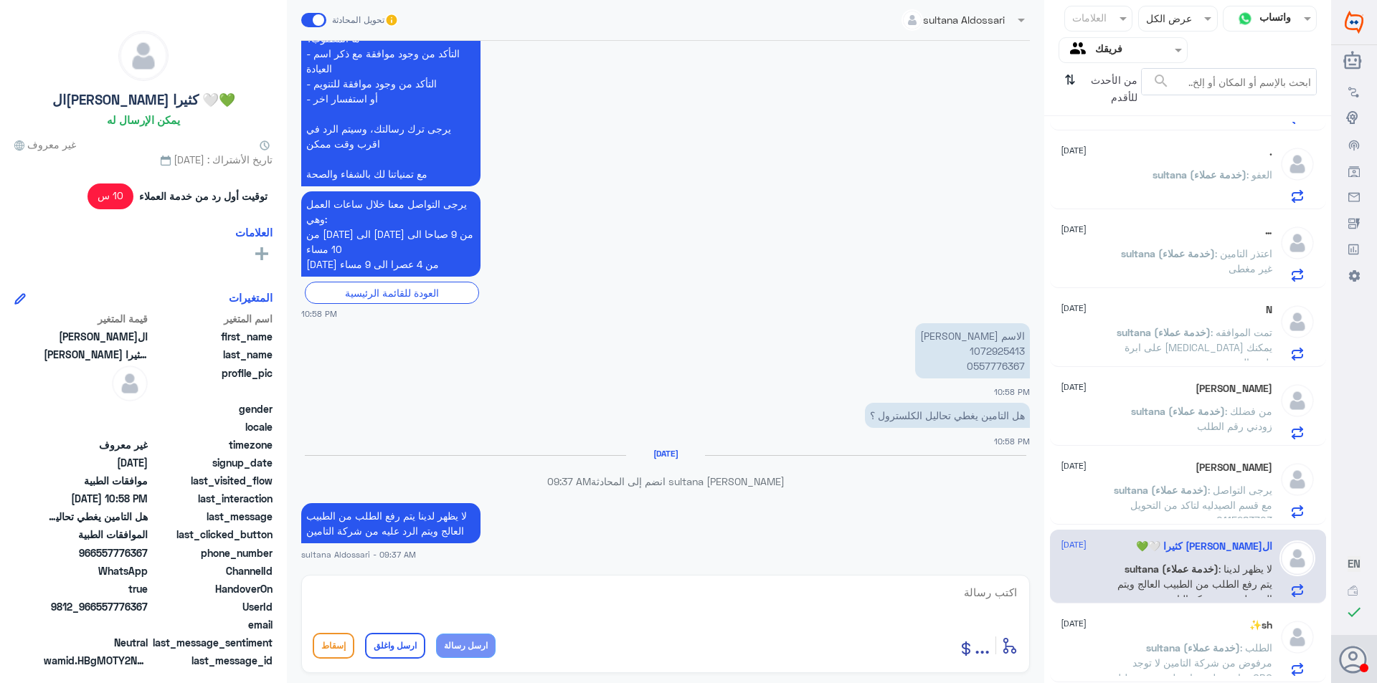
click at [1178, 643] on span "sultana (خدمة عملاء)" at bounding box center [1193, 648] width 94 height 12
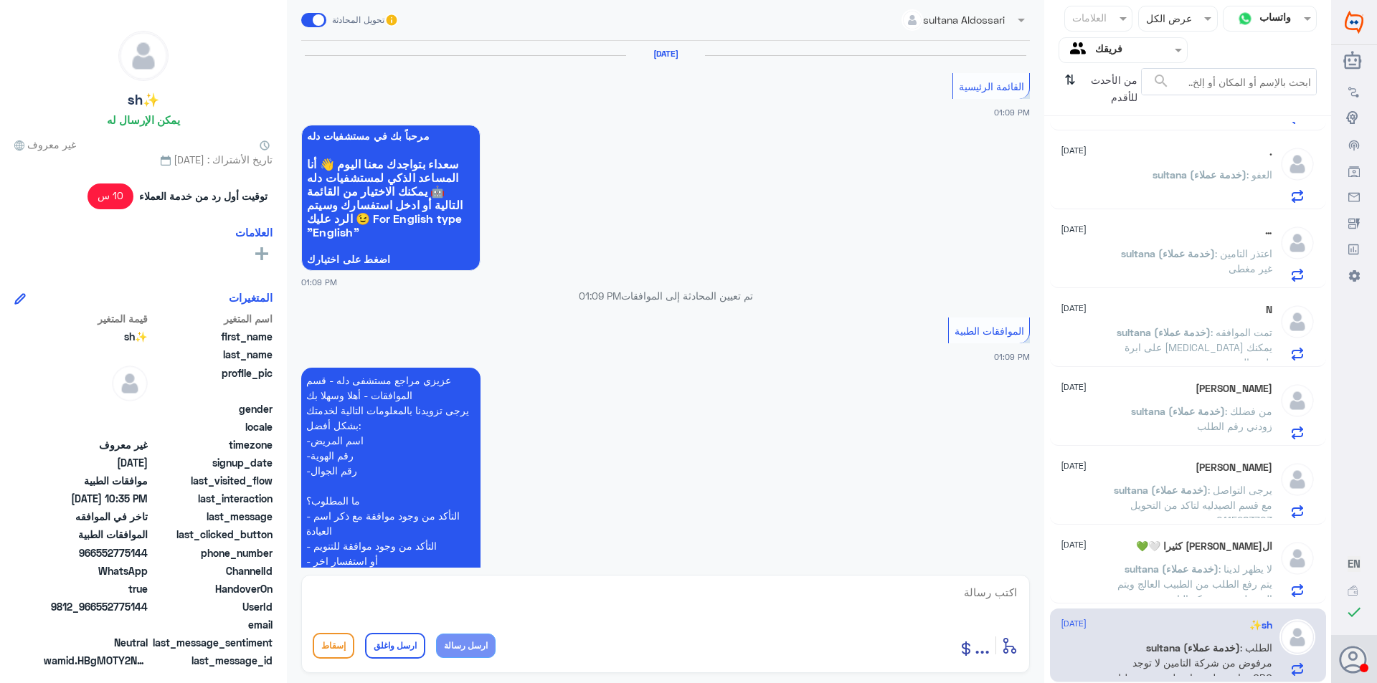
scroll to position [1317, 0]
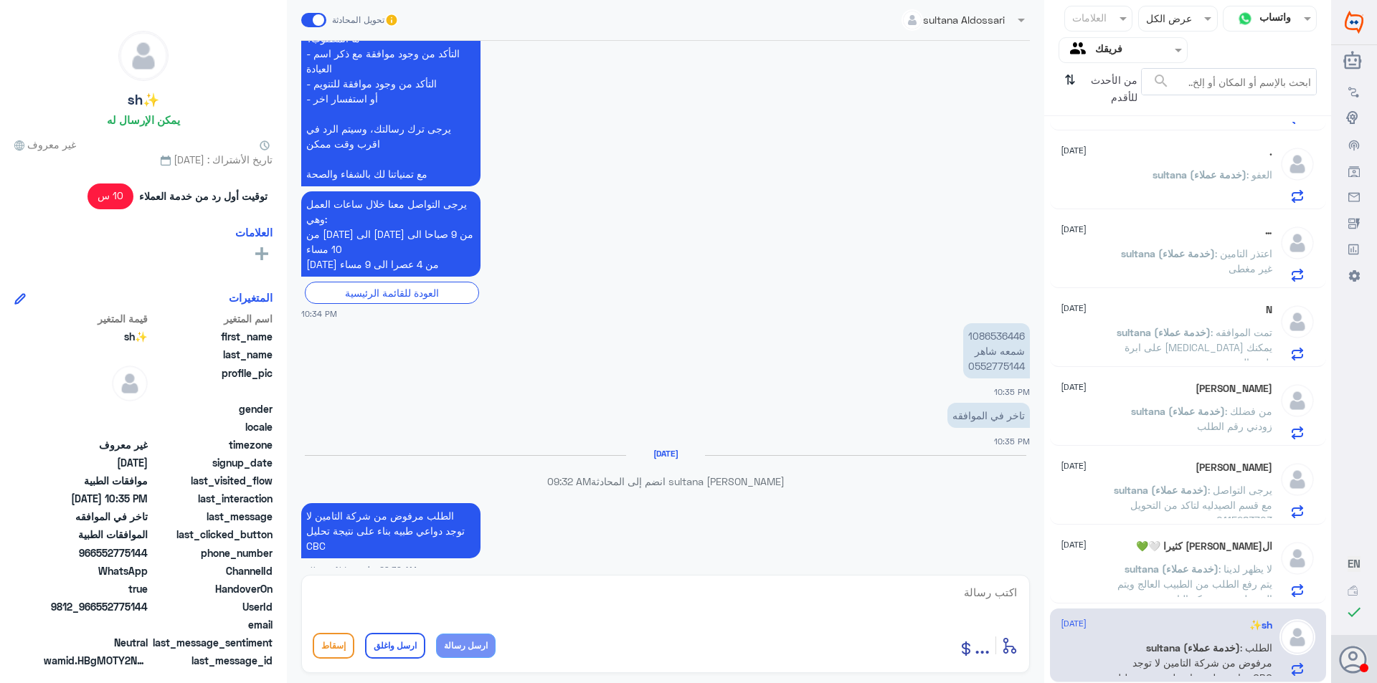
click at [1187, 577] on p "sultana (خدمة عملاء) : لا يظهر لدينا يتم رفع الطلب من الطبيب العالج ويتم الرد ع…" at bounding box center [1191, 580] width 161 height 36
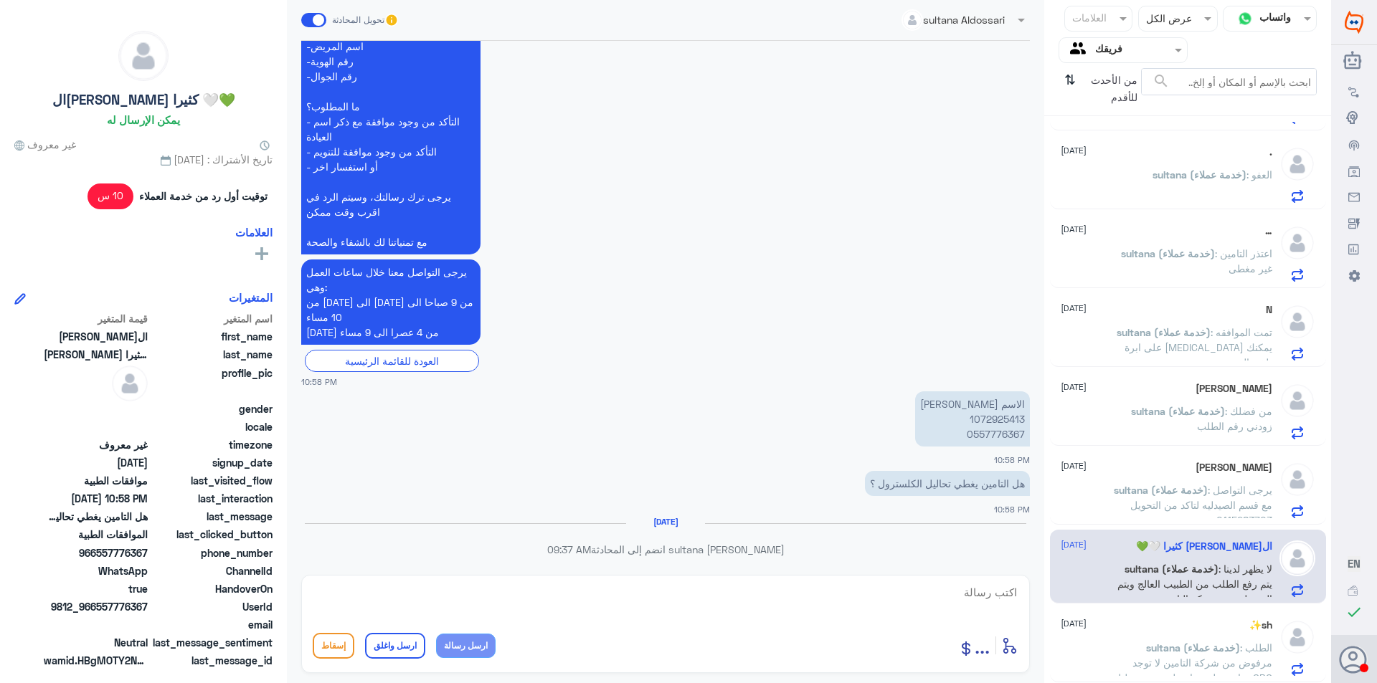
scroll to position [1385, 0]
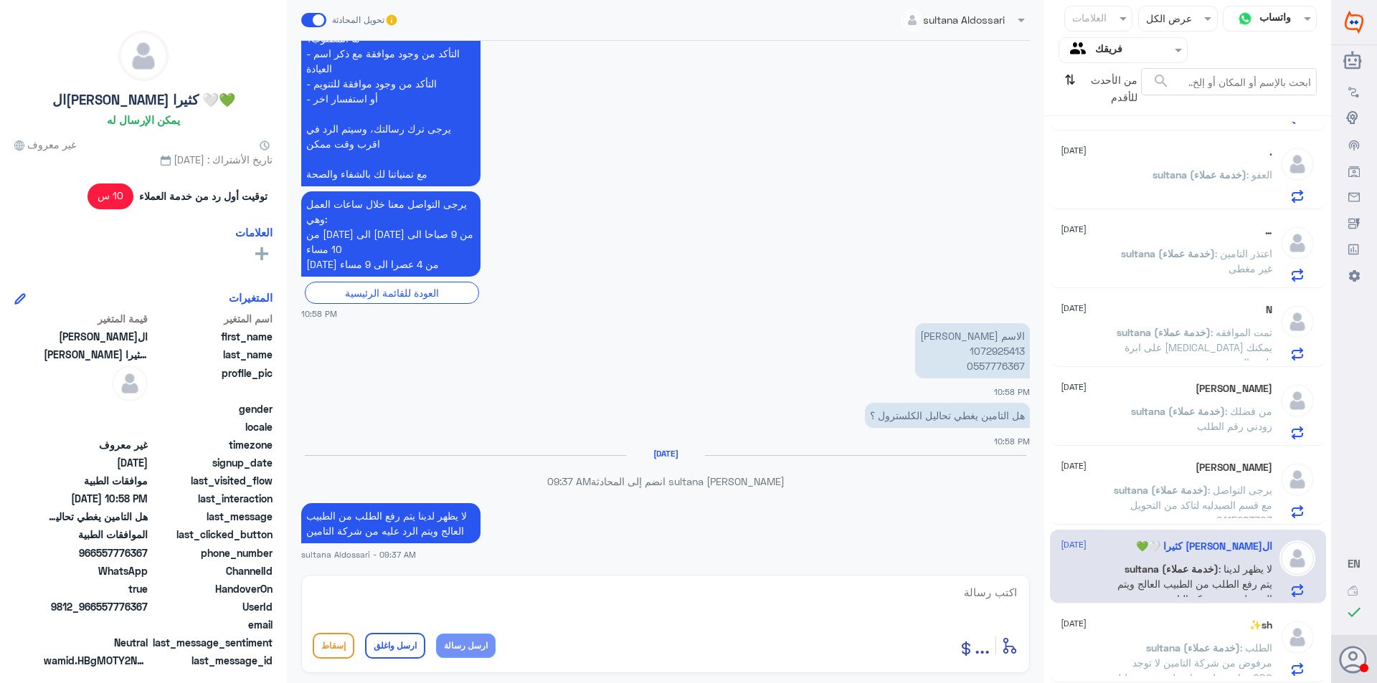
click at [719, 610] on textarea at bounding box center [666, 600] width 706 height 35
type textarea "h"
type textarea "اتمنى لك دوام الصحه والعافيه"
click at [414, 656] on button "ارسل واغلق" at bounding box center [395, 646] width 60 height 26
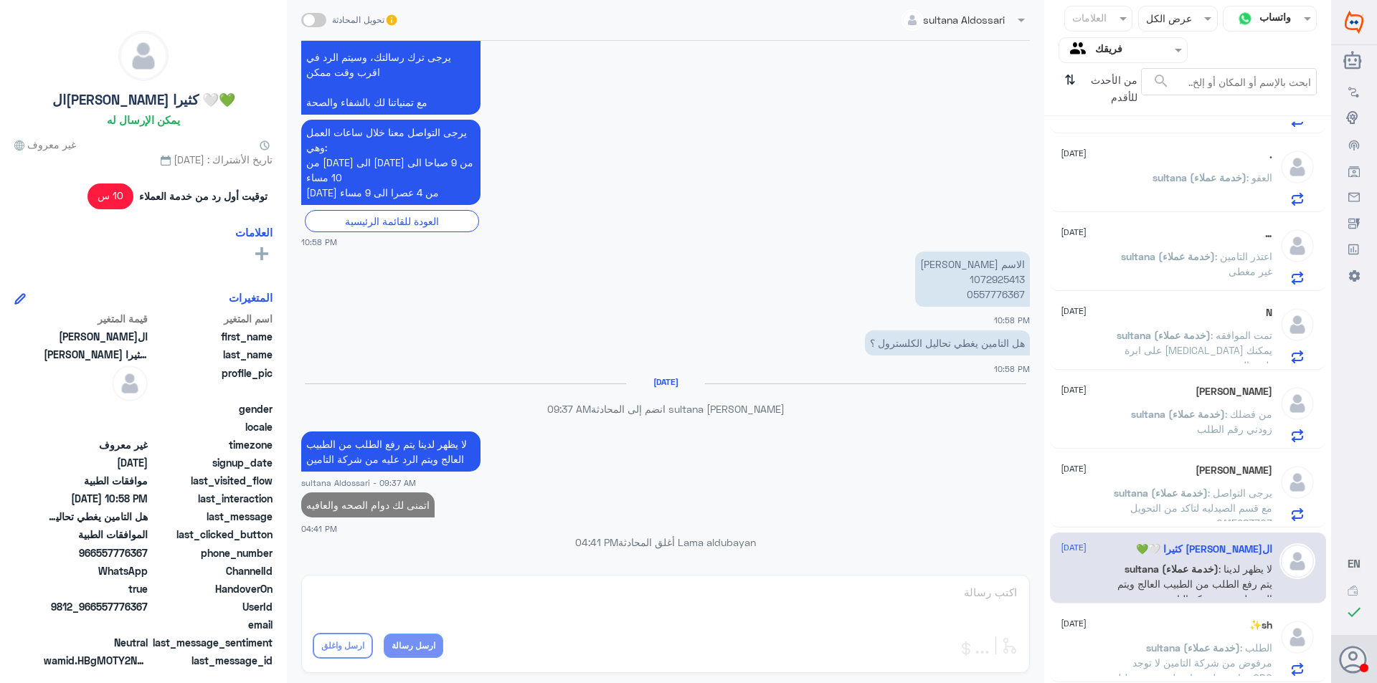
scroll to position [1803, 0]
click at [1127, 643] on p "sultana (خدمة عملاء) : الطلب مرفوض من شركة التامين لا توجد دواعي طبيه بناء على …" at bounding box center [1191, 658] width 161 height 36
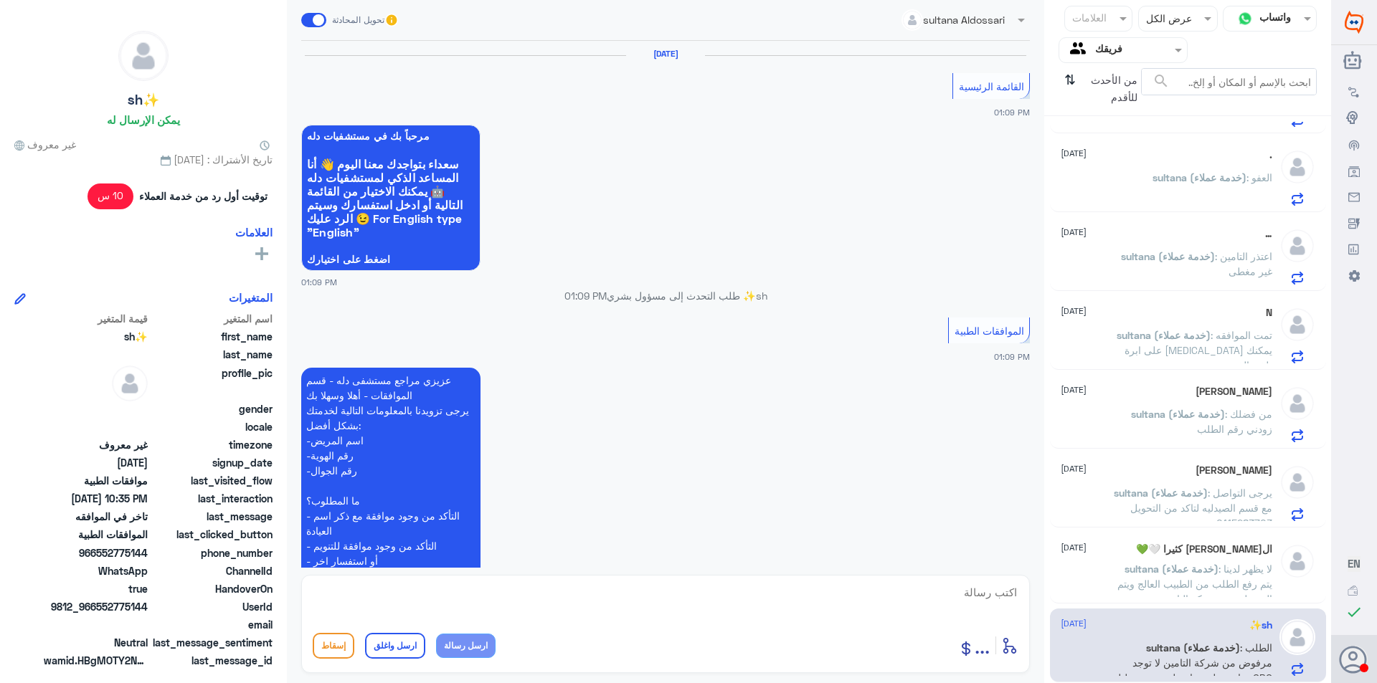
scroll to position [1317, 0]
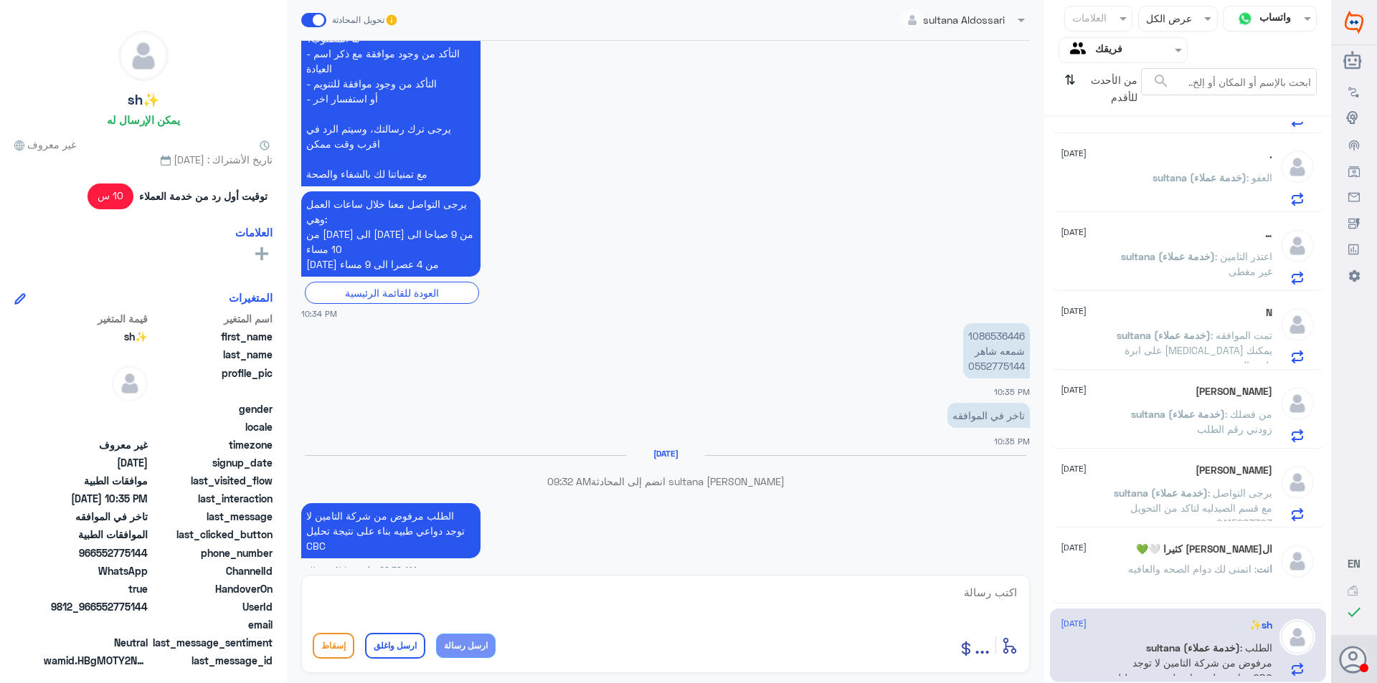
click at [1166, 572] on span ": اتمنى لك دوام الصحه والعافيه" at bounding box center [1192, 569] width 128 height 12
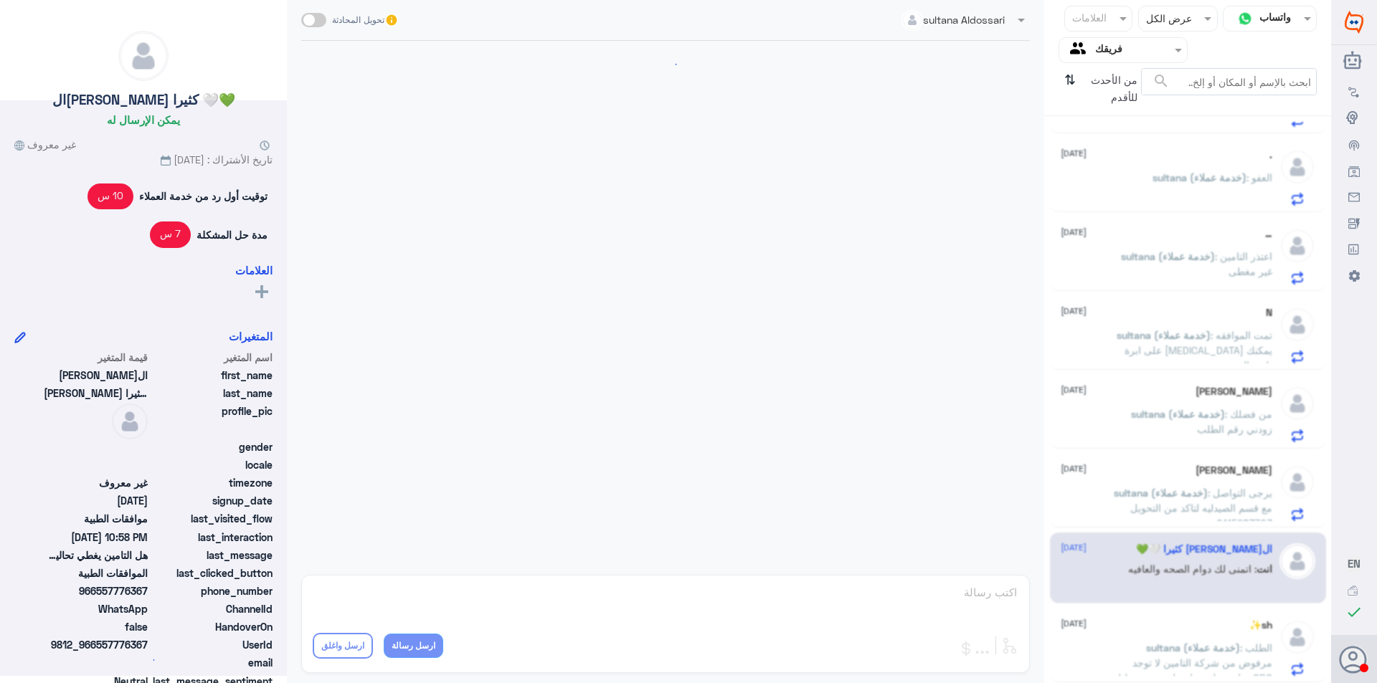
scroll to position [1228, 0]
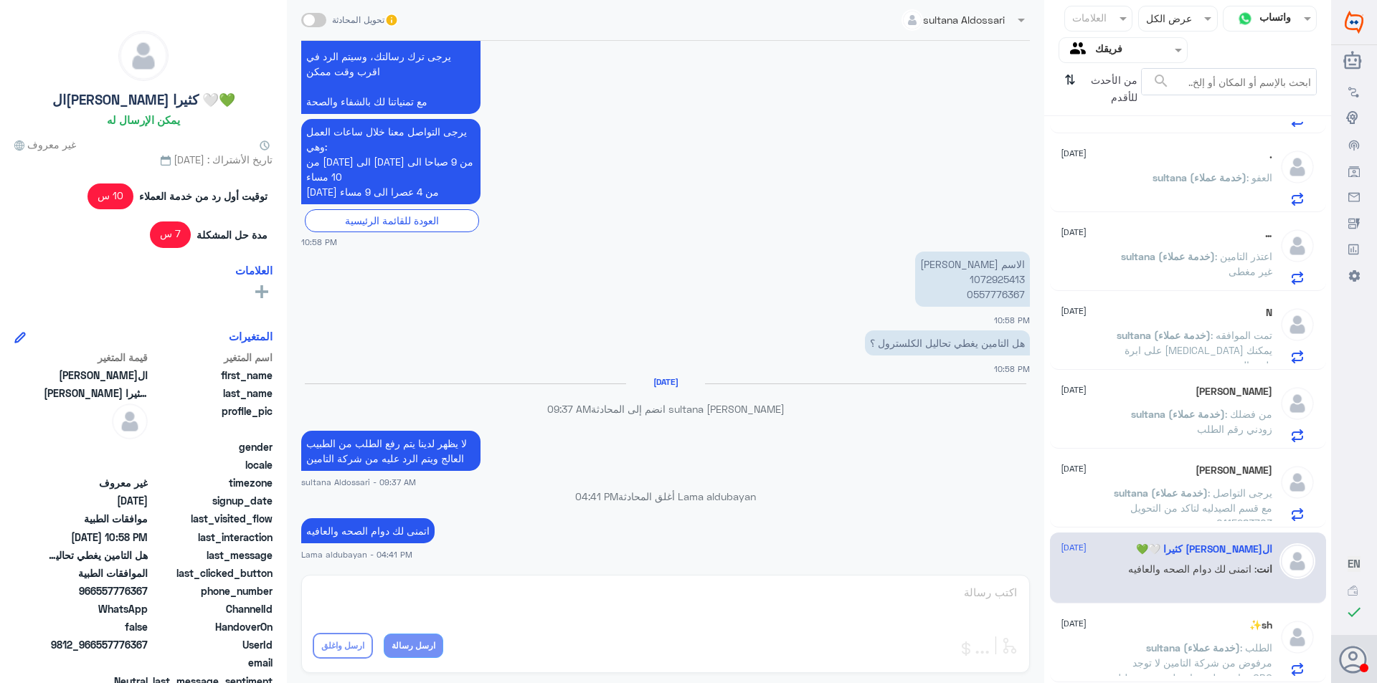
click at [1160, 486] on p "sultana (خدمة عملاء) : يرجى التواصل مع قسم الصيدليه لتاكد من التحويل 0115283703" at bounding box center [1191, 503] width 161 height 36
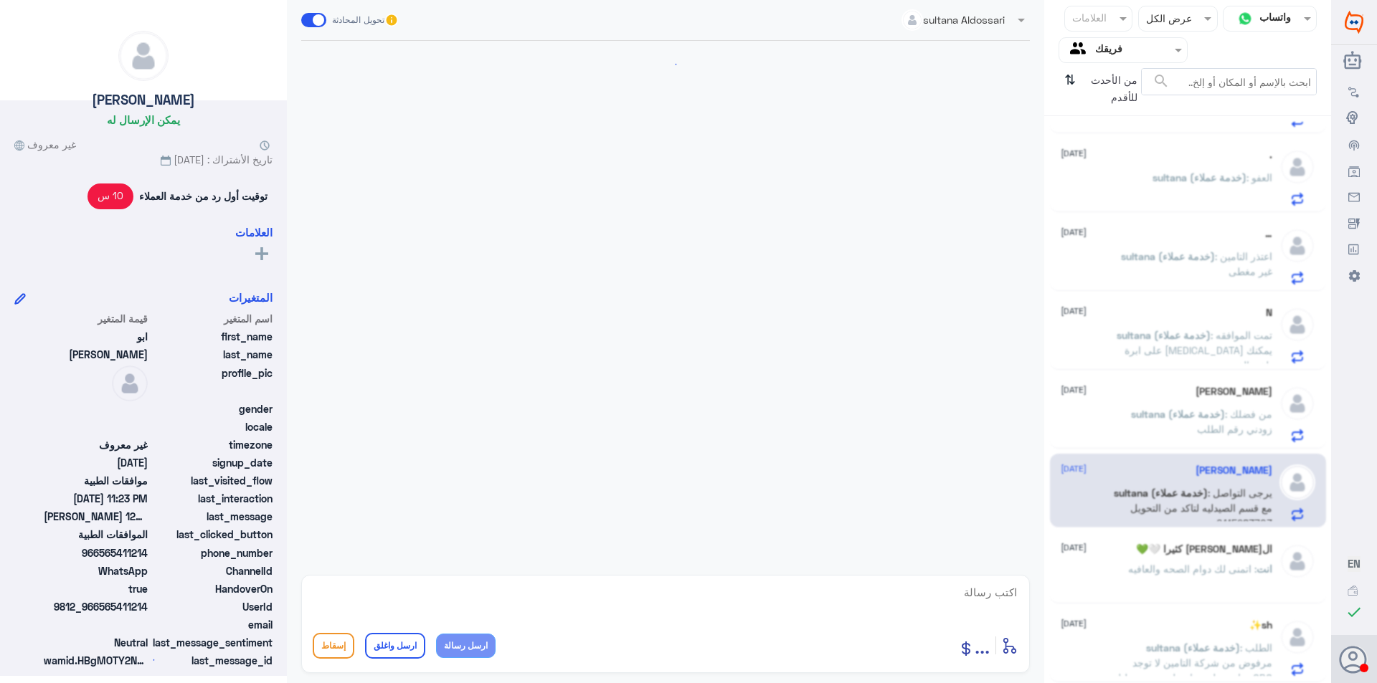
scroll to position [567, 0]
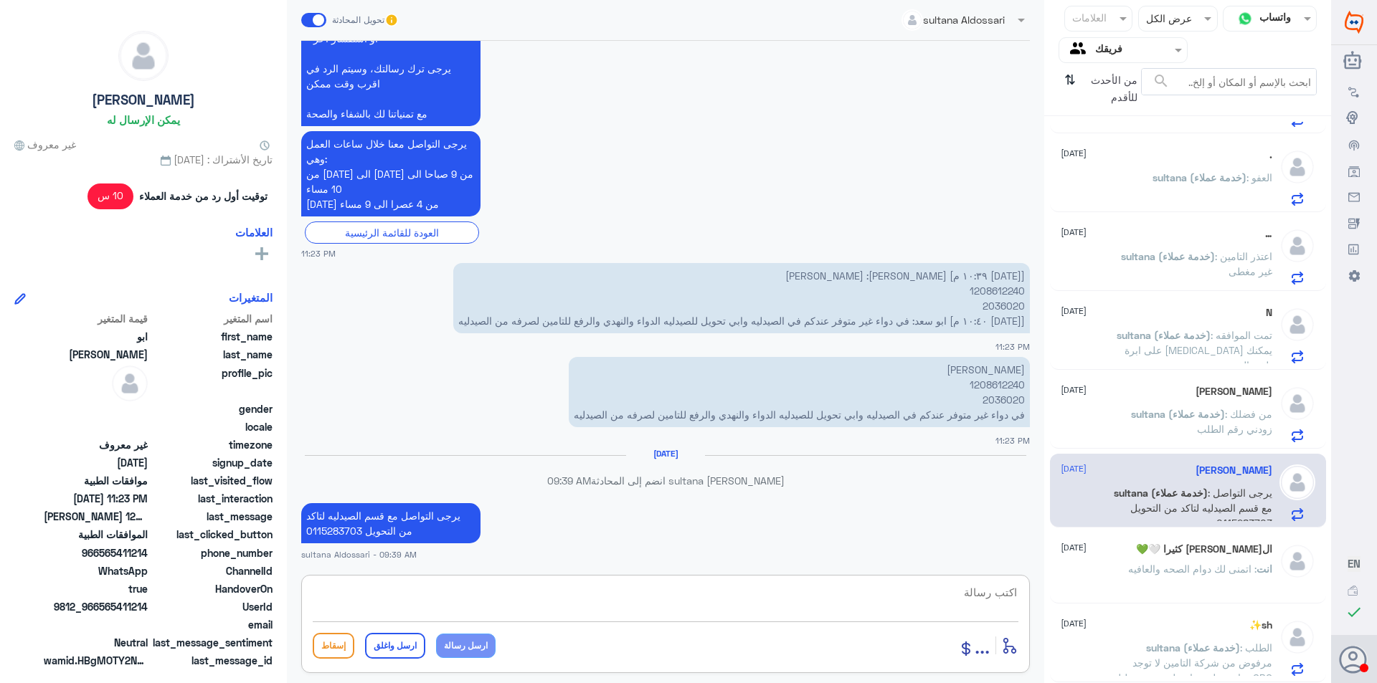
click at [647, 600] on textarea at bounding box center [666, 600] width 706 height 35
type textarea "ا"
click at [1210, 225] on div "… [DATE][PERSON_NAME] (خدمة عملاء) : اعتذر التامين غير مغطى" at bounding box center [1188, 254] width 276 height 74
click at [1202, 267] on p "sultana (خدمة عملاء) : اعتذر التامين غير مغطى" at bounding box center [1191, 267] width 161 height 36
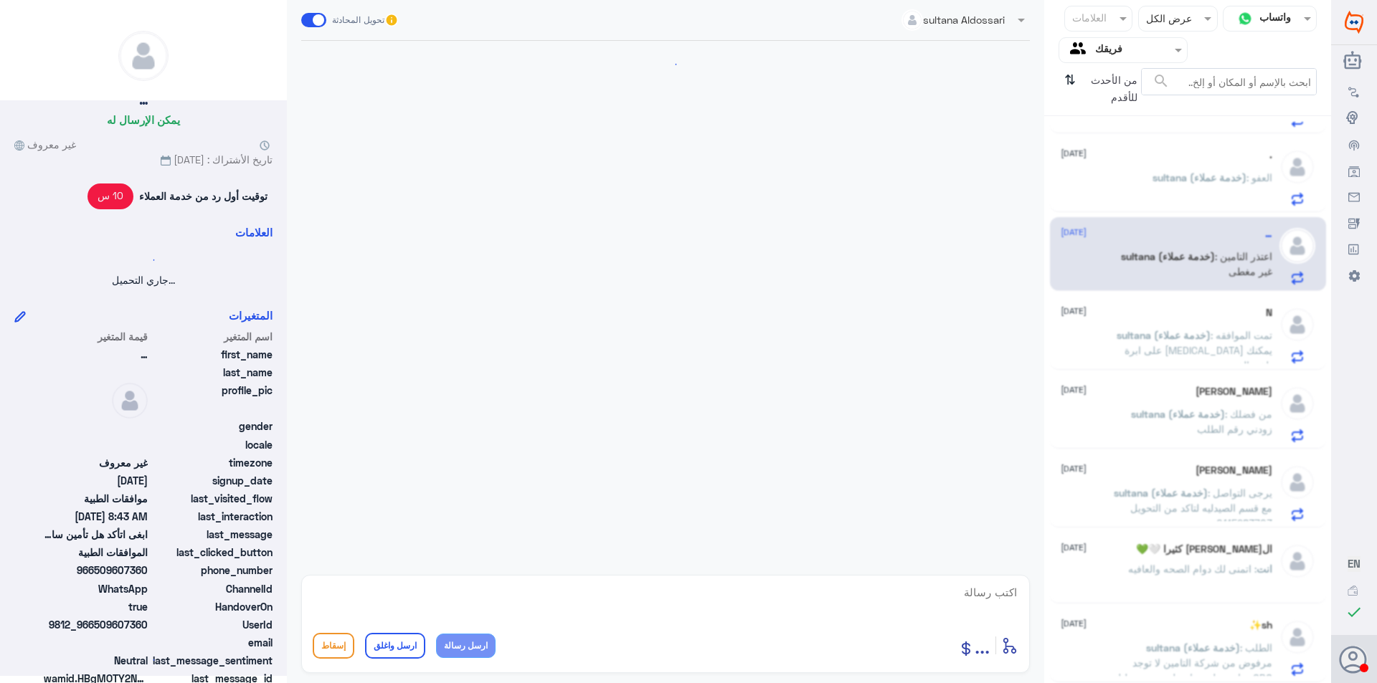
scroll to position [497, 0]
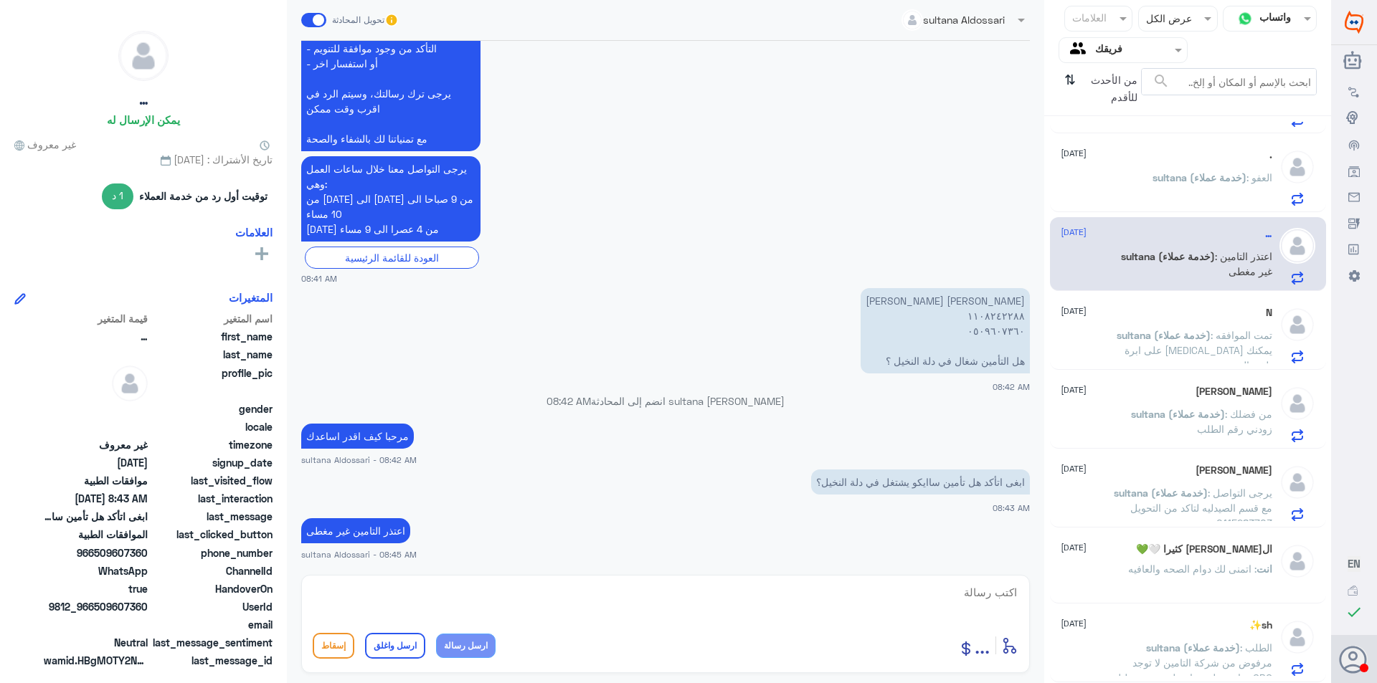
click at [427, 617] on textarea at bounding box center [666, 600] width 706 height 35
type textarea "اتمنى لك دوام الصحه والعافيه"
click at [401, 645] on button "ارسل واغلق" at bounding box center [395, 646] width 60 height 26
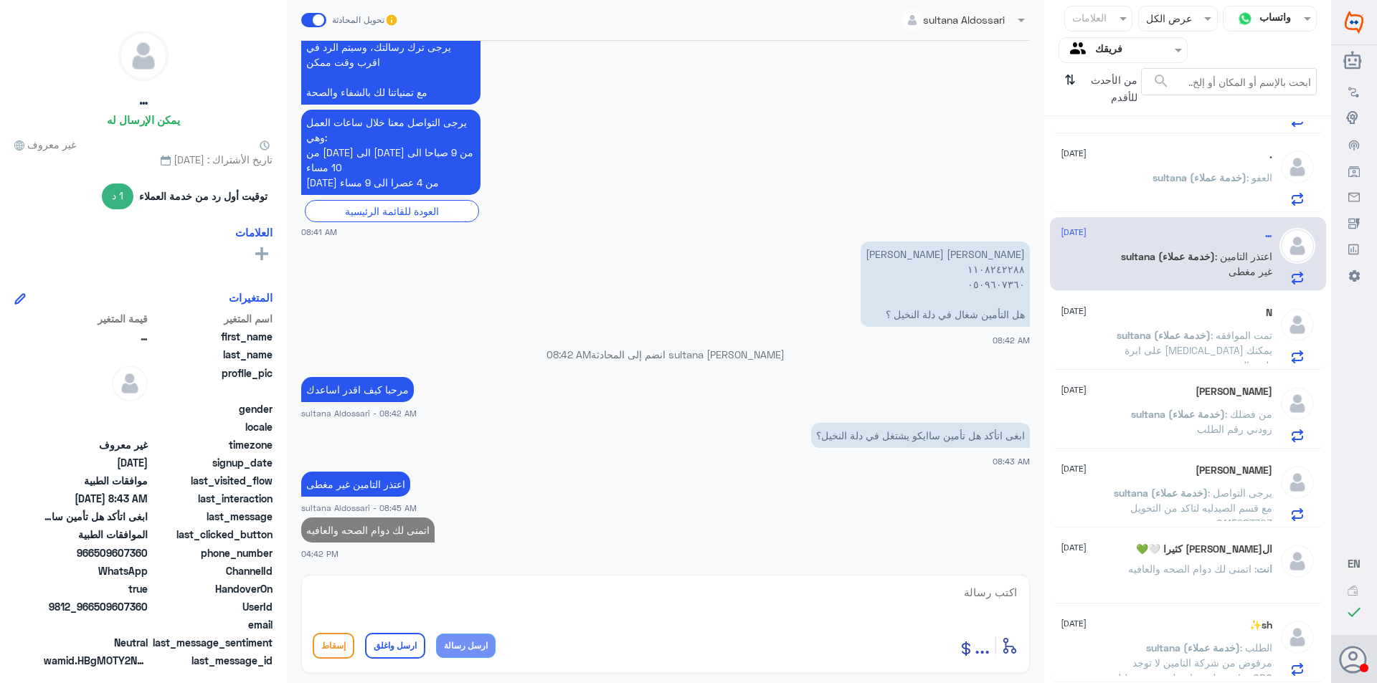
scroll to position [1800, 0]
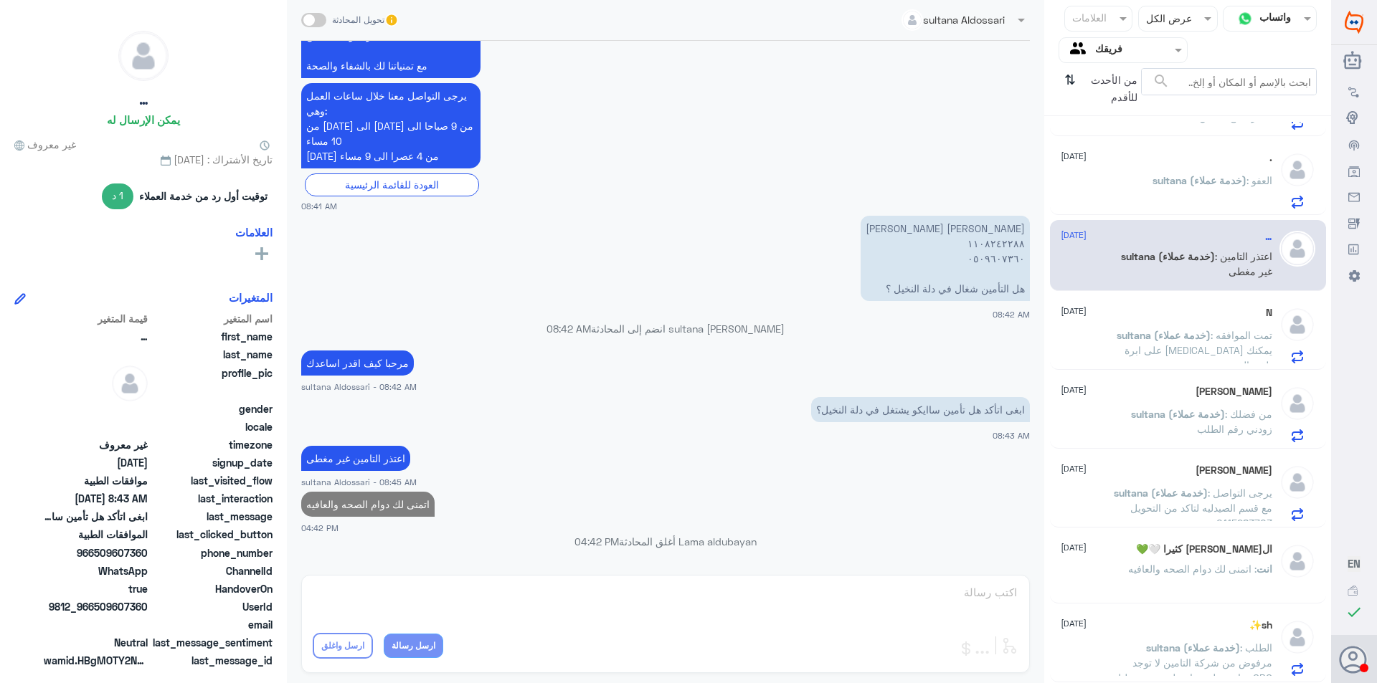
click at [1198, 207] on p "sultana (خدمة عملاء) : العفو" at bounding box center [1212, 191] width 120 height 36
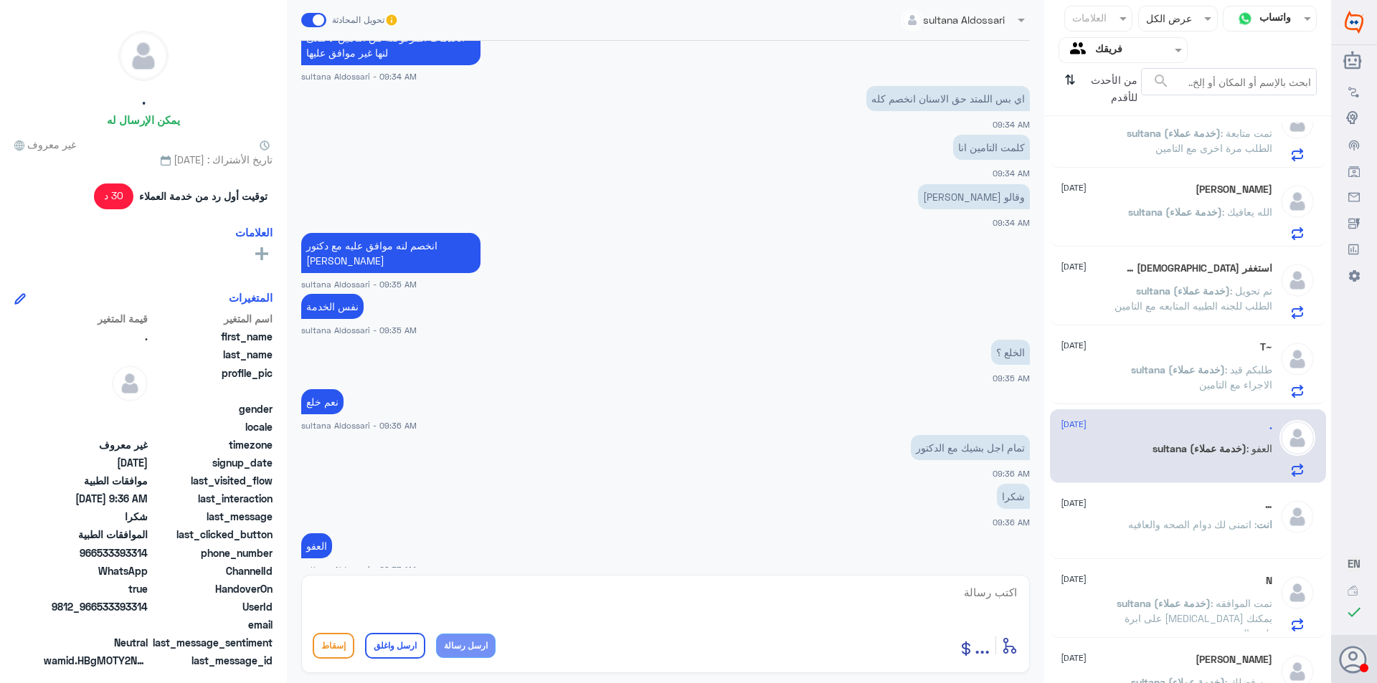
scroll to position [1513, 0]
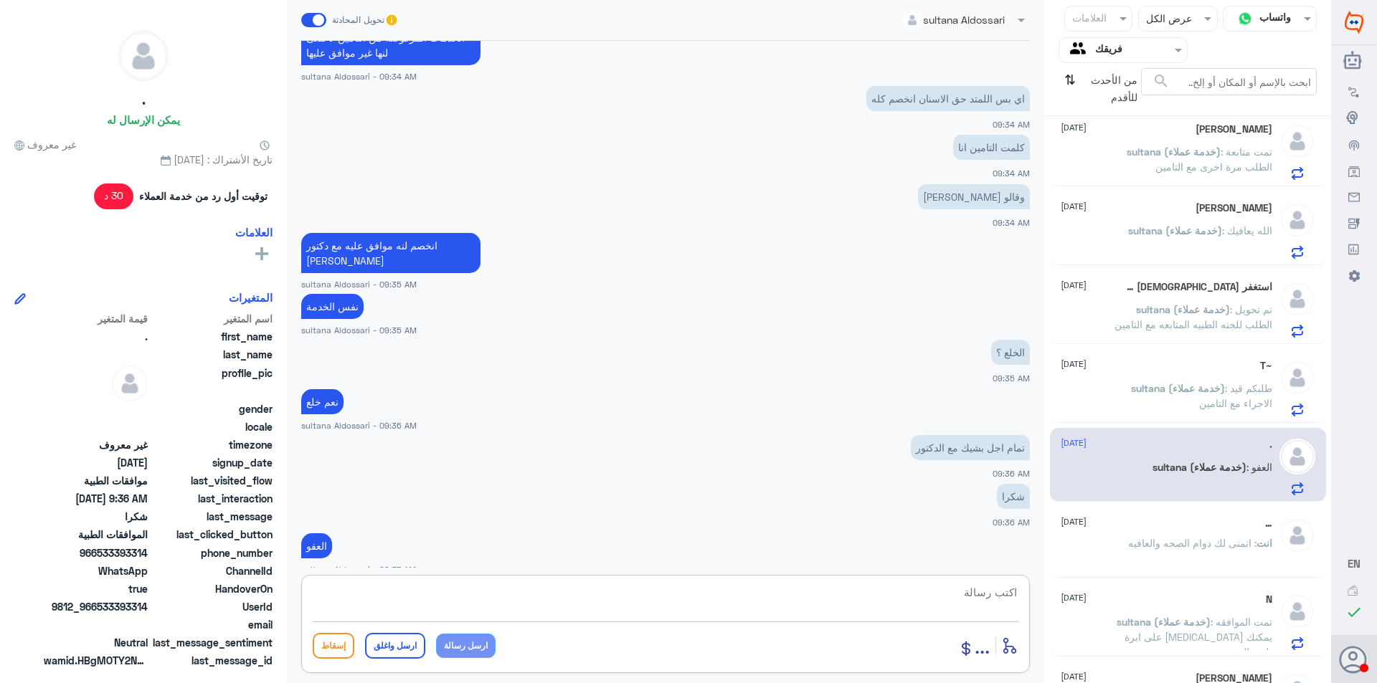
click at [853, 600] on textarea at bounding box center [666, 600] width 706 height 35
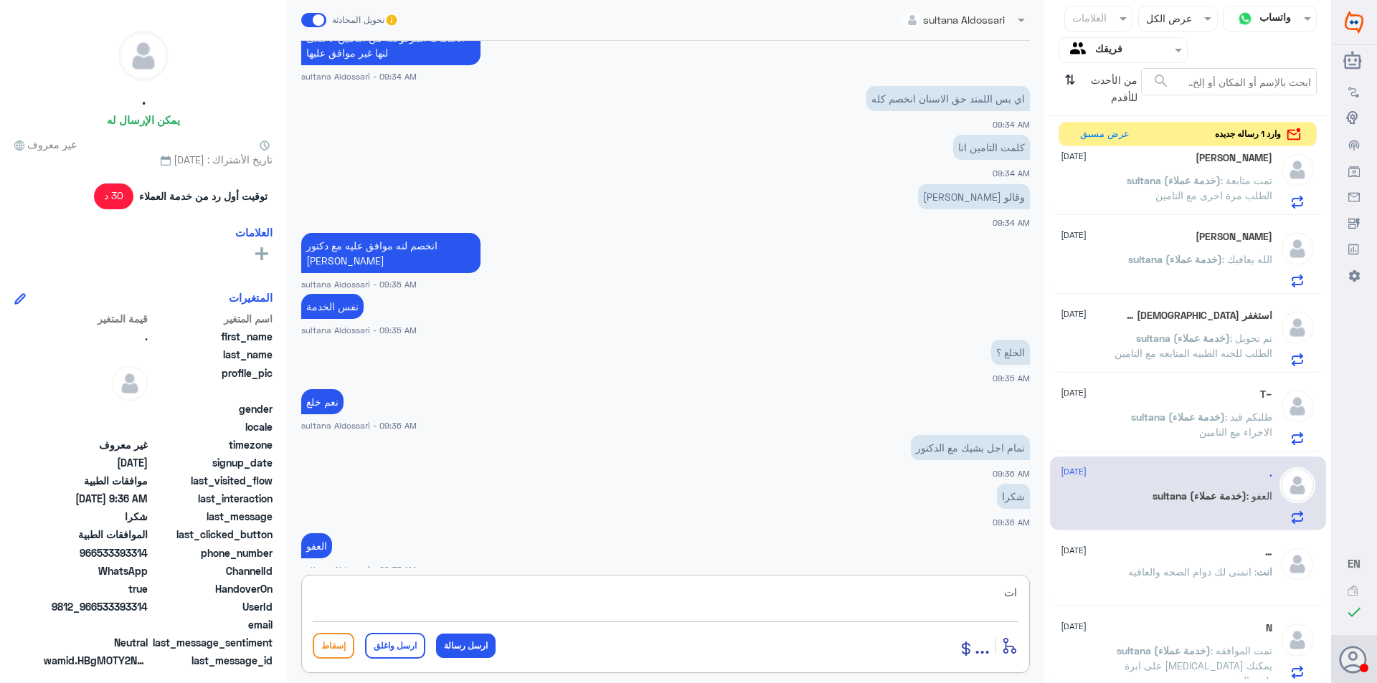
type textarea "ا"
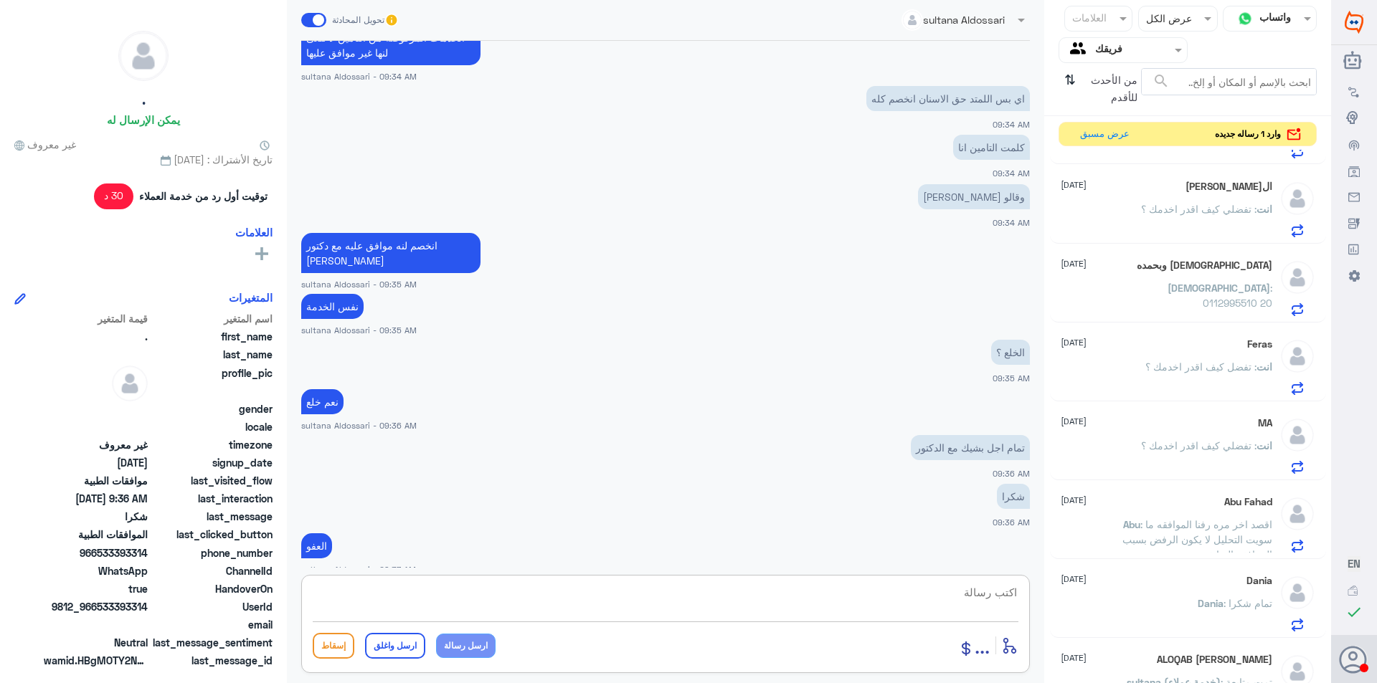
scroll to position [0, 0]
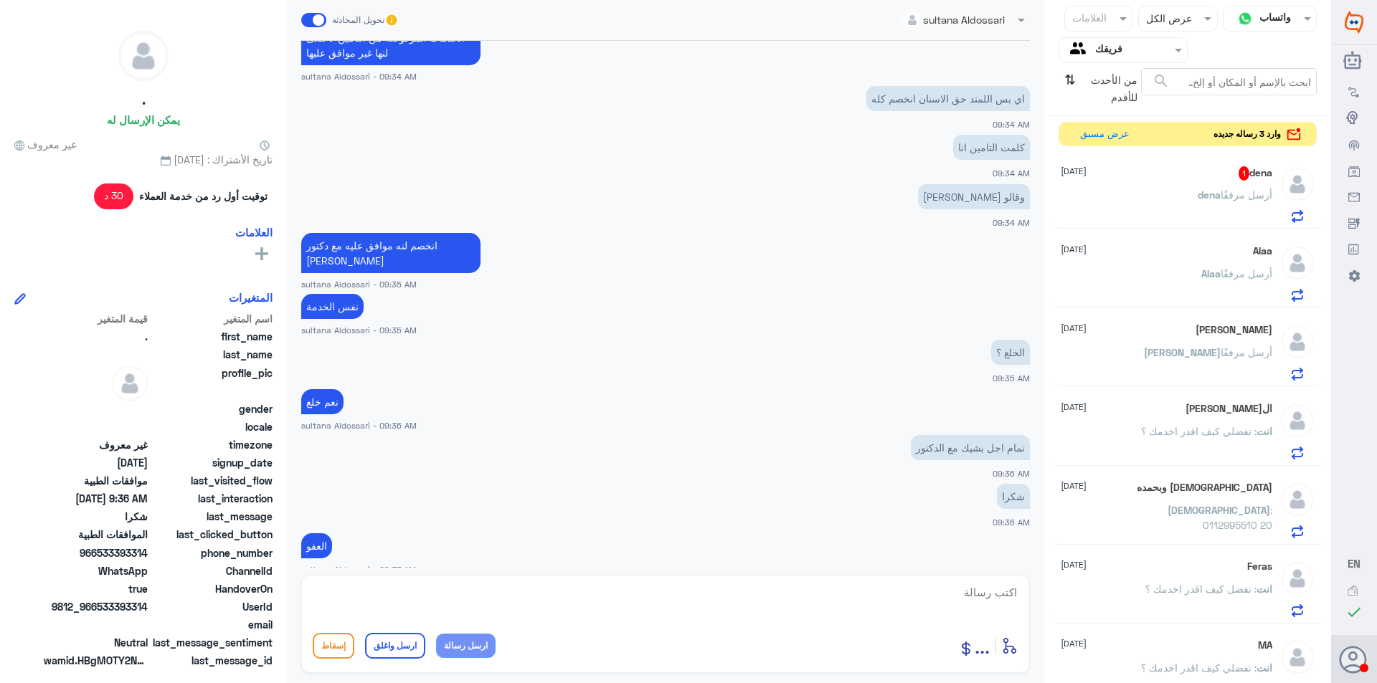
click at [1207, 209] on p "dena أرسل مرفقًا" at bounding box center [1235, 205] width 75 height 36
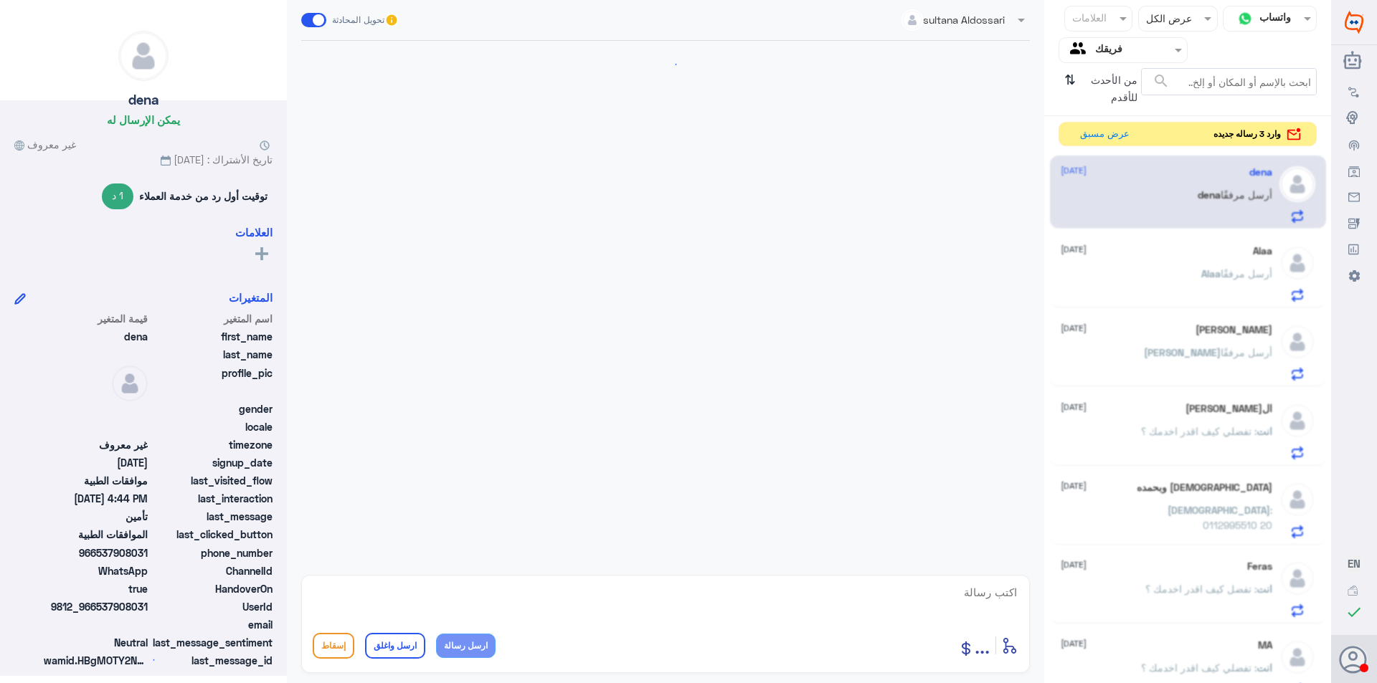
scroll to position [1170, 0]
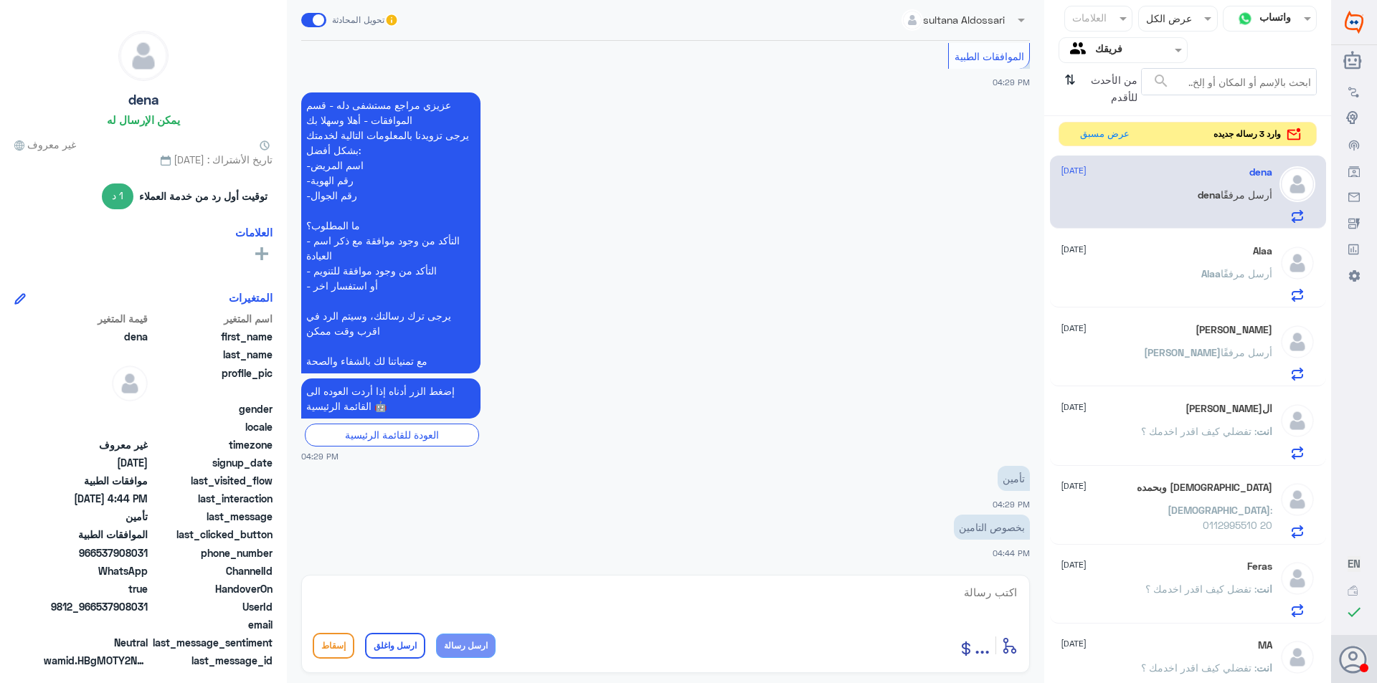
click at [916, 605] on textarea at bounding box center [666, 600] width 706 height 35
type textarea "j"
type textarea "تفضلي كيف اخدمك؟"
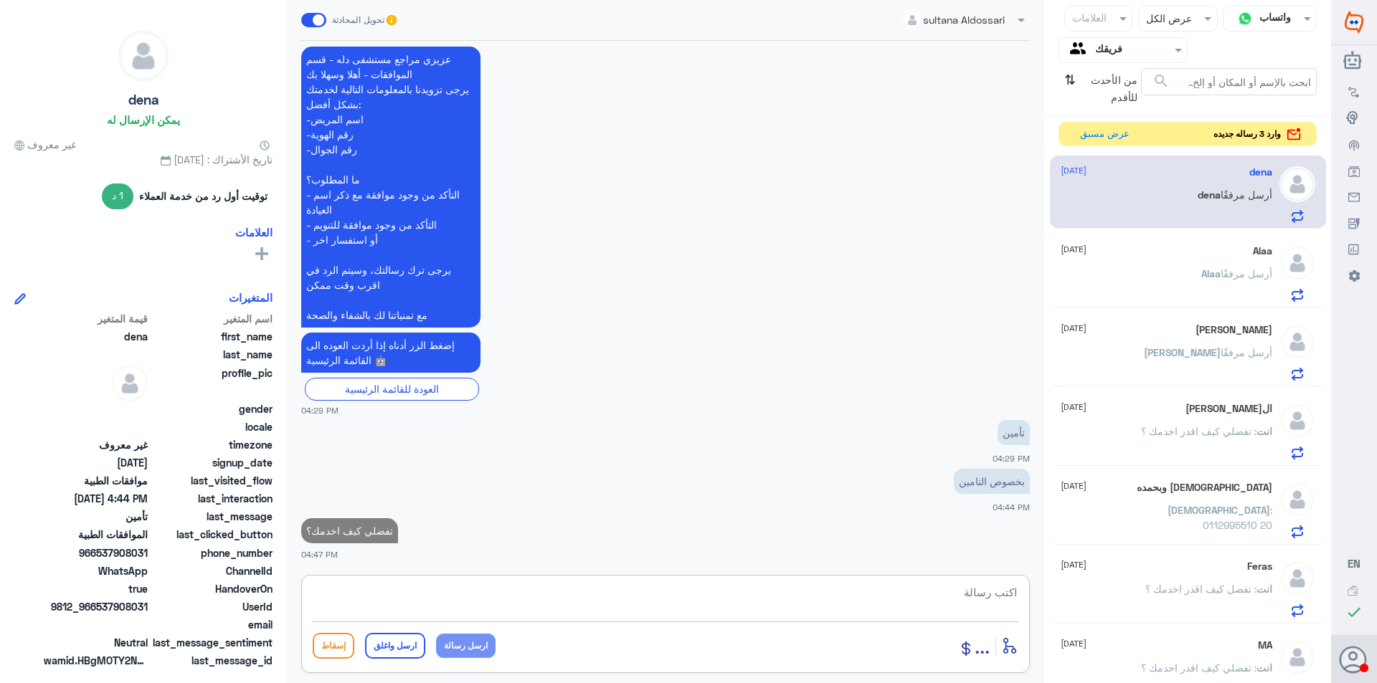
click at [1224, 278] on span "أرسل مرفقًا" at bounding box center [1247, 273] width 52 height 12
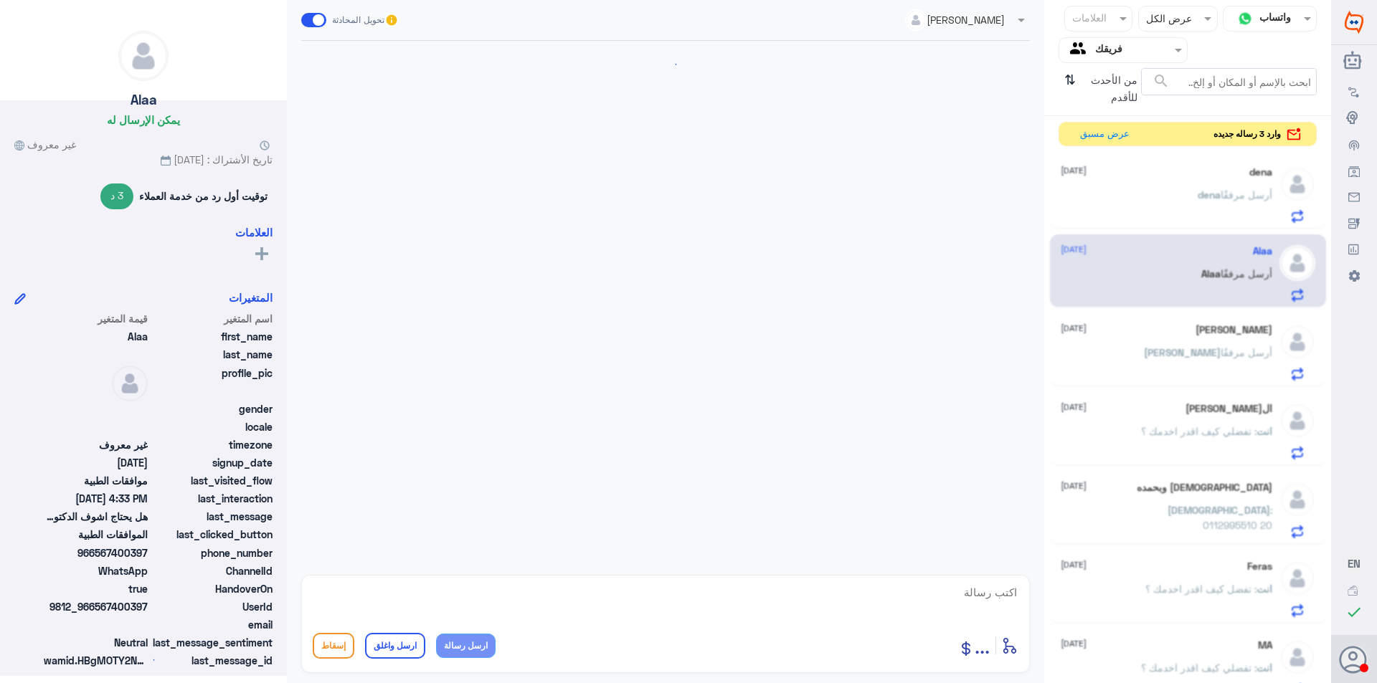
scroll to position [1312, 0]
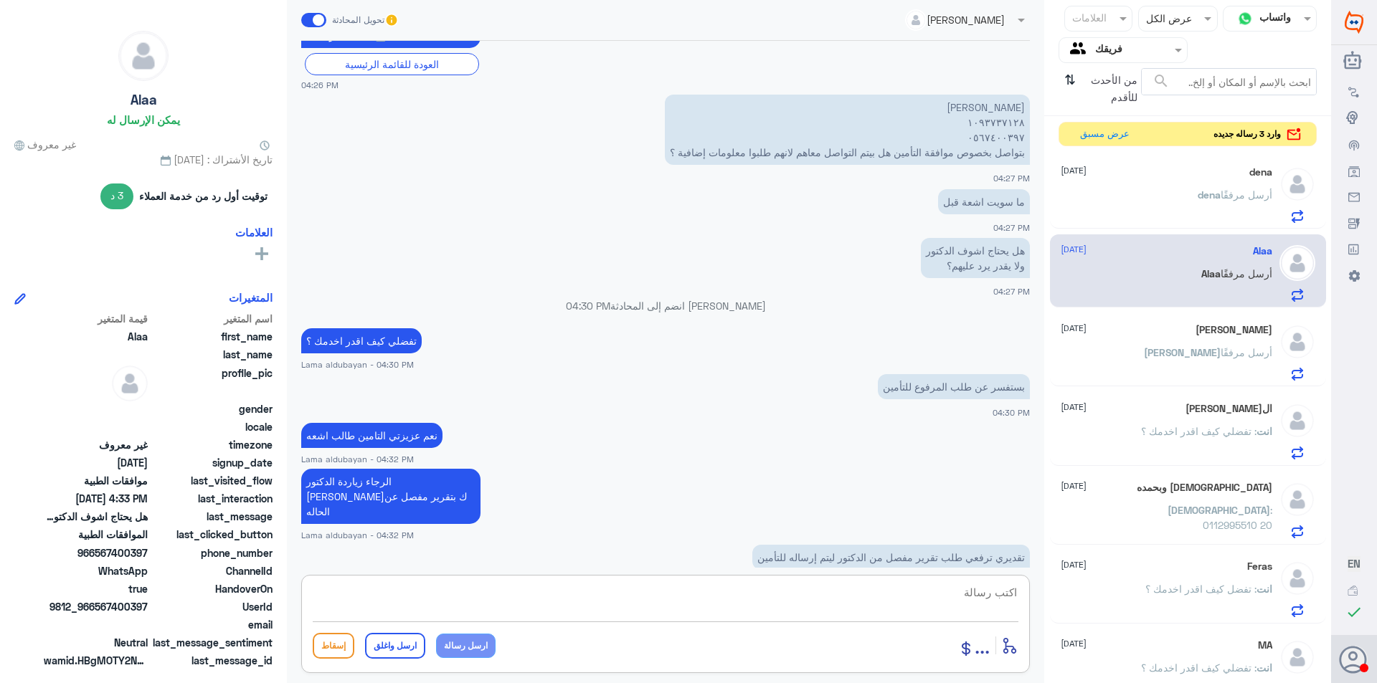
click at [697, 593] on textarea at bounding box center [666, 600] width 706 height 35
type textarea "ي"
click at [725, 594] on textarea at bounding box center [666, 600] width 706 height 35
paste textarea "0112994881 - التقارير الطبية"
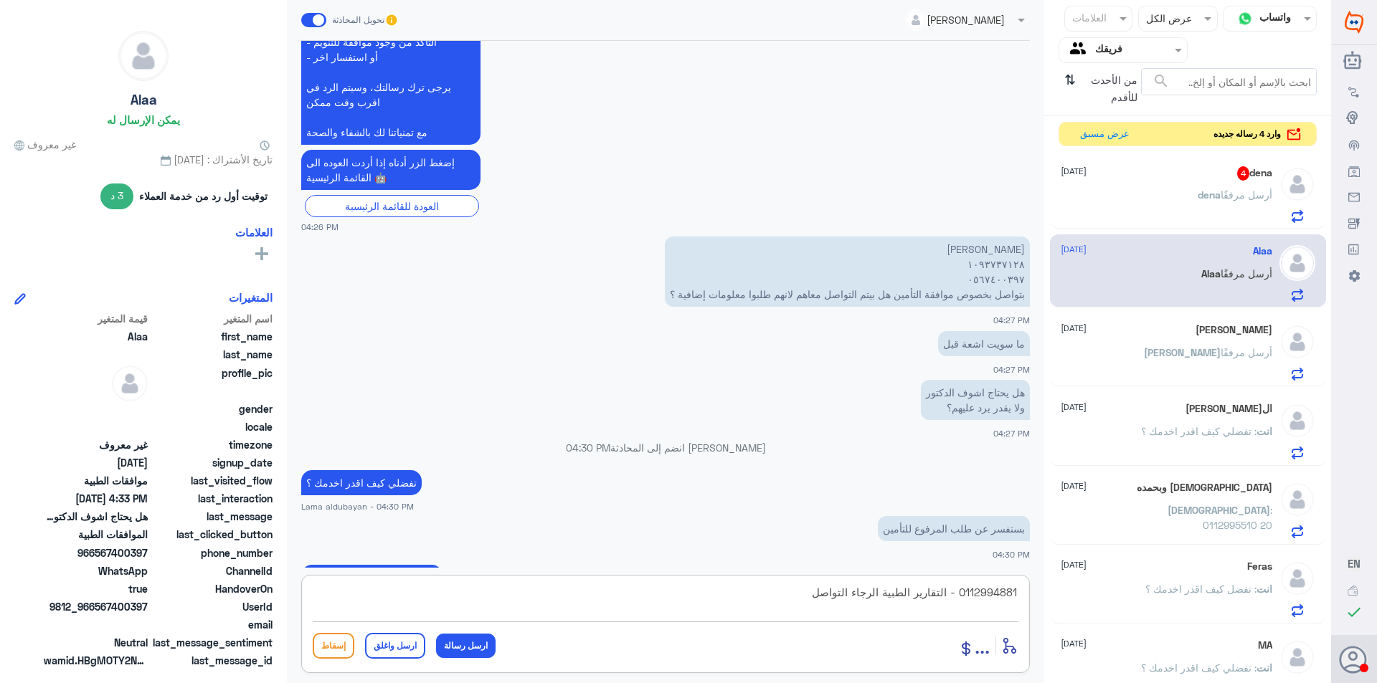
scroll to position [1168, 0]
type textarea "0112994881 - التقارير الطبية الرجاء التواصل"
click at [1005, 248] on p "[PERSON_NAME] ١٠٩٣٧٣٧١٢٨ ٠٥٦٧٤٠٠٣٩٧ بتواصل بخصوص موافقة التأمين هل بيتم التواصل…" at bounding box center [847, 273] width 365 height 70
copy p "١٠٩٣٧٣٧١٢٨"
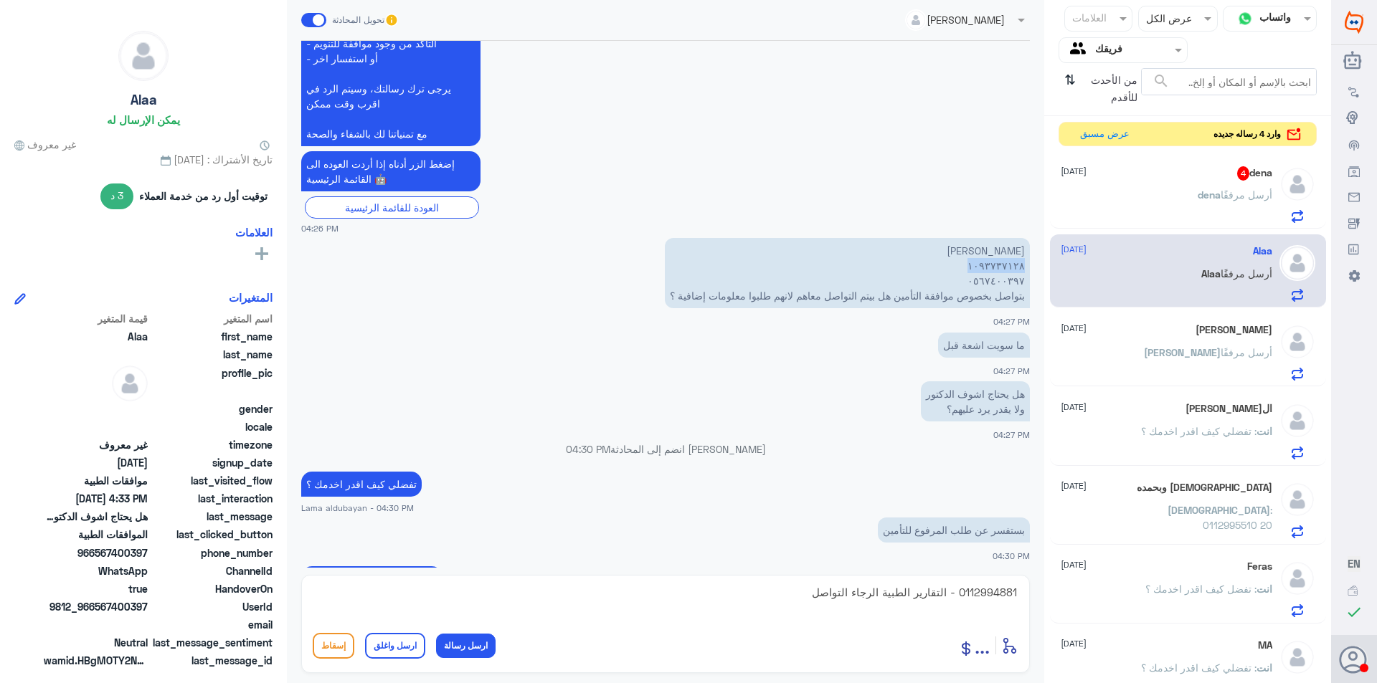
scroll to position [1312, 0]
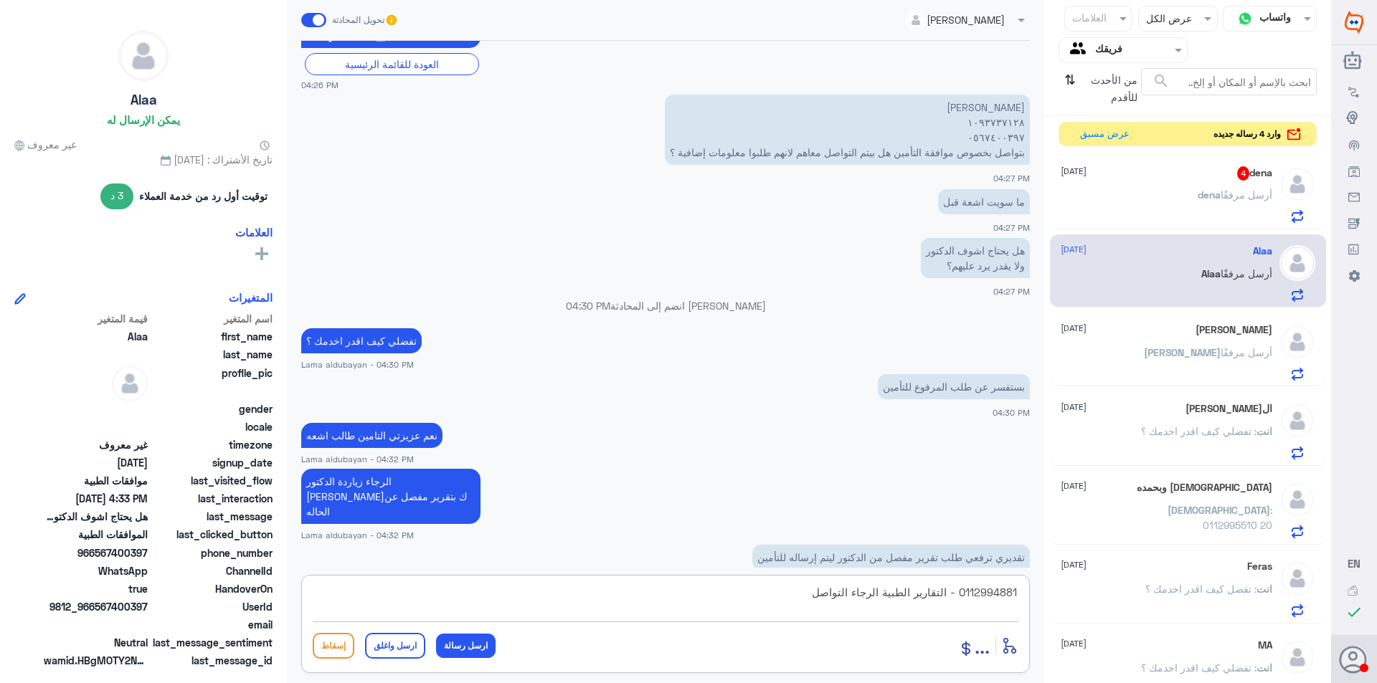
drag, startPoint x: 785, startPoint y: 610, endPoint x: 1028, endPoint y: 610, distance: 243.8
click at [1028, 610] on div "0112994881 - التقارير الطبية الرجاء التواصل أدخل اسم مجموعة الرسائل ... إسقاط ا…" at bounding box center [665, 624] width 729 height 98
click at [1222, 189] on span "أرسل مرفقًا" at bounding box center [1247, 195] width 52 height 12
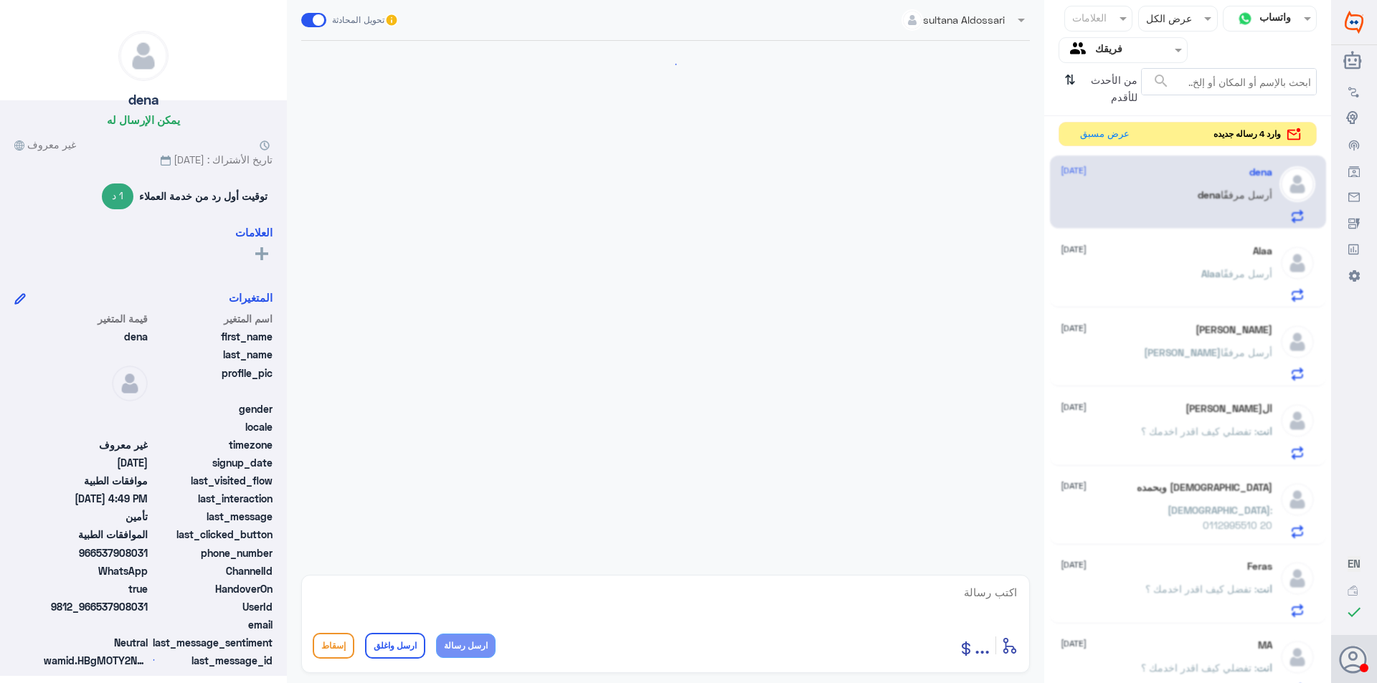
scroll to position [775, 0]
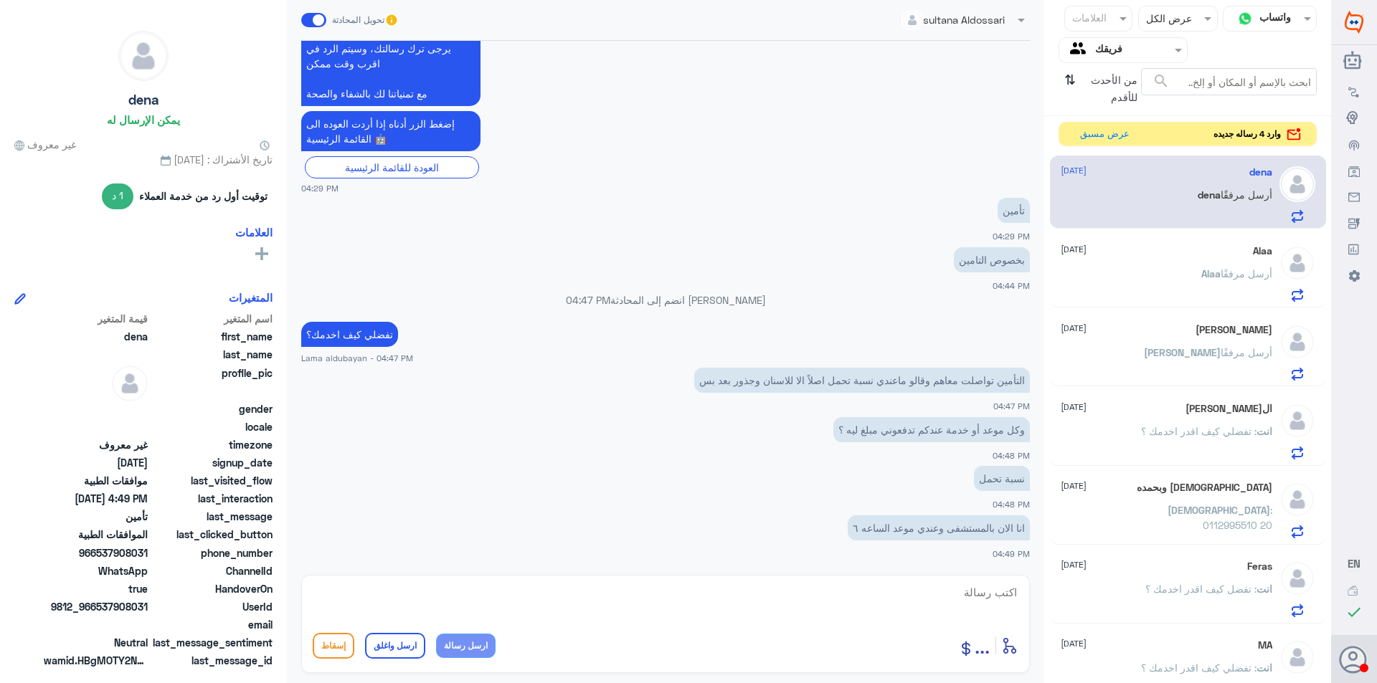
click at [1188, 262] on div "Alaa [DATE] [PERSON_NAME] أرسل مرفقًا" at bounding box center [1167, 273] width 212 height 57
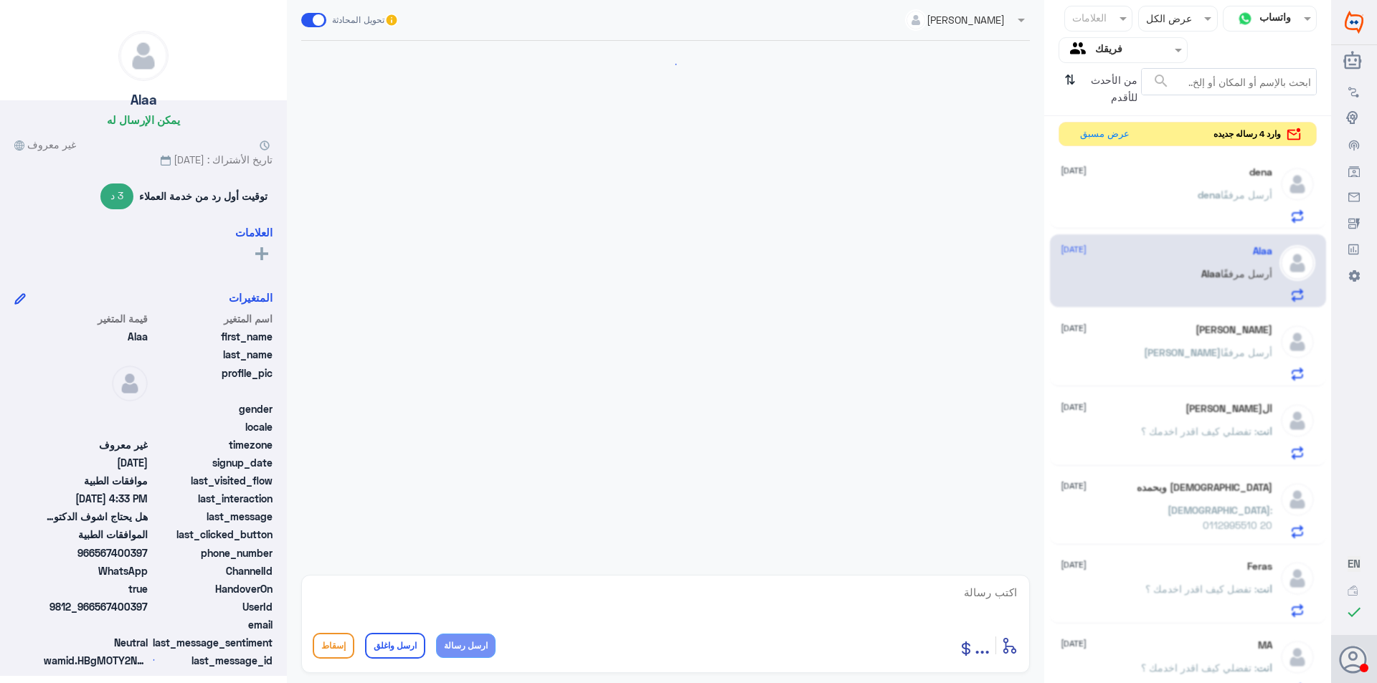
scroll to position [1312, 0]
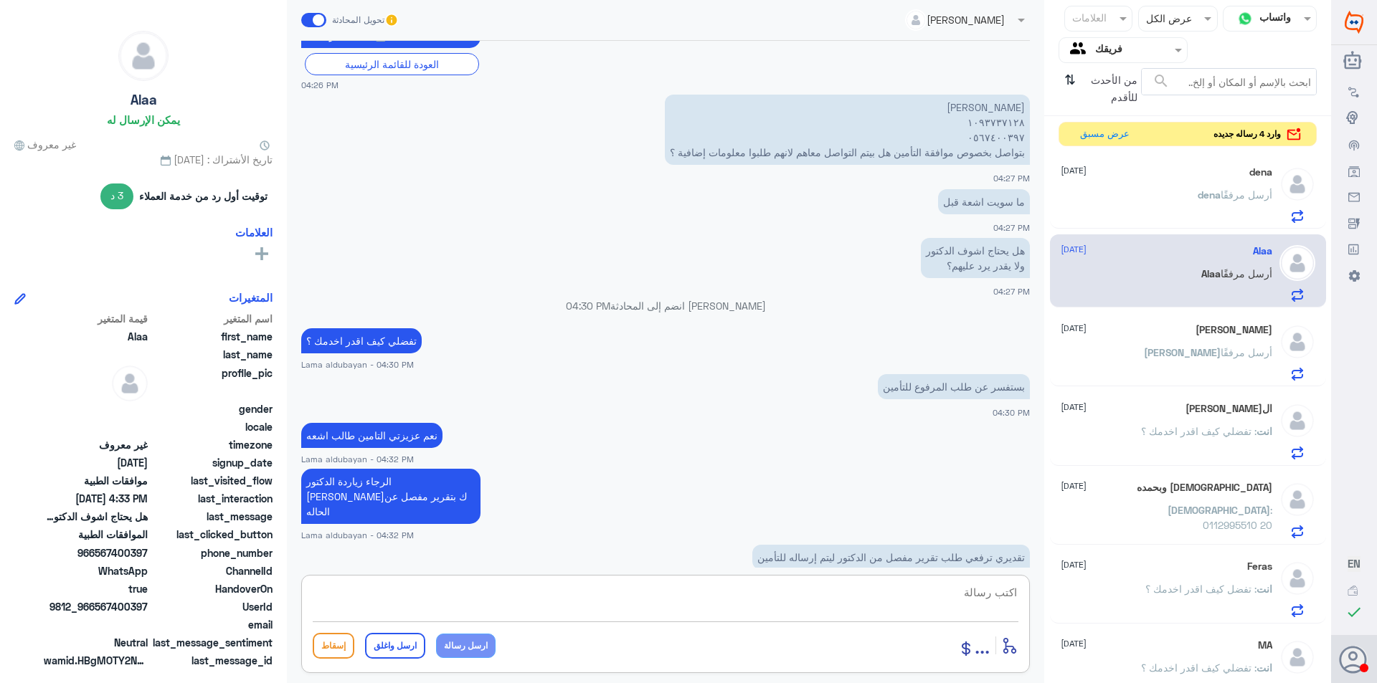
click at [852, 597] on textarea at bounding box center [666, 600] width 706 height 35
type textarea "حسب التقرير الموضحه عندنا انك اول مره تاخذينها عندنا التامين طالب الوصفات القدي…"
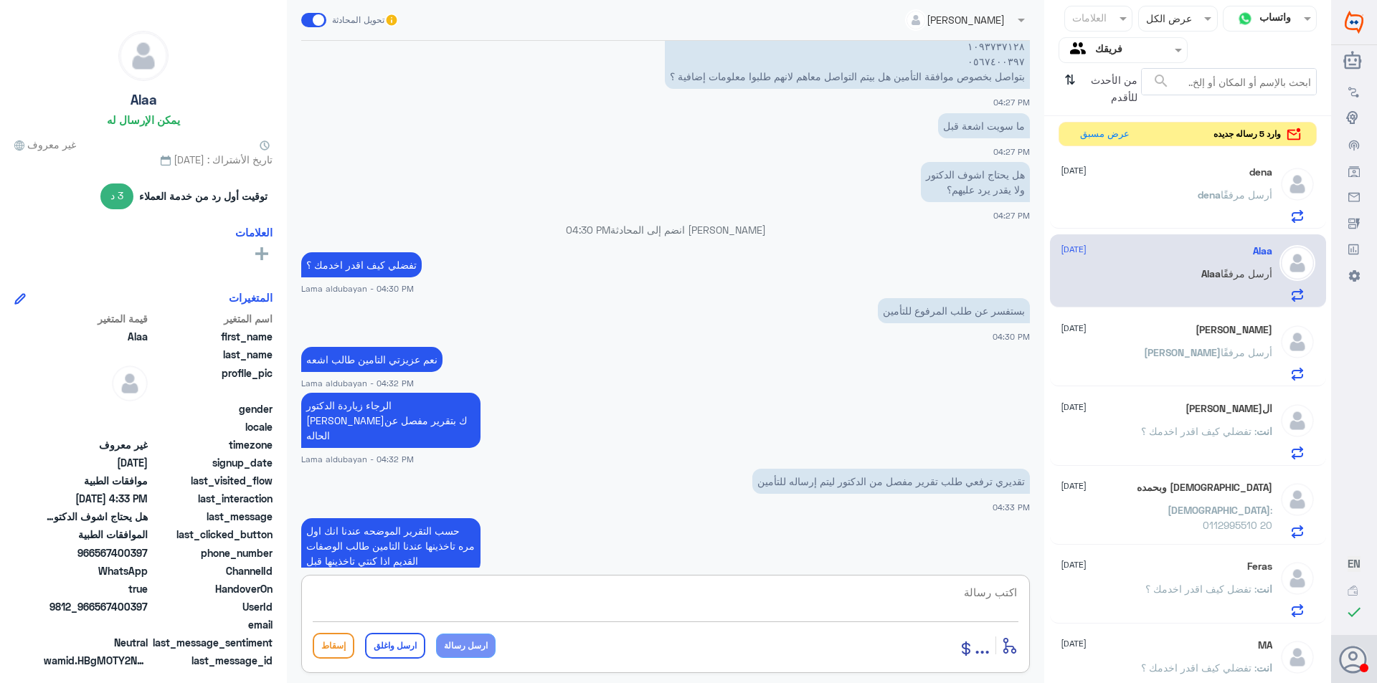
drag, startPoint x: 1188, startPoint y: 337, endPoint x: 1204, endPoint y: 361, distance: 28.8
click at [1189, 338] on div "[PERSON_NAME] [DATE][PERSON_NAME] مرفقًا" at bounding box center [1167, 352] width 212 height 57
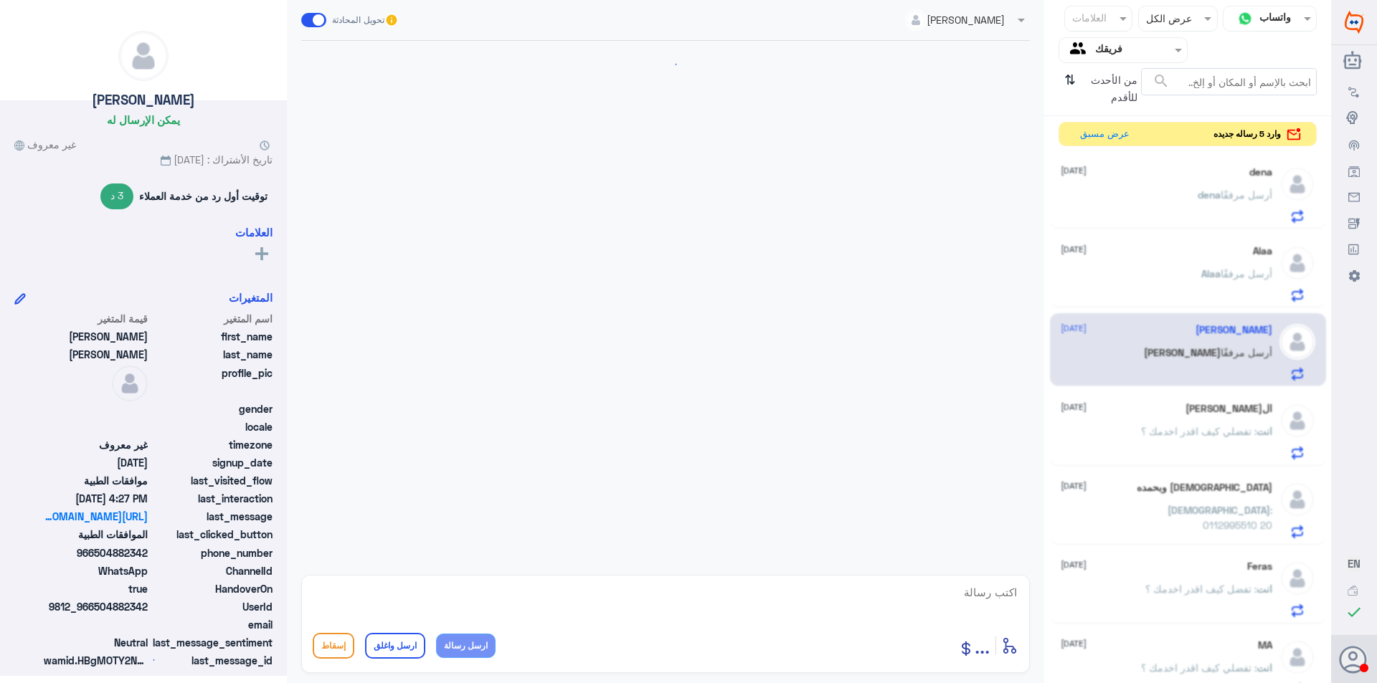
scroll to position [883, 0]
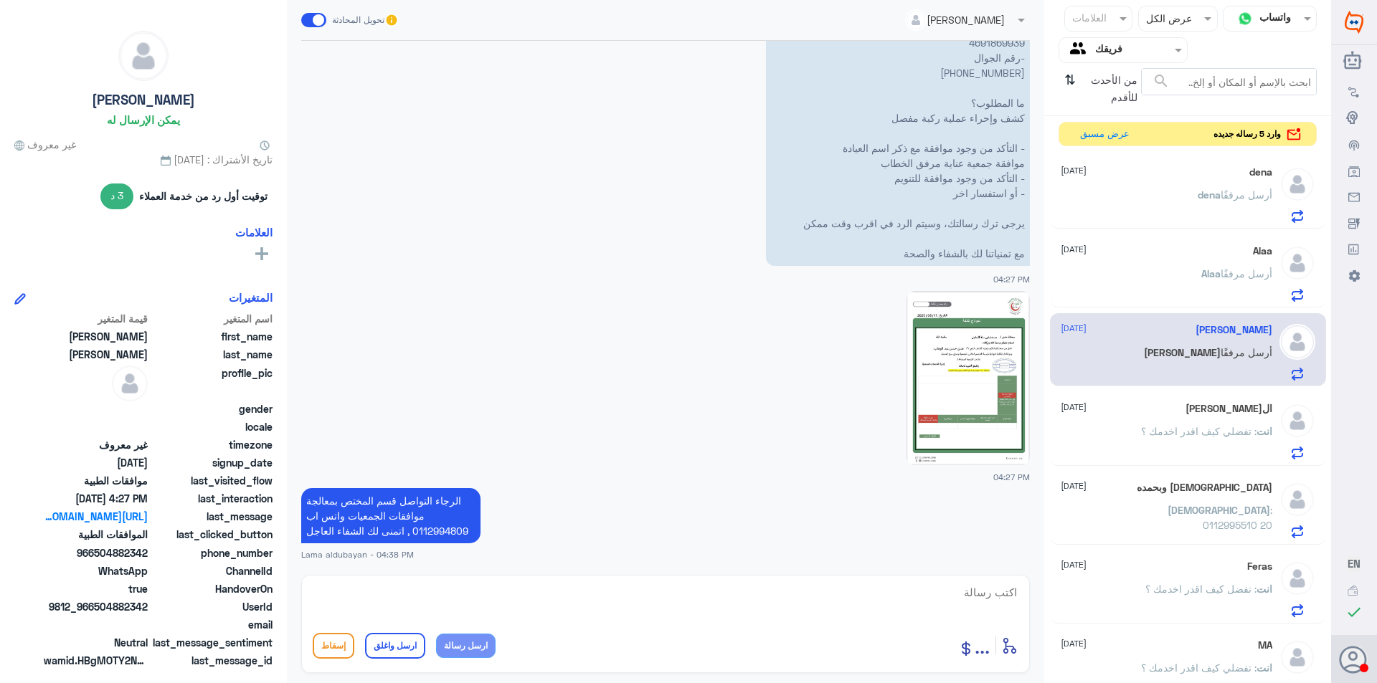
click at [1173, 442] on p "انت : تفضلي كيف اقدر اخدمك ؟" at bounding box center [1206, 442] width 131 height 36
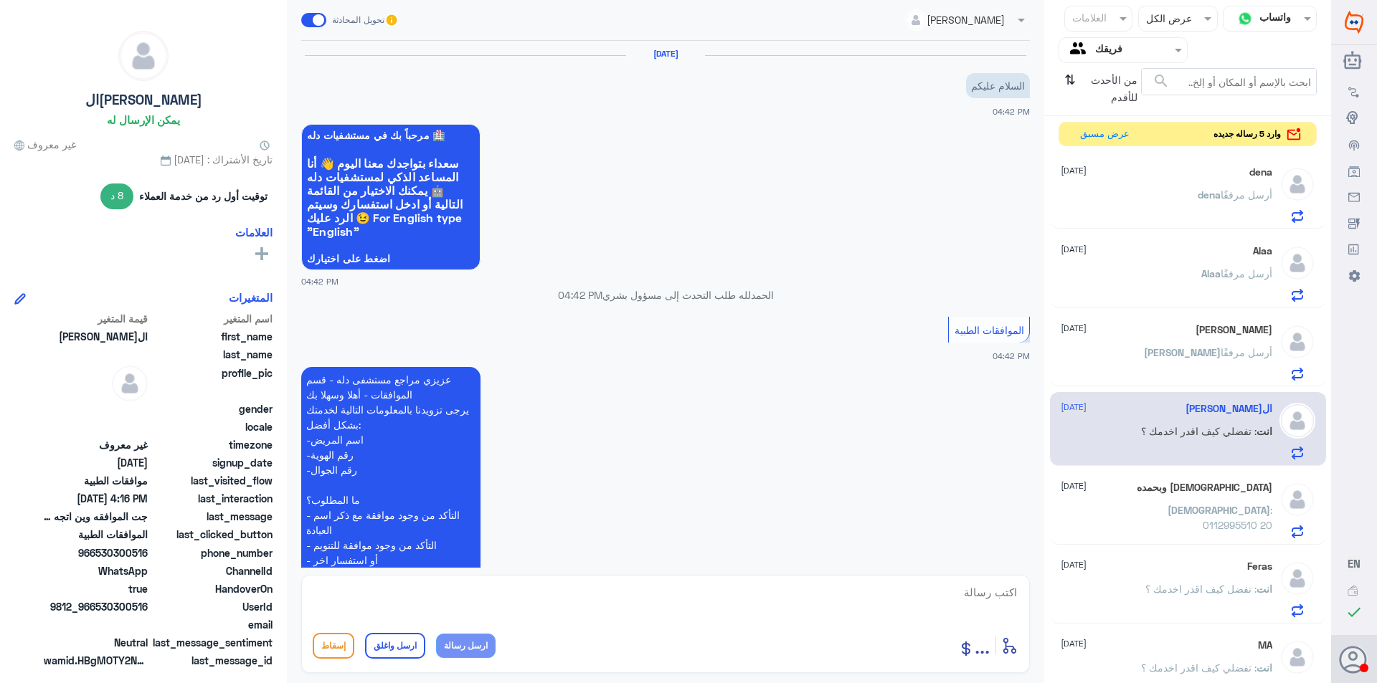
scroll to position [1512, 0]
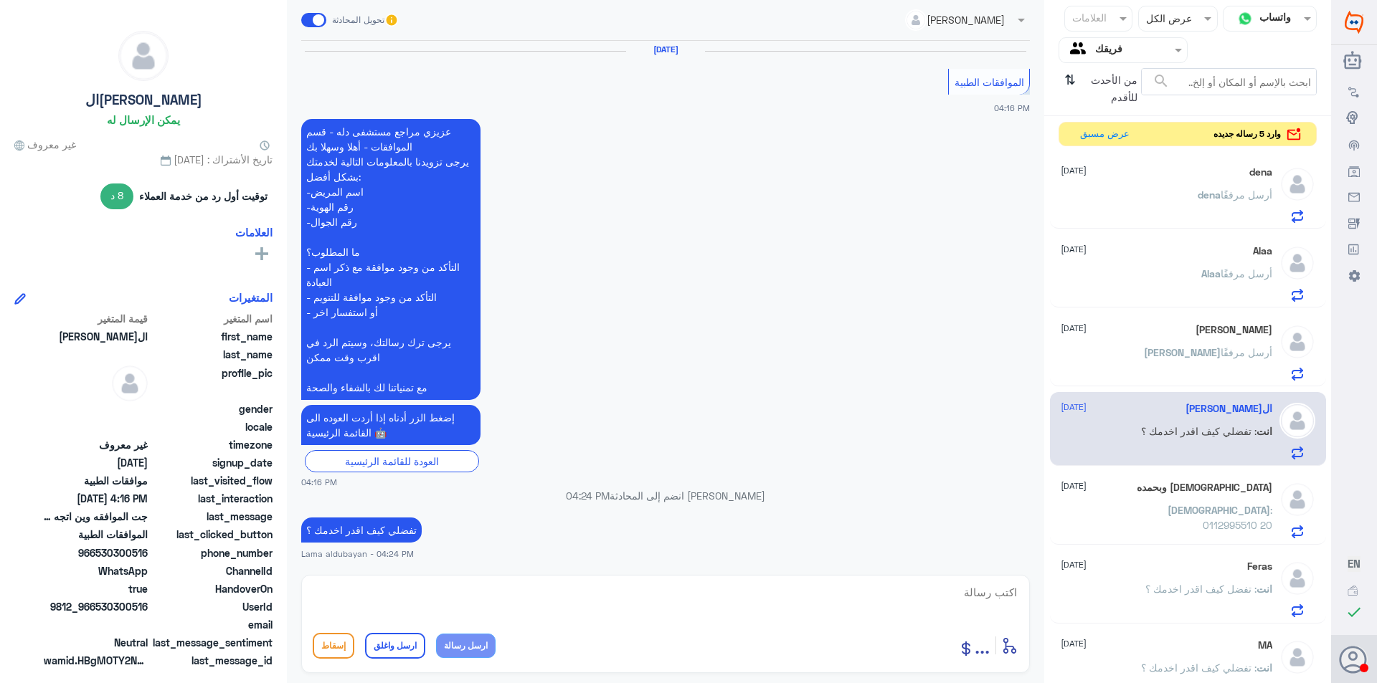
click at [1155, 509] on div "[DEMOGRAPHIC_DATA] : 0112995510 20" at bounding box center [1167, 522] width 212 height 32
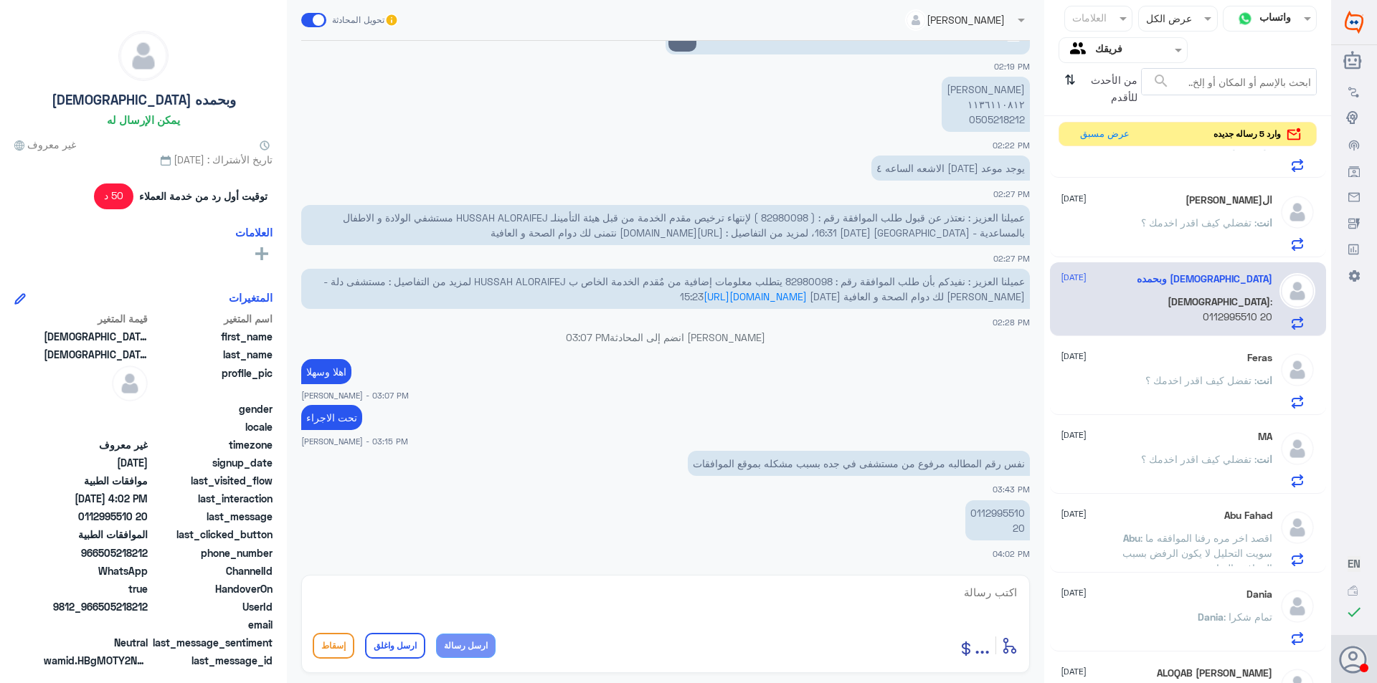
scroll to position [215, 0]
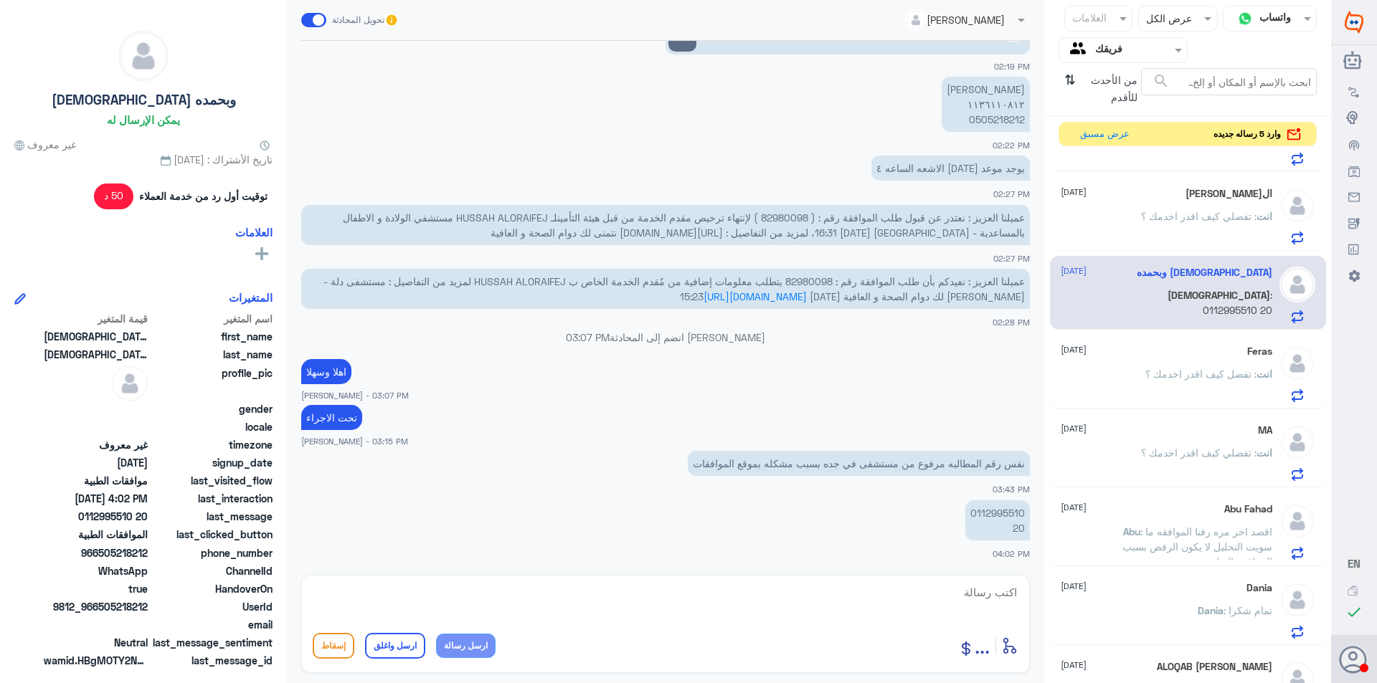
click at [1235, 373] on span ": تفضل كيف اقدر اخدمك ؟" at bounding box center [1200, 374] width 111 height 12
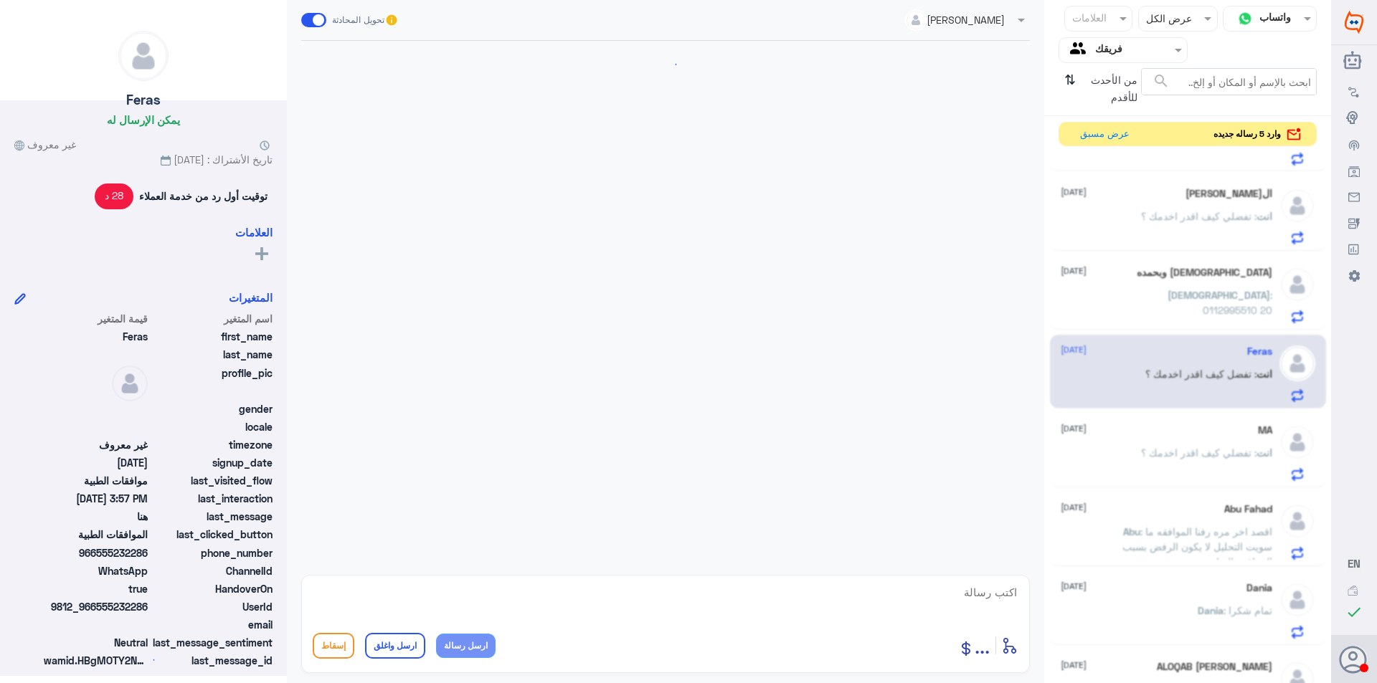
scroll to position [1334, 0]
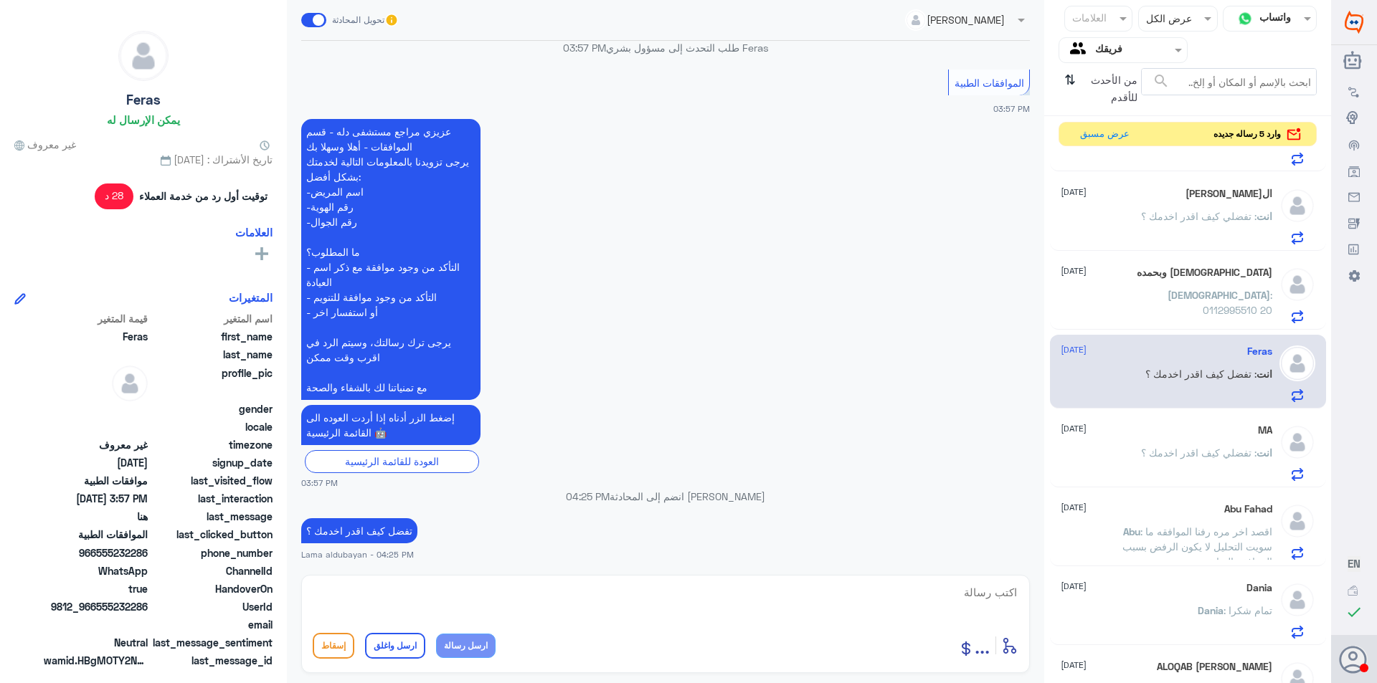
click at [1191, 538] on span ": اقصد اخر مره رفنا الموافقه ما سويت التحليل لا يكون الرفض بسبب المرافقه السابقه" at bounding box center [1197, 547] width 150 height 42
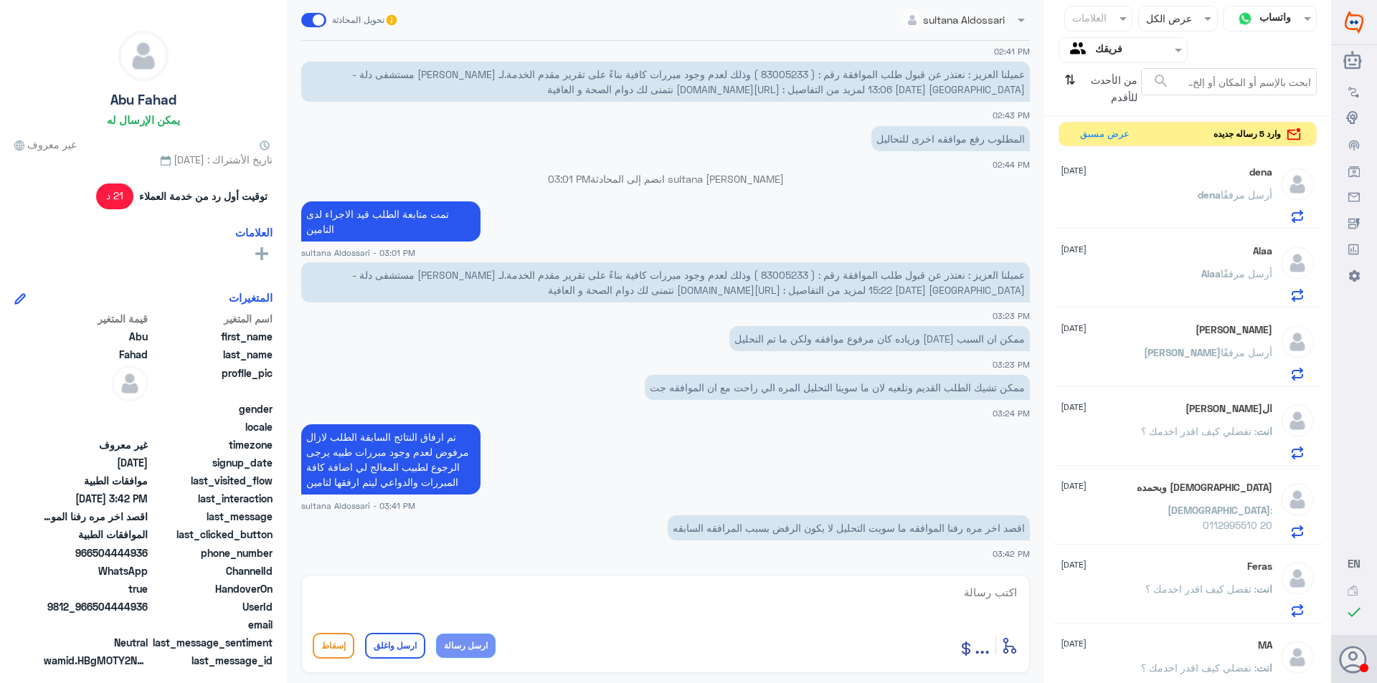
click at [1178, 201] on div "dena أرسل مرفقًا" at bounding box center [1167, 207] width 212 height 32
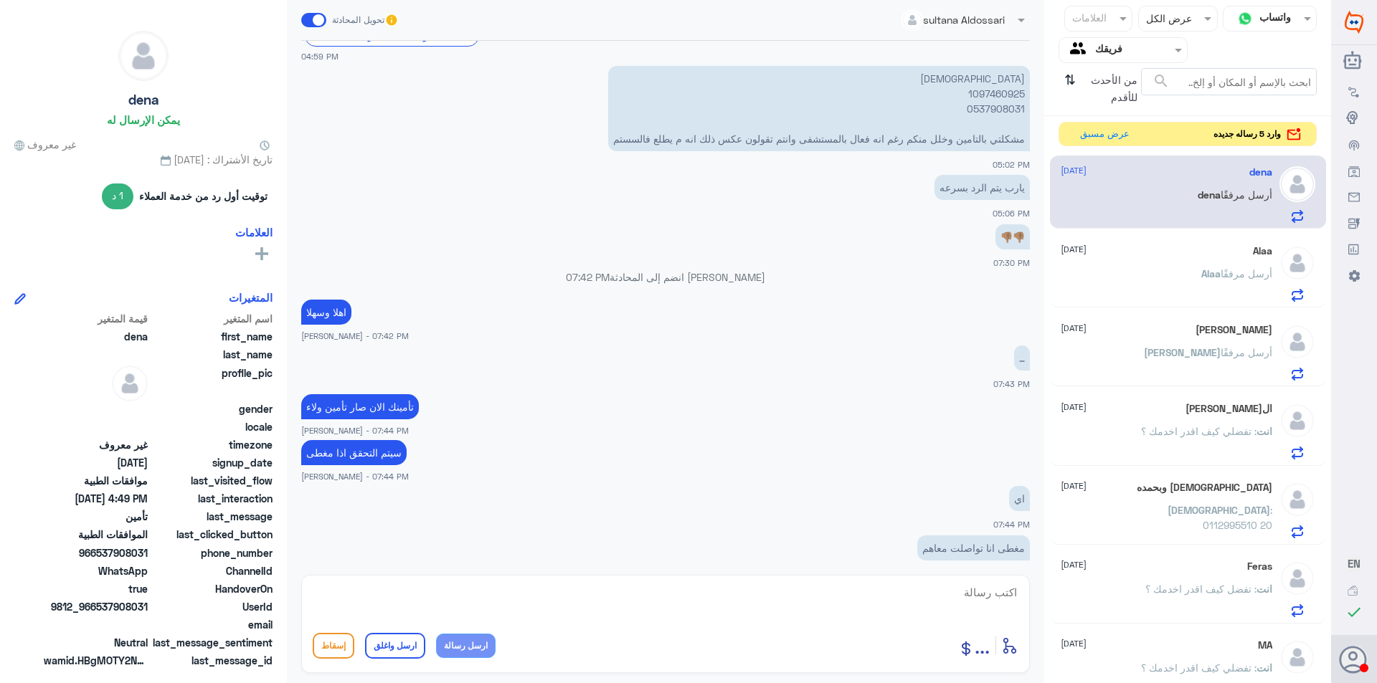
scroll to position [531, 0]
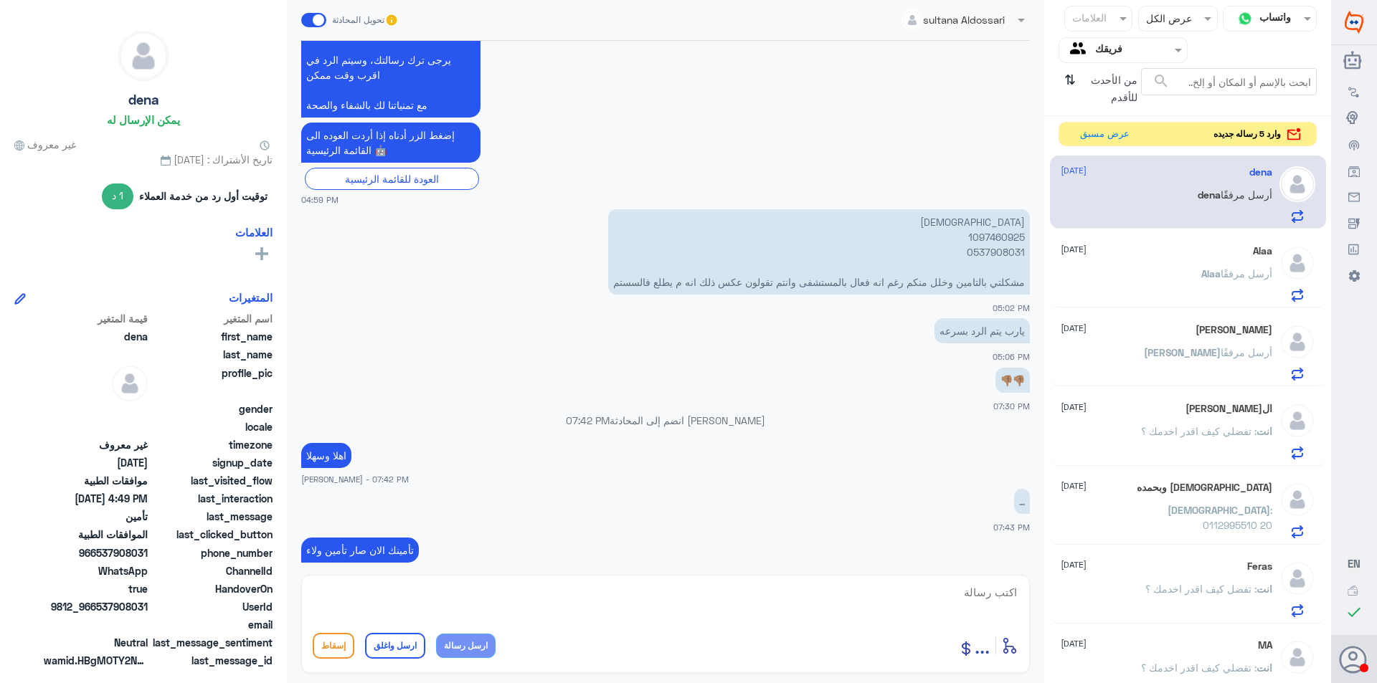
click at [998, 234] on p "دينا 1097460925 0537908031 مشكلتي بالتامين وخلل منكم رغم انه فعال بالمستشفى وان…" at bounding box center [819, 251] width 422 height 85
copy p "1097460925"
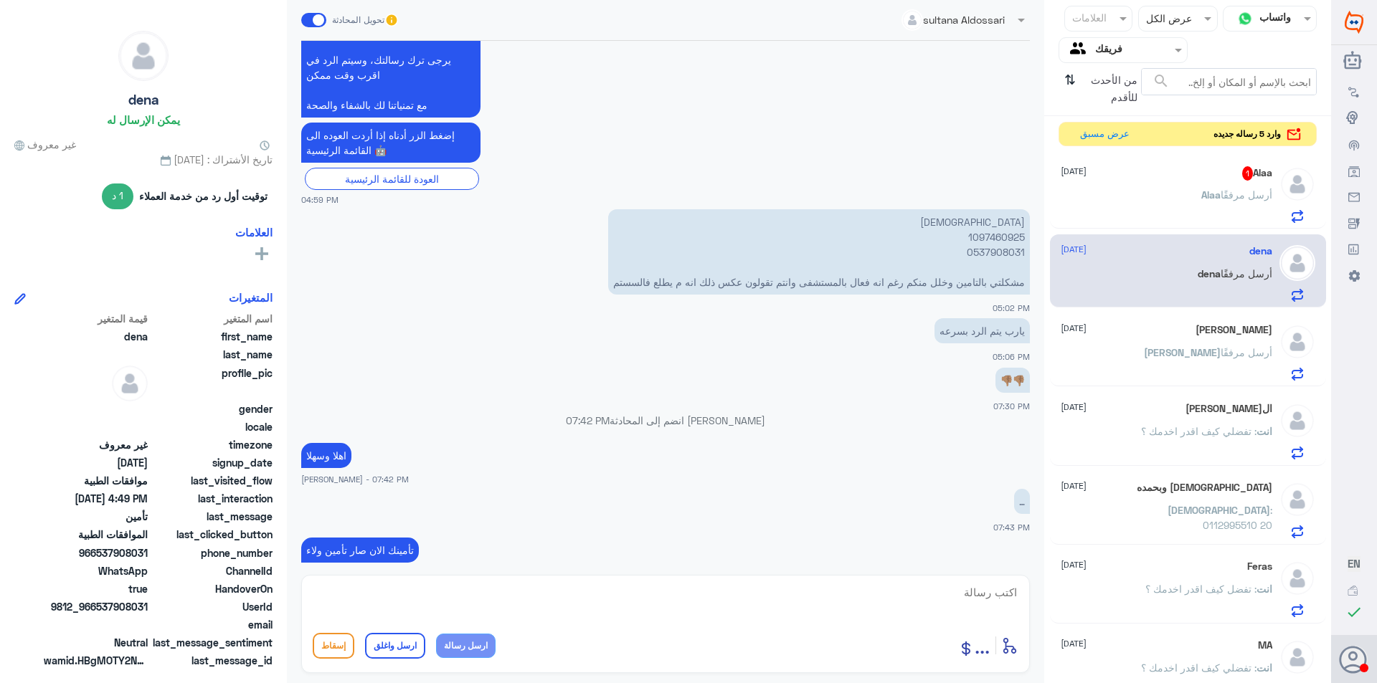
click at [1196, 185] on div "Alaa 1 [DATE] [PERSON_NAME] أرسل مرفقًا" at bounding box center [1167, 194] width 212 height 57
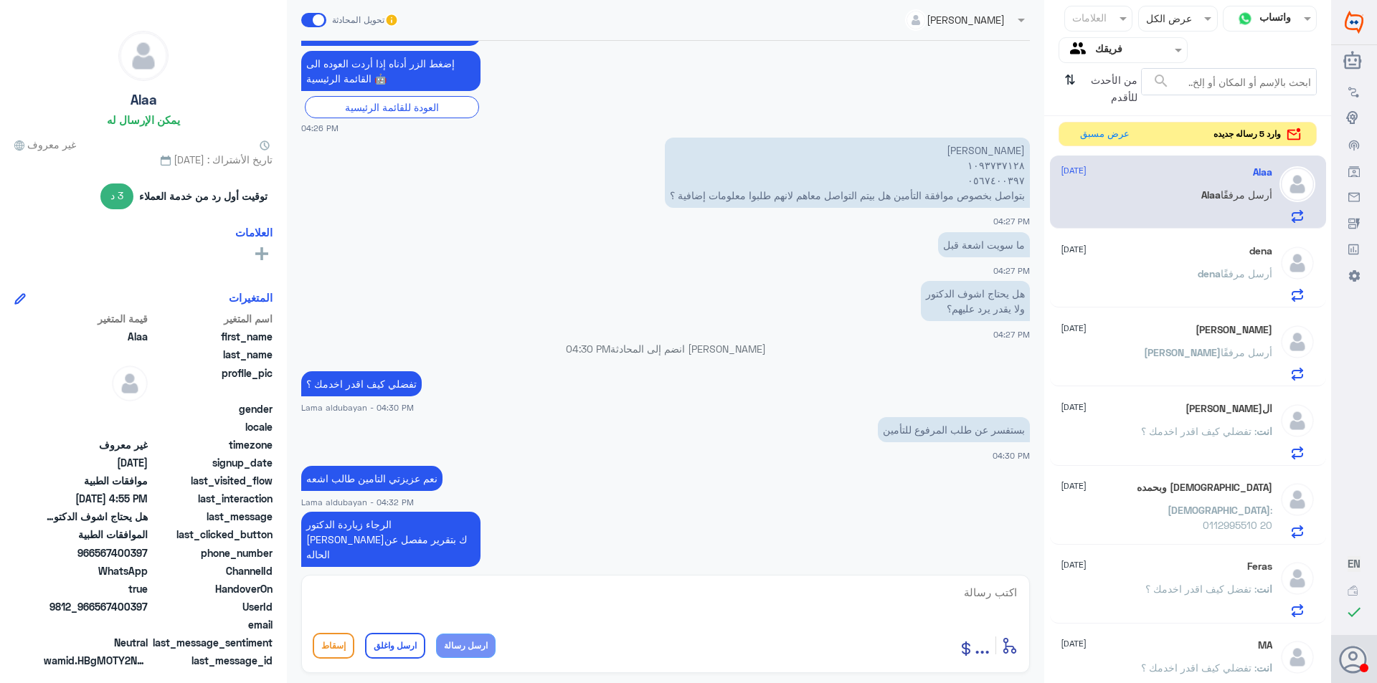
scroll to position [772, 0]
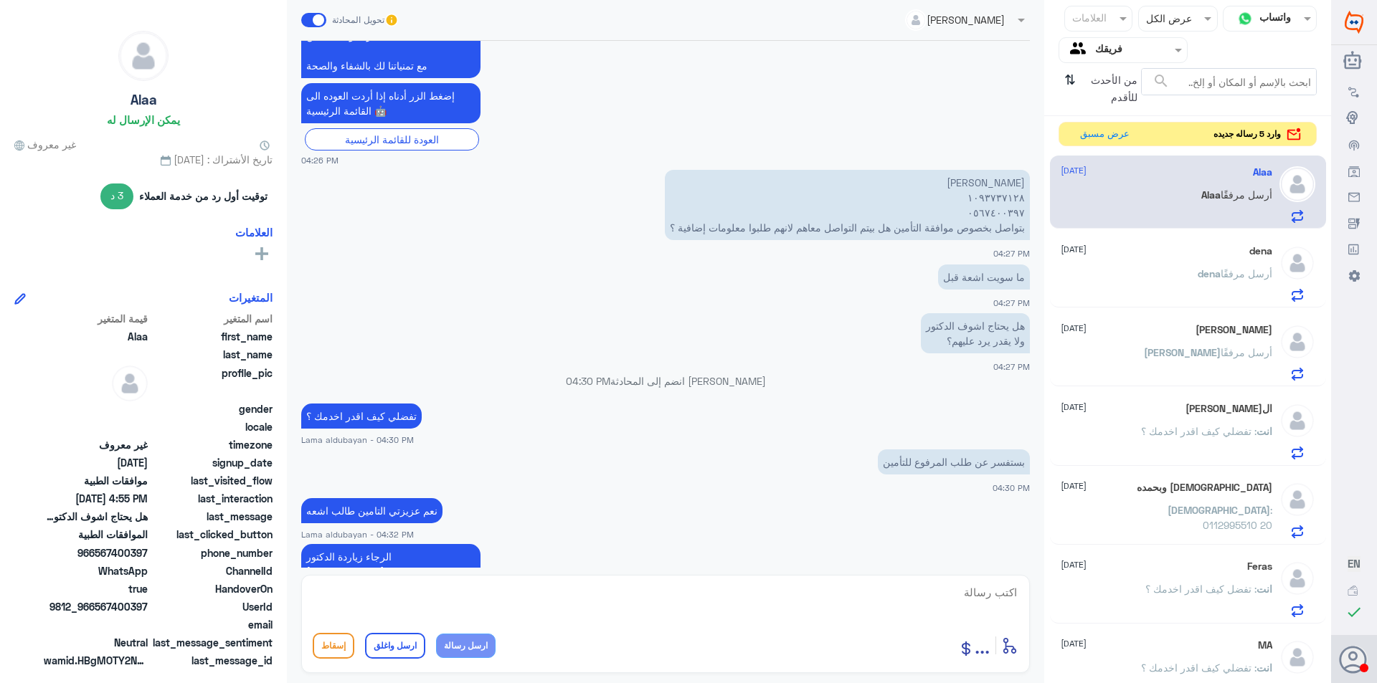
click at [1002, 184] on p "[PERSON_NAME] ١٠٩٣٧٣٧١٢٨ ٠٥٦٧٤٠٠٣٩٧ بتواصل بخصوص موافقة التأمين هل بيتم التواصل…" at bounding box center [847, 205] width 365 height 70
click at [914, 599] on textarea at bounding box center [666, 600] width 706 height 35
type textarea "1093737128"
drag, startPoint x: 944, startPoint y: 589, endPoint x: 1099, endPoint y: 594, distance: 154.3
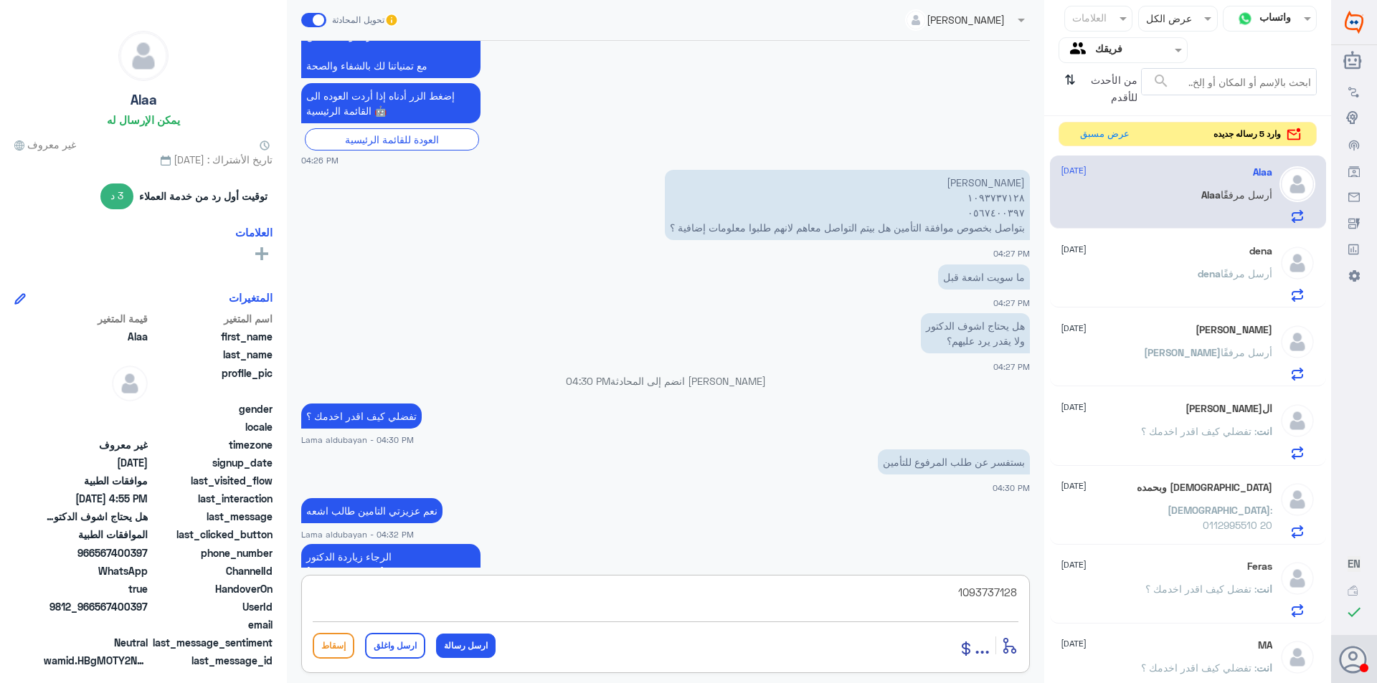
click at [1099, 594] on div "قناة واتساب Status × عرض الكل العلامات Agent Filter فريقك search من الأحدث للأق…" at bounding box center [665, 344] width 1331 height 688
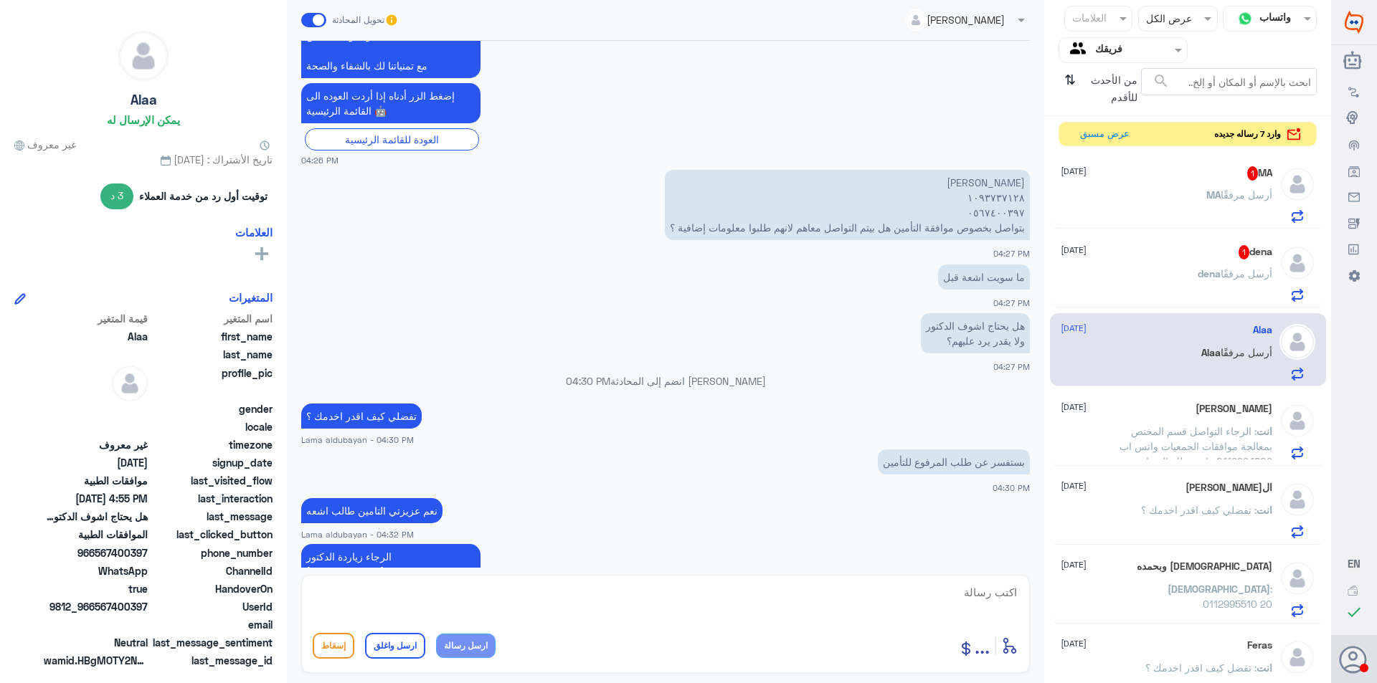
click at [1184, 286] on div "dena أرسل مرفقًا" at bounding box center [1167, 286] width 212 height 32
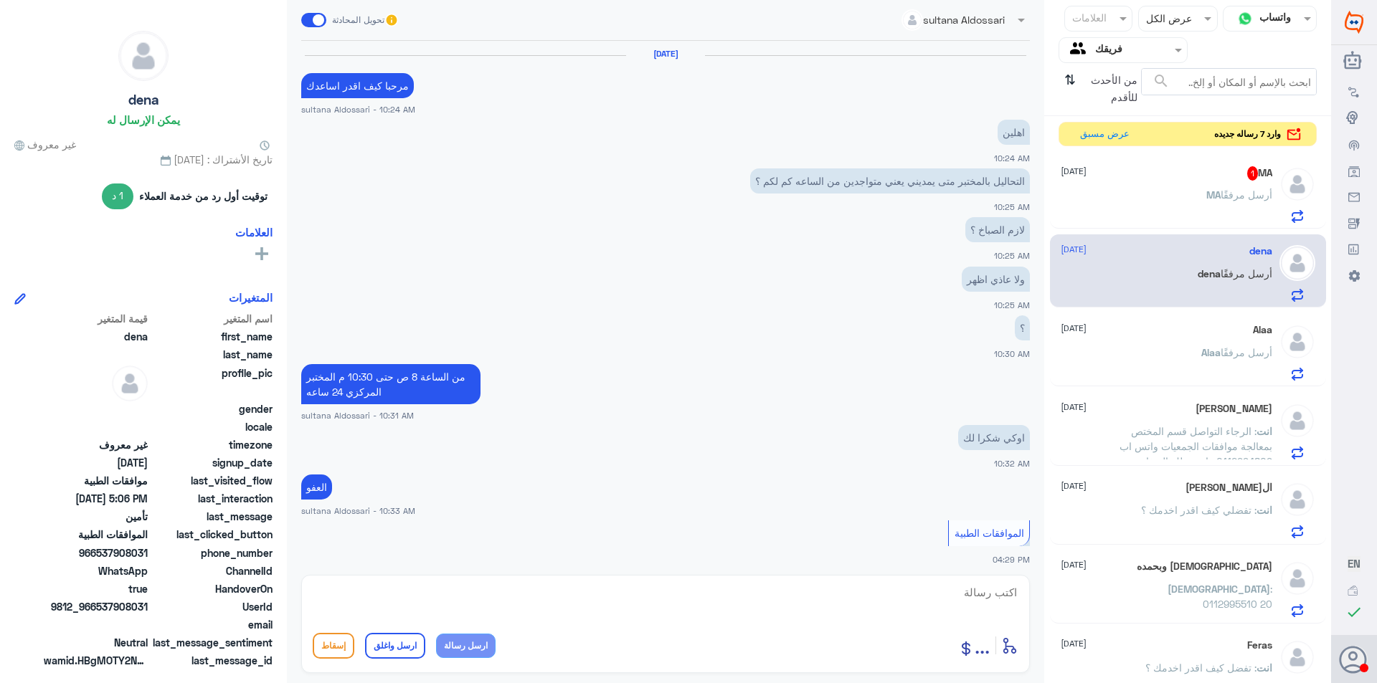
scroll to position [795, 0]
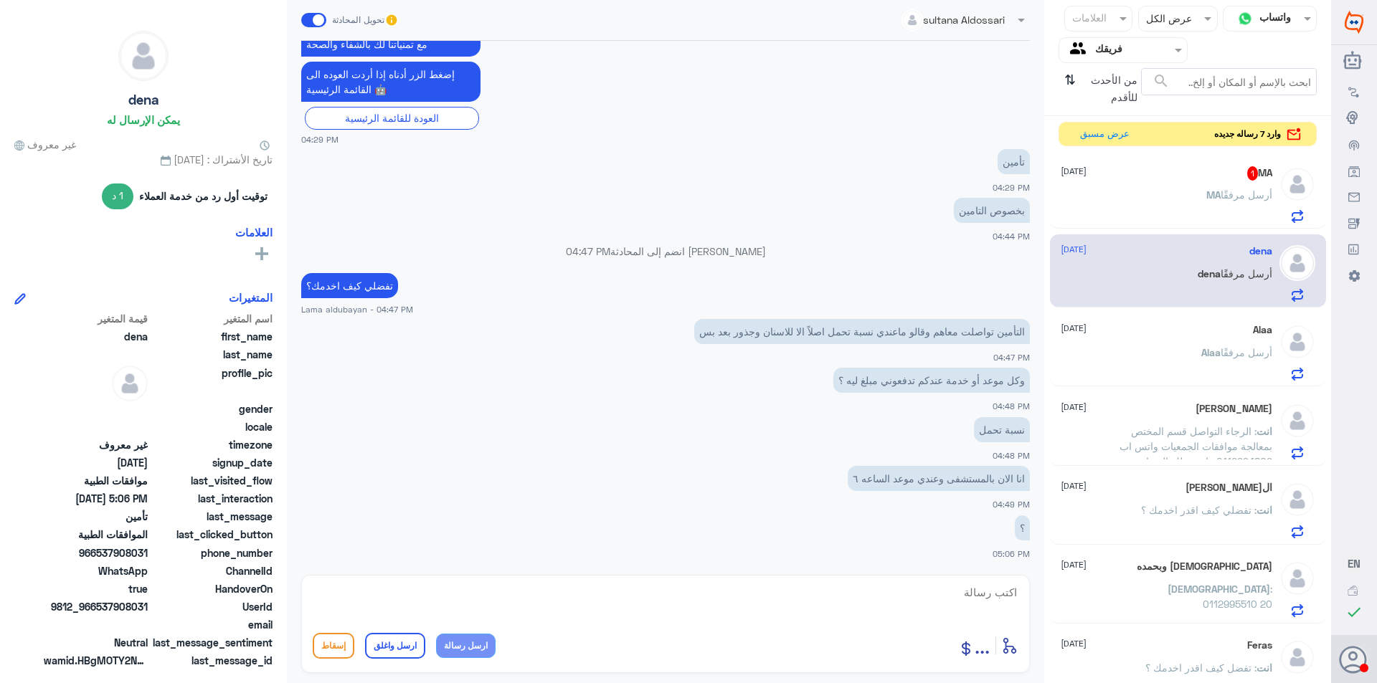
click at [1184, 174] on div "MA 1 [DATE]" at bounding box center [1167, 173] width 212 height 14
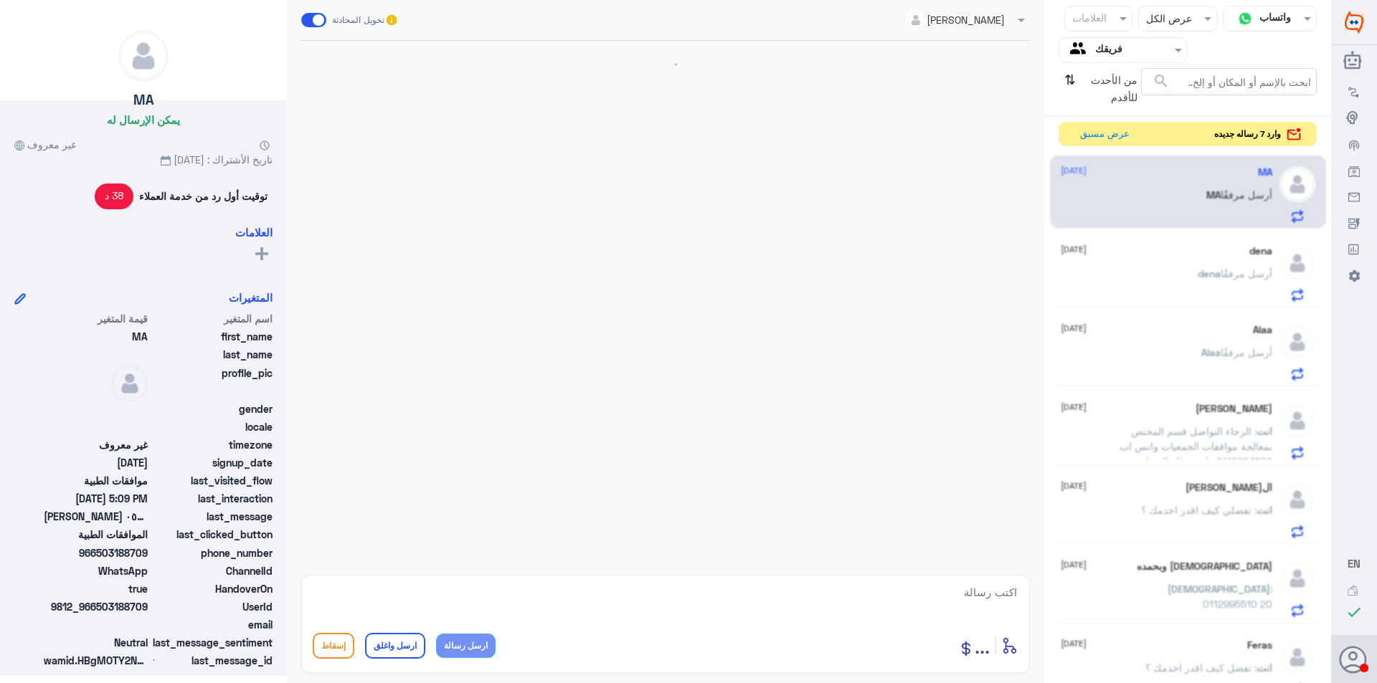
scroll to position [361, 0]
